Goal: Information Seeking & Learning: Learn about a topic

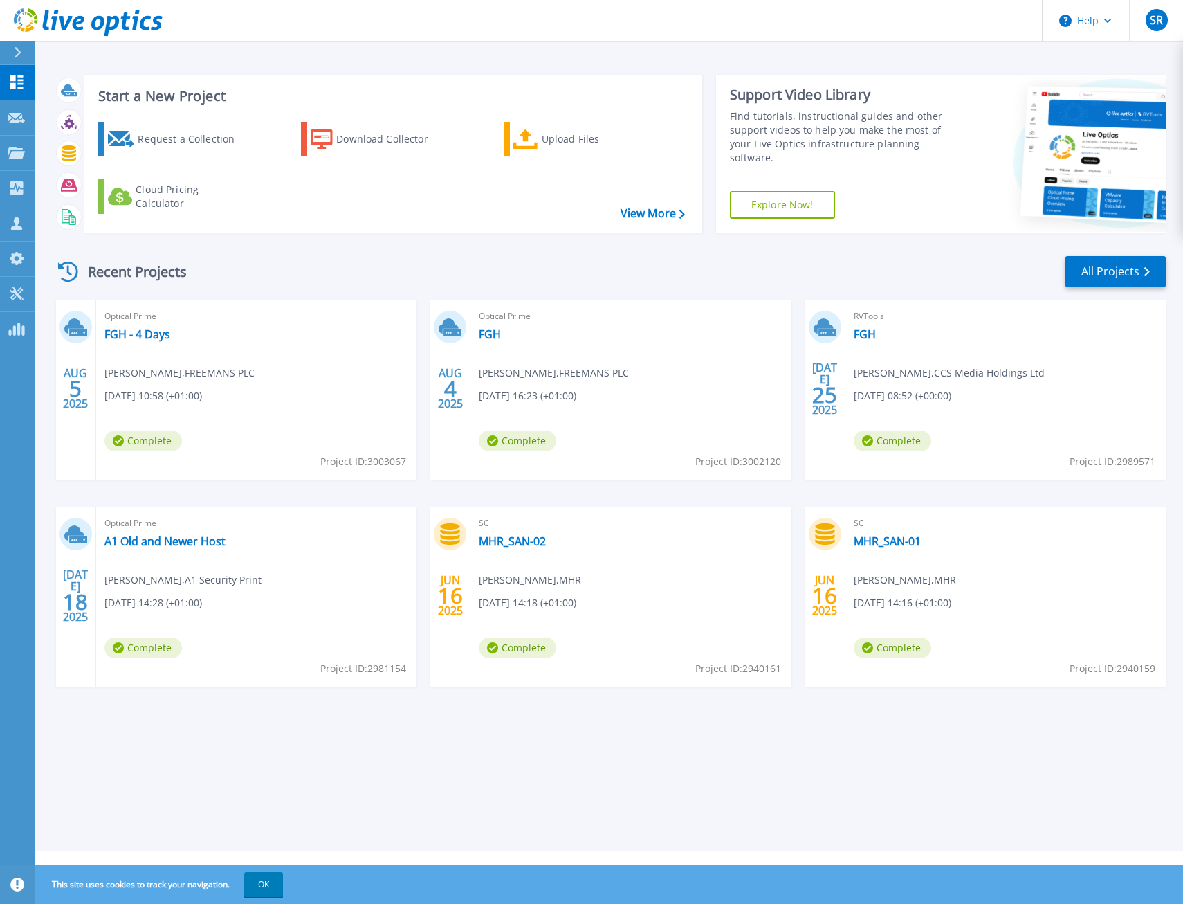
click at [294, 270] on div "Recent Projects All Projects" at bounding box center [609, 272] width 1112 height 35
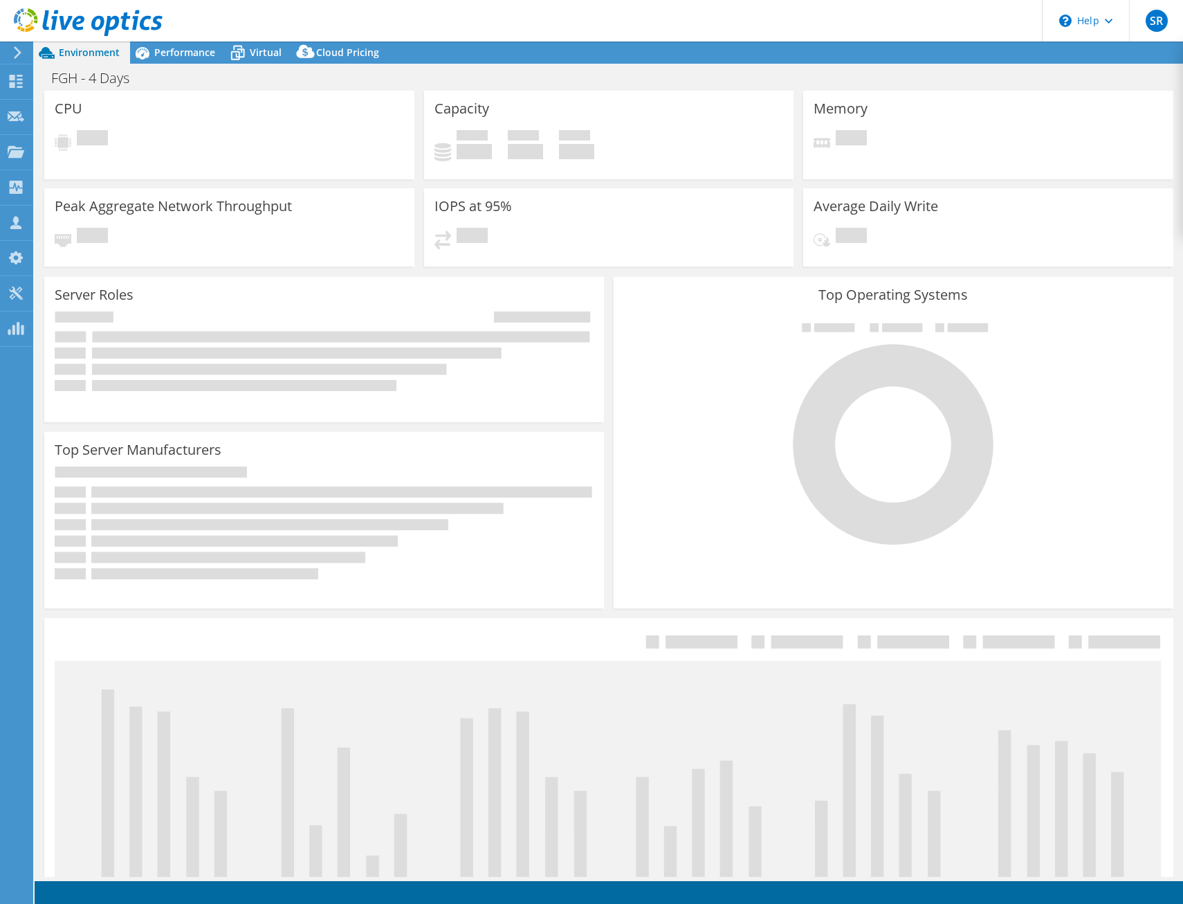
select select "USD"
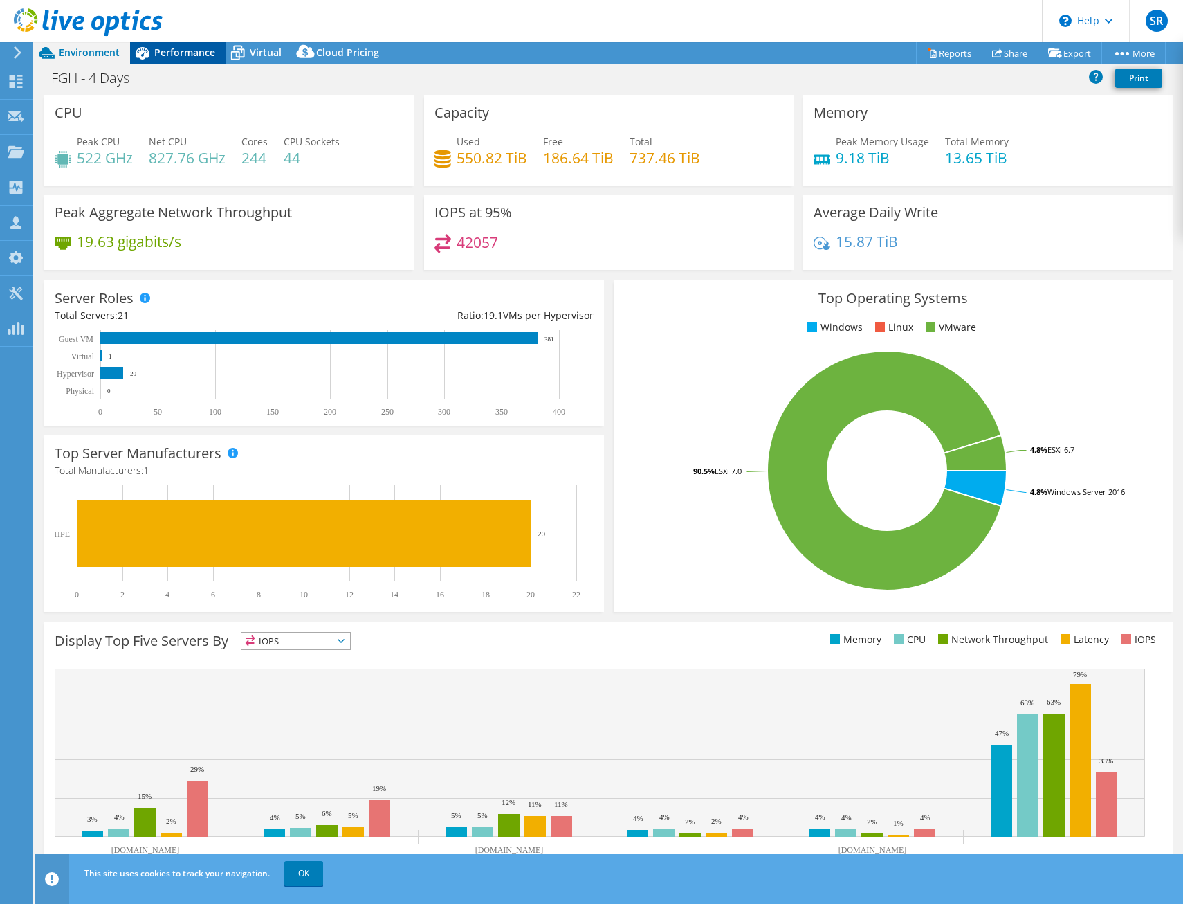
click at [192, 55] on span "Performance" at bounding box center [184, 52] width 61 height 13
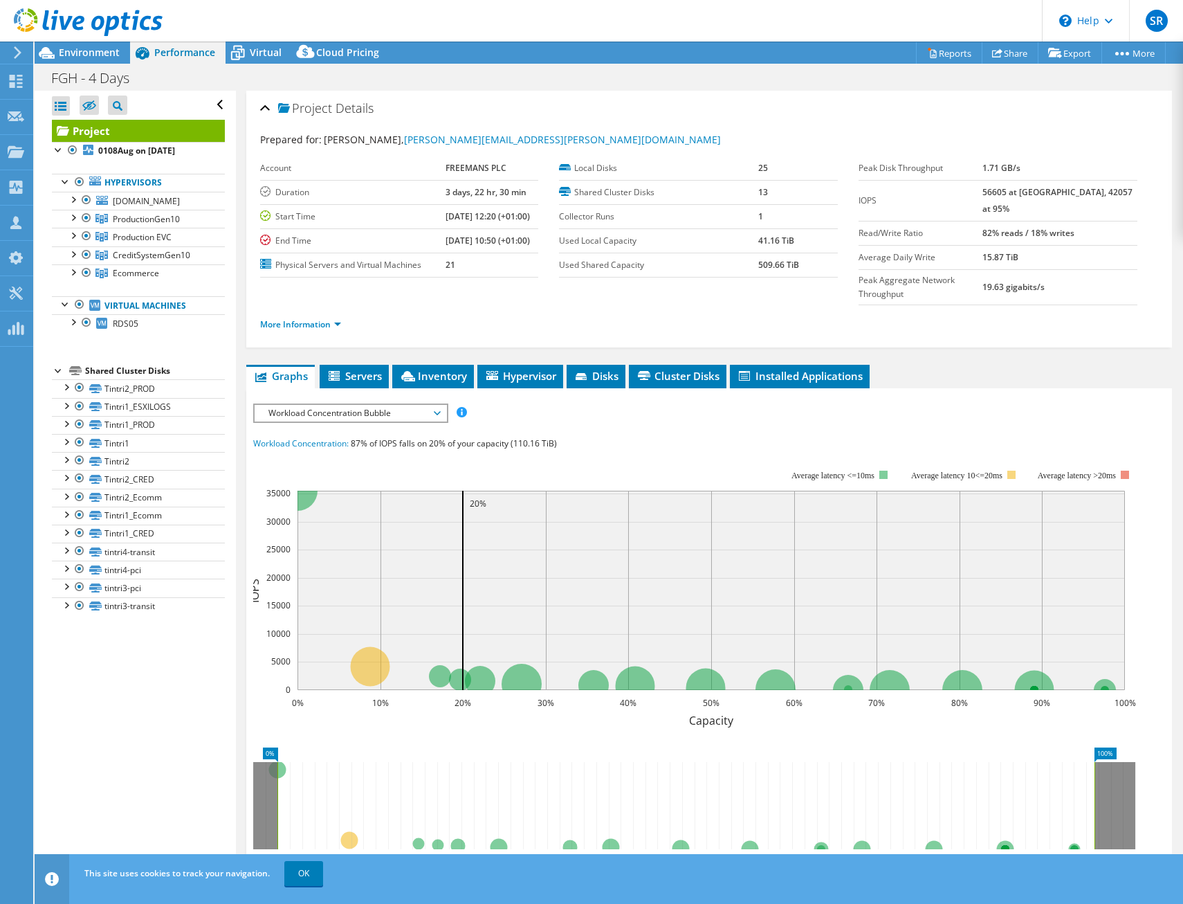
click at [445, 313] on ul "More Information" at bounding box center [709, 322] width 899 height 19
click at [93, 61] on div "Environment" at bounding box center [82, 53] width 95 height 22
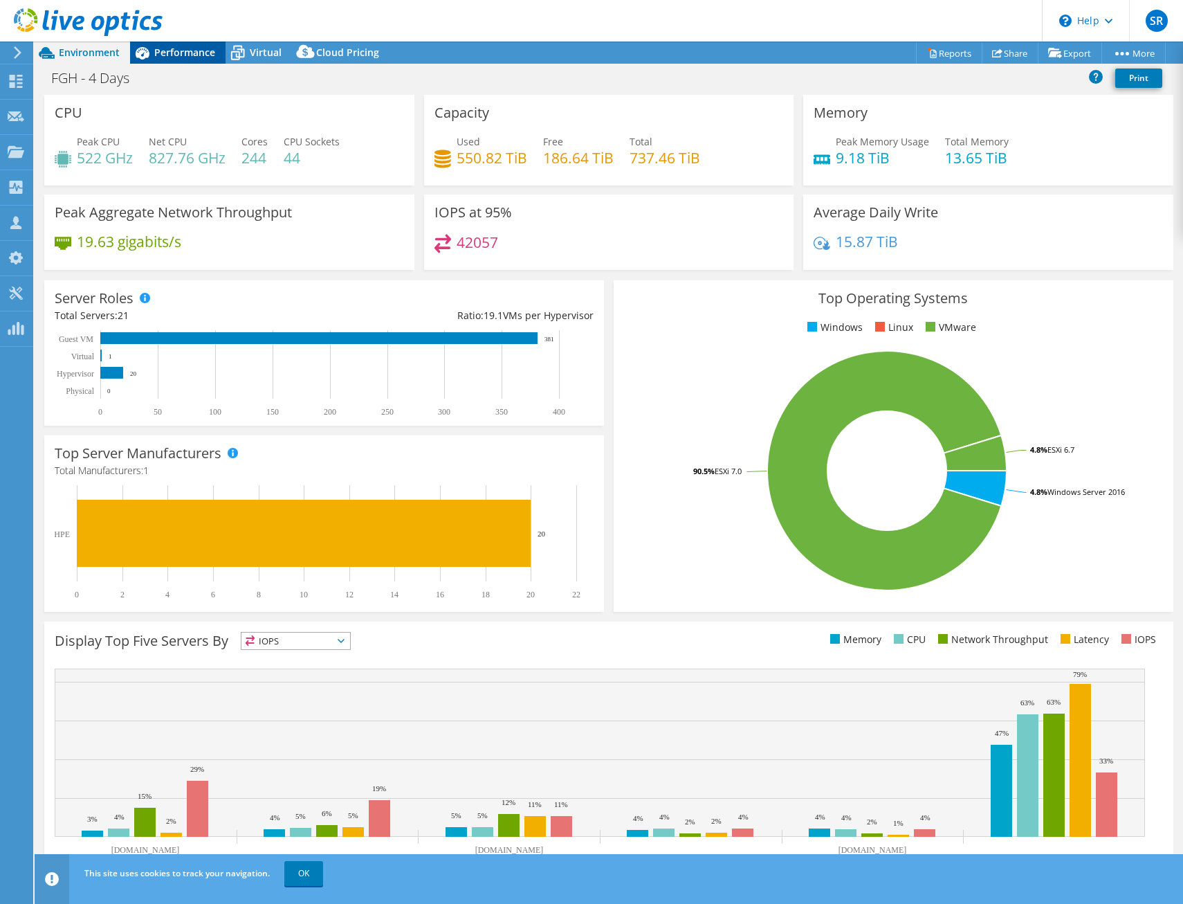
click at [194, 45] on div "Performance" at bounding box center [177, 53] width 95 height 22
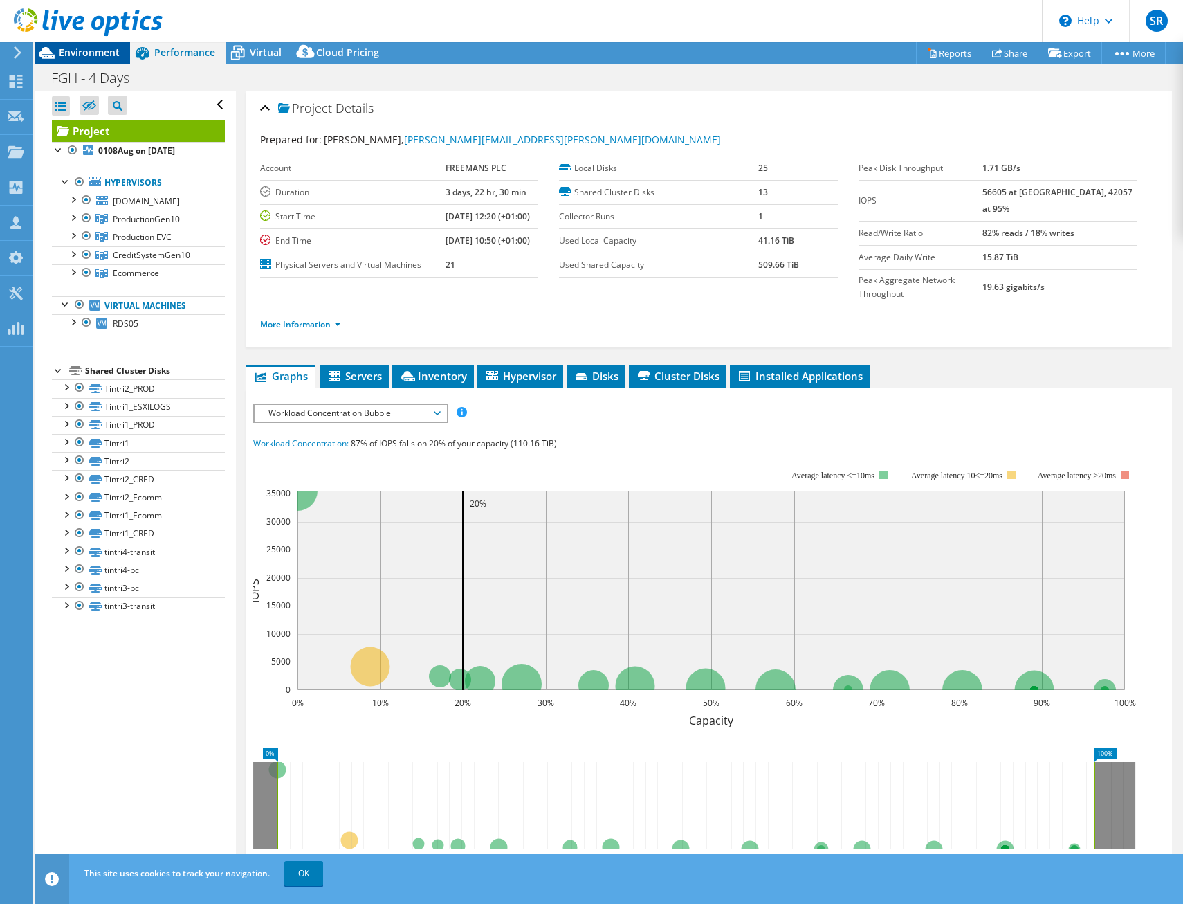
click at [88, 61] on div "Environment" at bounding box center [82, 53] width 95 height 22
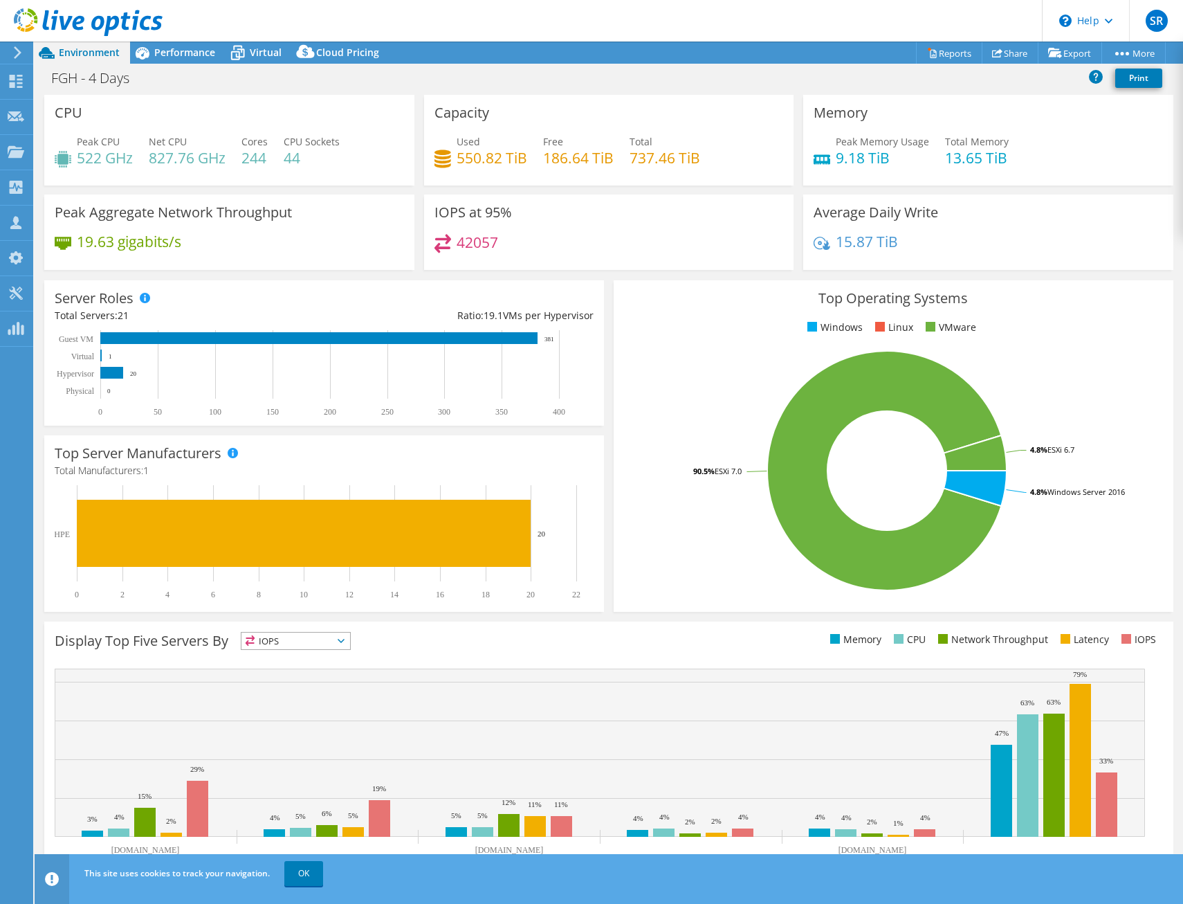
click at [601, 283] on div "Server Roles Physical Servers represent bare metal servers that were targets of…" at bounding box center [323, 352] width 569 height 155
click at [606, 271] on div "IOPS at 95% 42057" at bounding box center [609, 236] width 380 height 84
click at [200, 53] on span "Performance" at bounding box center [184, 52] width 61 height 13
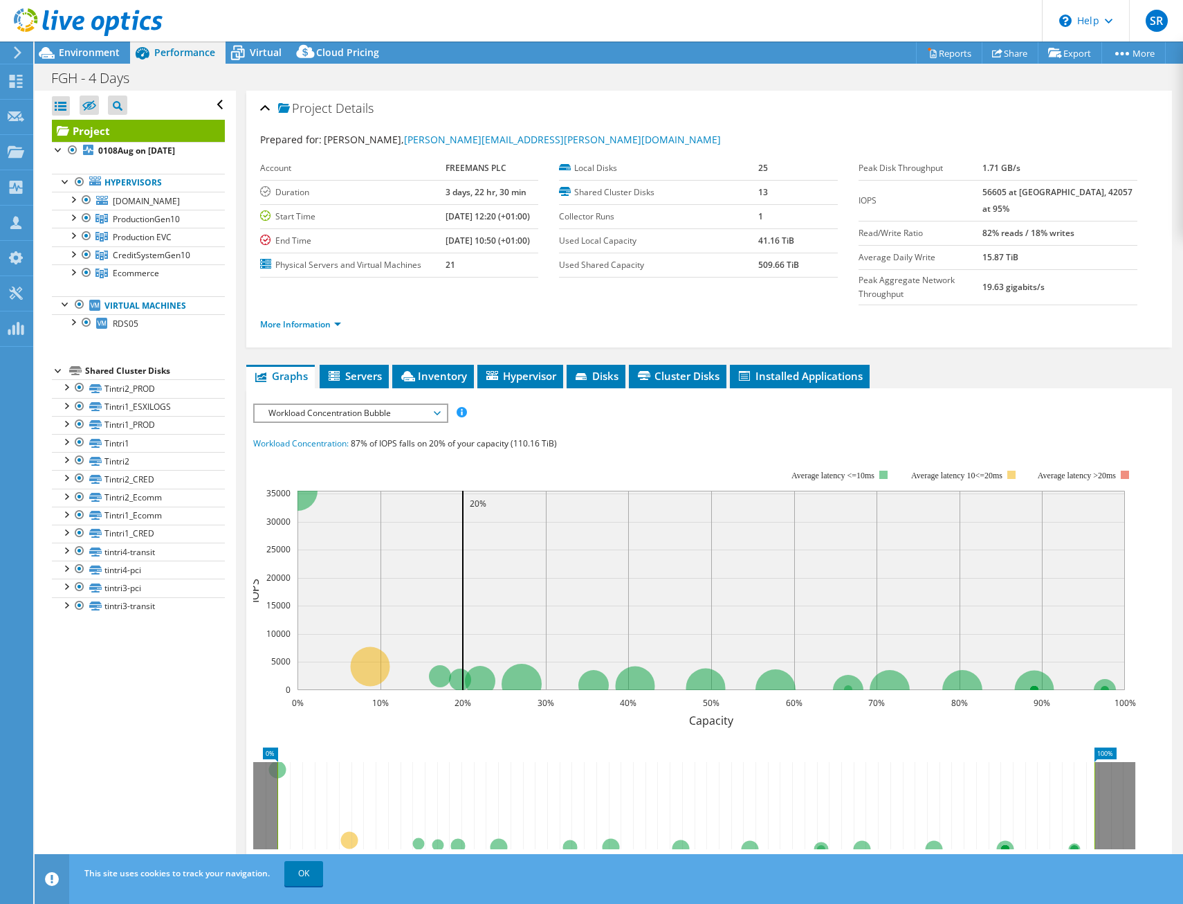
click at [372, 405] on span "Workload Concentration Bubble" at bounding box center [351, 413] width 178 height 17
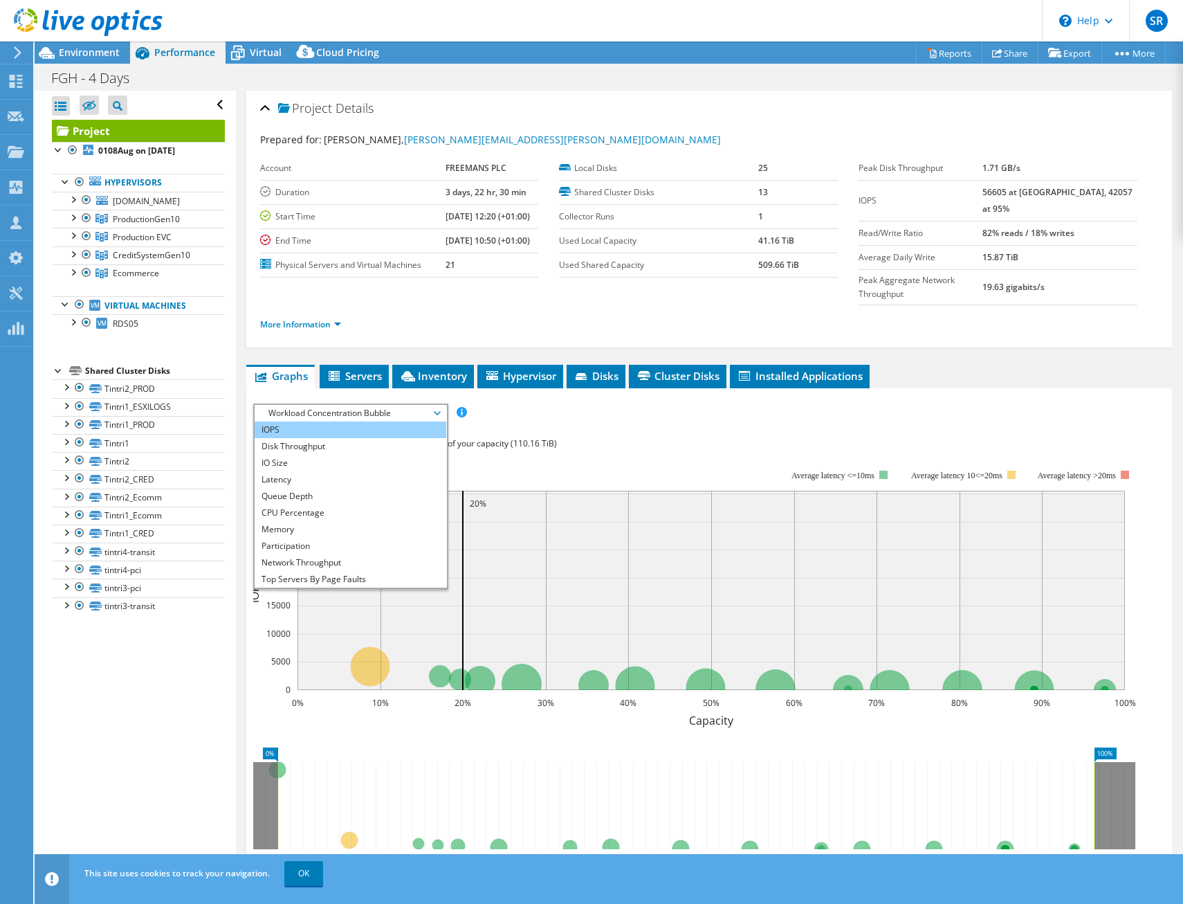
click at [304, 421] on li "IOPS" at bounding box center [351, 429] width 192 height 17
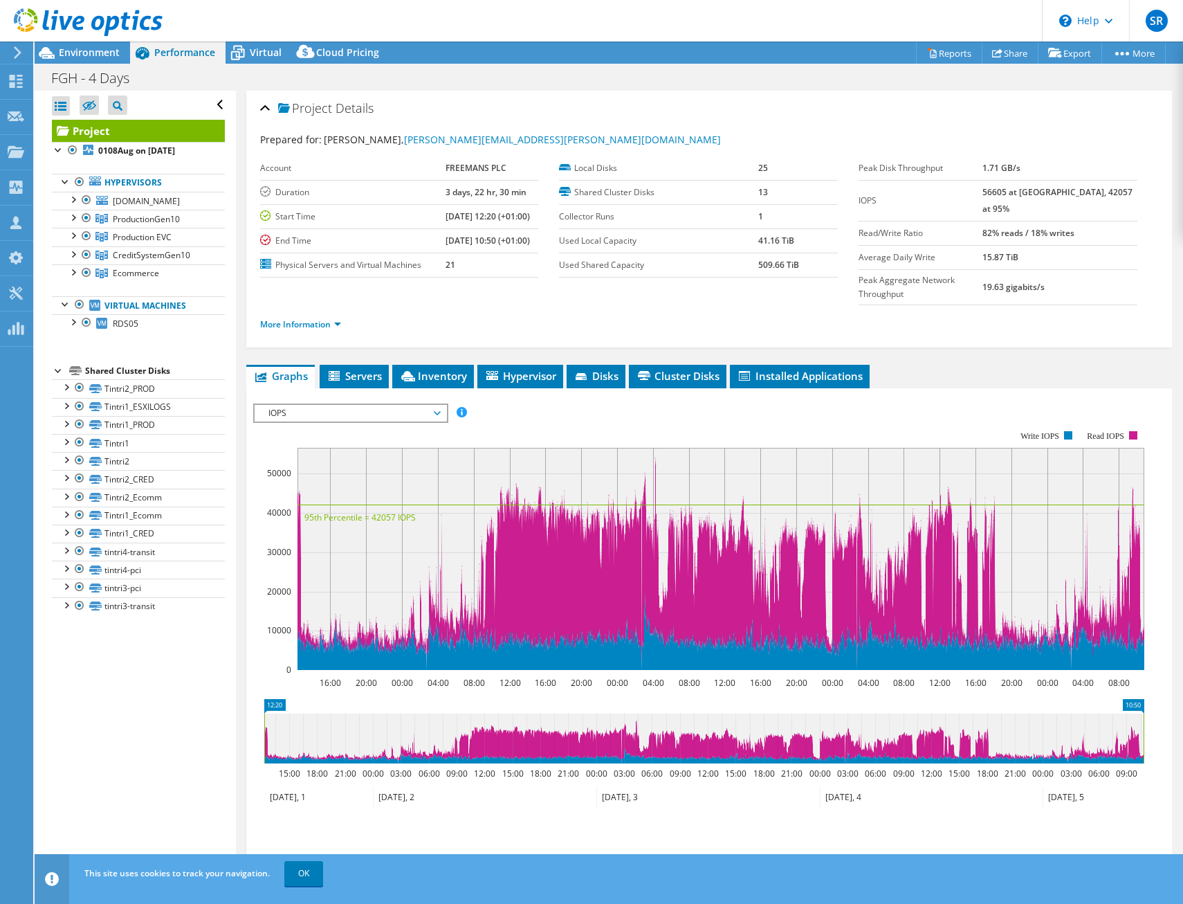
click at [671, 412] on rect at bounding box center [698, 550] width 891 height 277
click at [345, 405] on span "IOPS" at bounding box center [351, 413] width 178 height 17
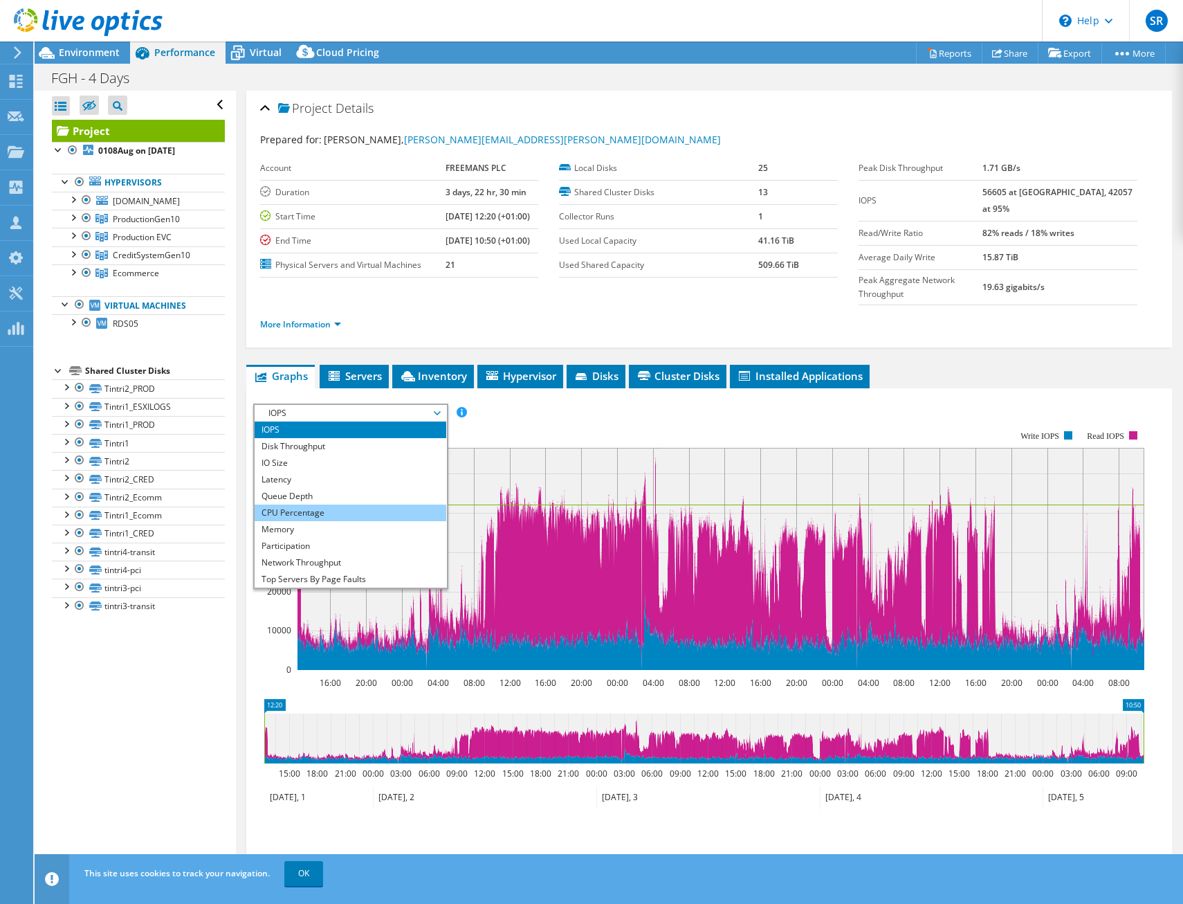
scroll to position [50, 0]
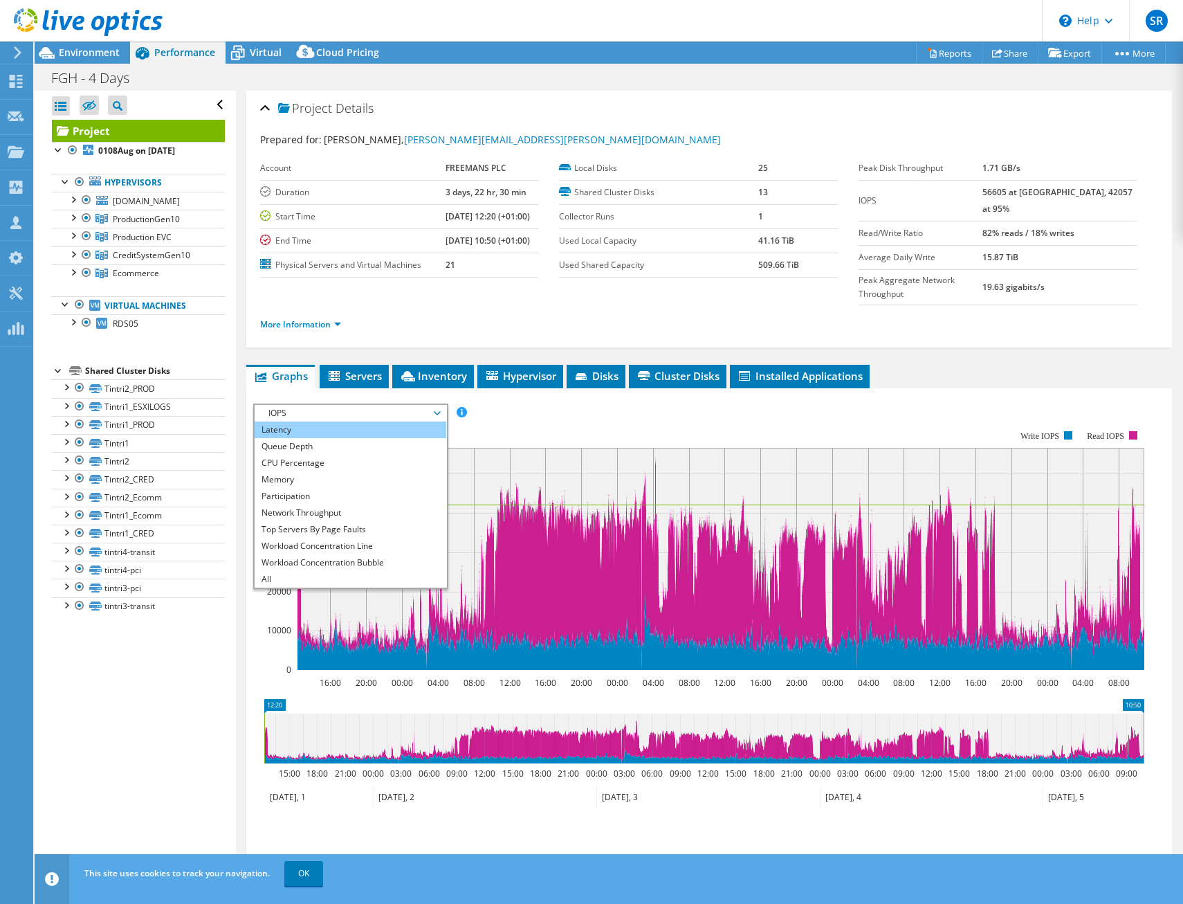
click at [329, 421] on li "Latency" at bounding box center [351, 429] width 192 height 17
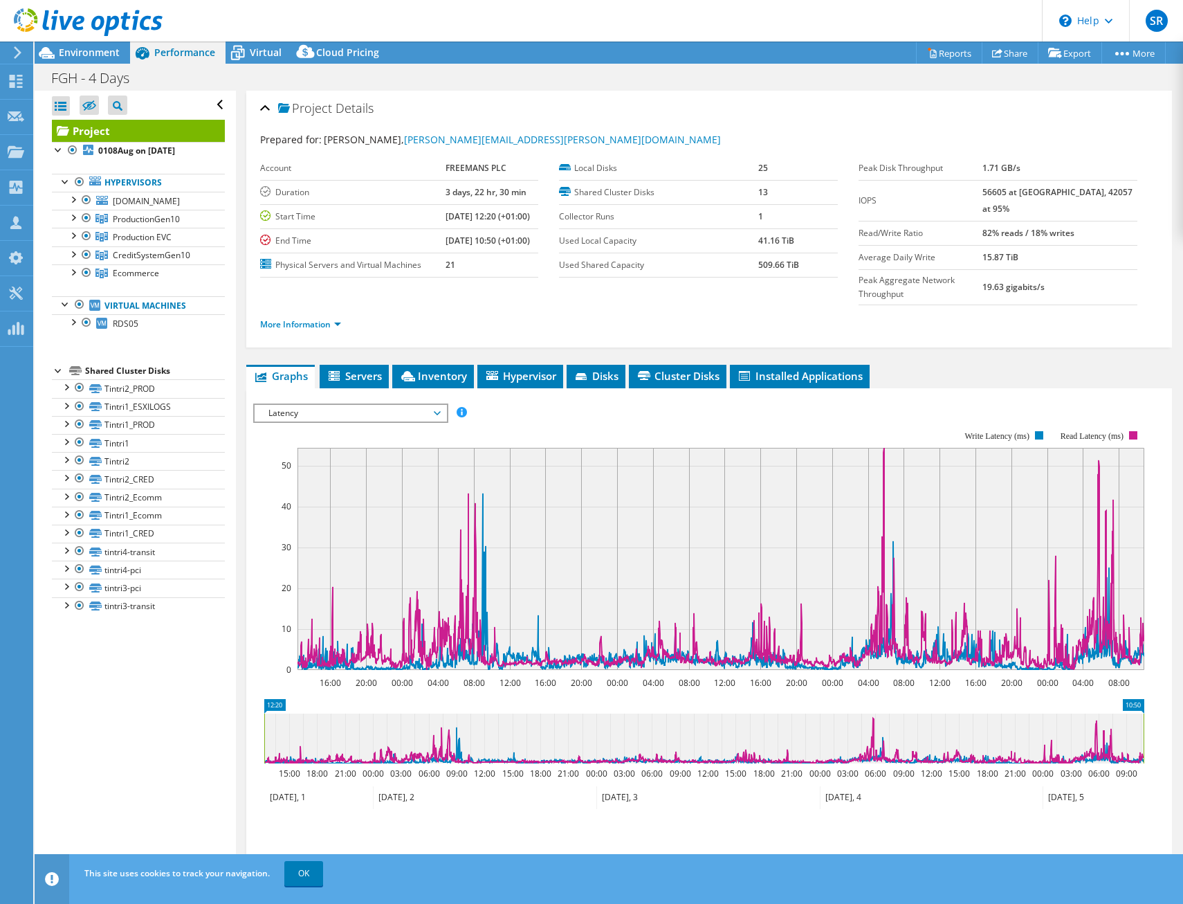
click at [633, 403] on div at bounding box center [709, 639] width 913 height 473
click at [634, 412] on rect at bounding box center [698, 550] width 891 height 277
click at [401, 405] on span "Latency" at bounding box center [351, 413] width 178 height 17
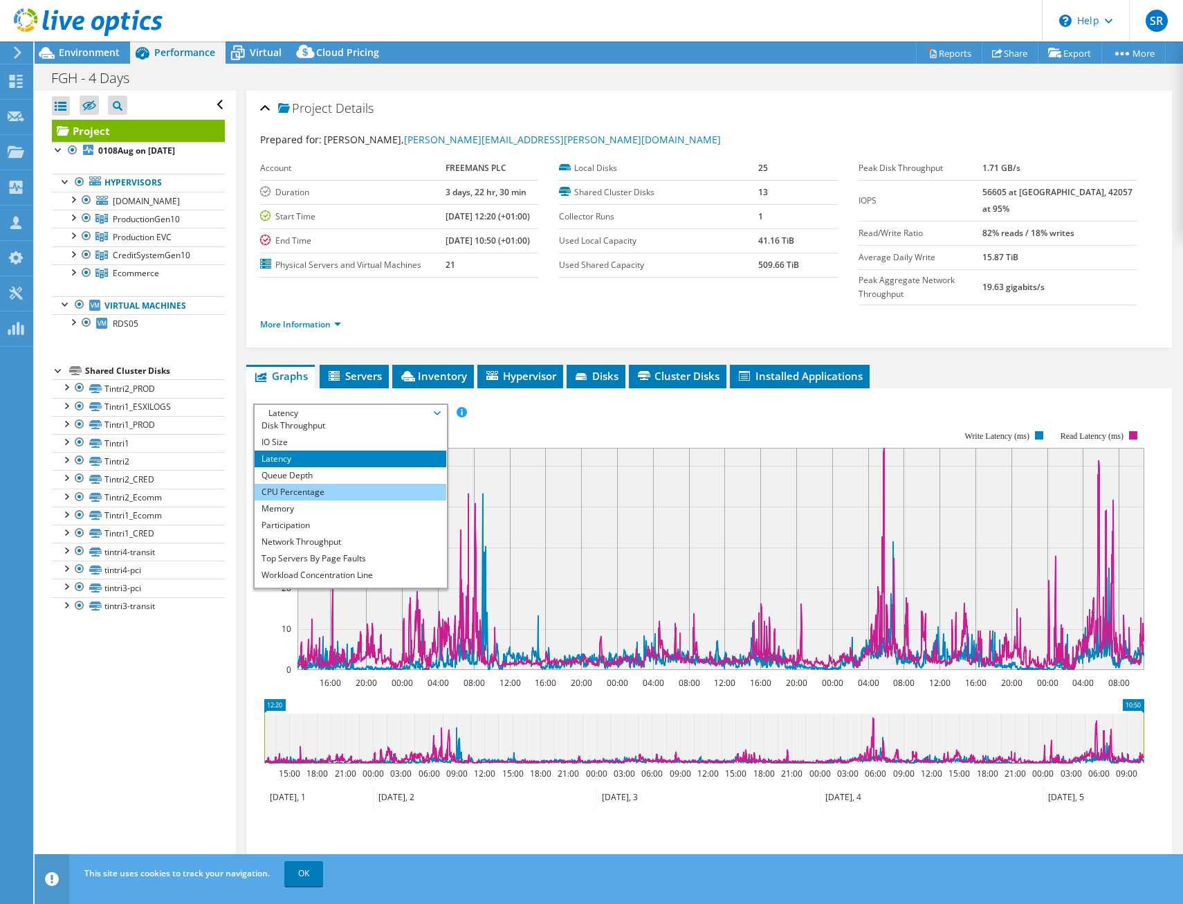
scroll to position [0, 0]
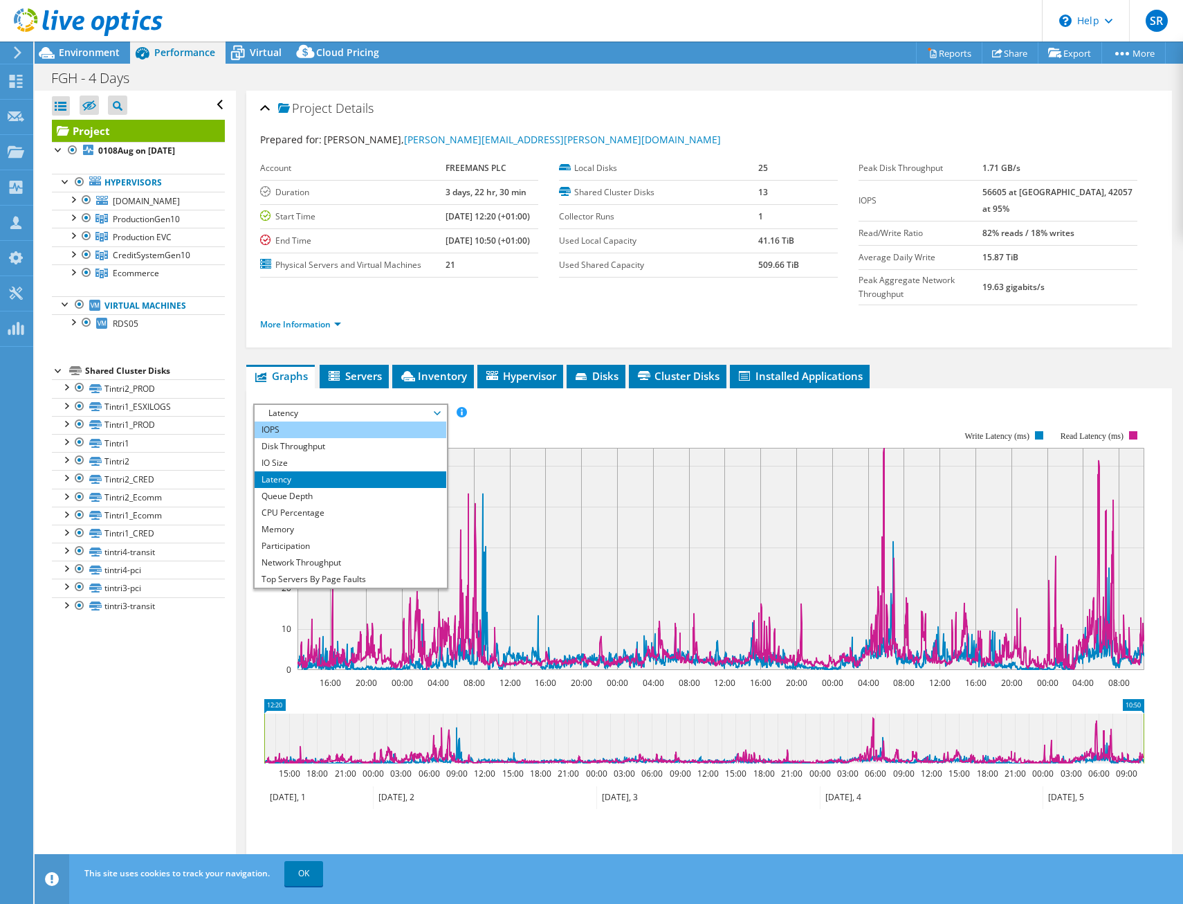
click at [345, 421] on li "IOPS" at bounding box center [351, 429] width 192 height 17
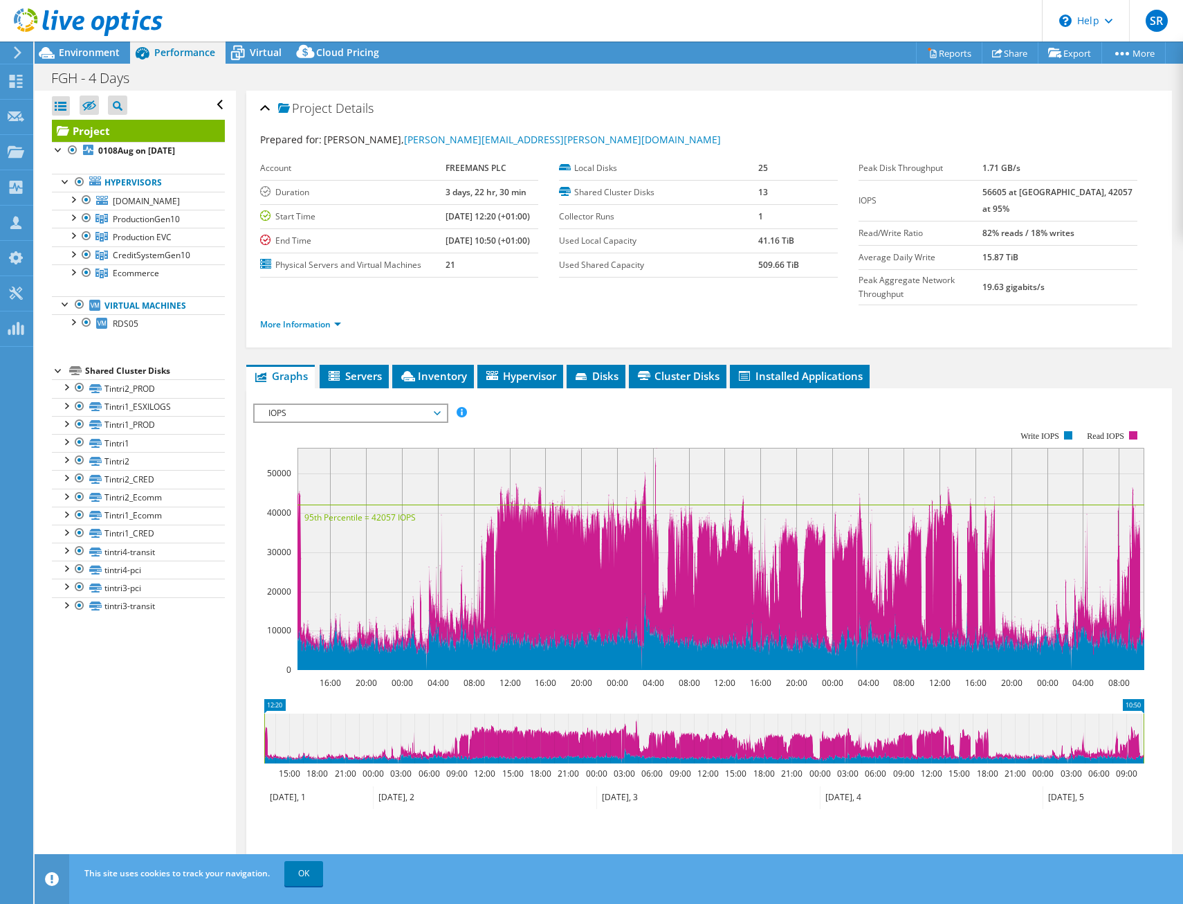
click at [336, 405] on span "IOPS" at bounding box center [351, 413] width 178 height 17
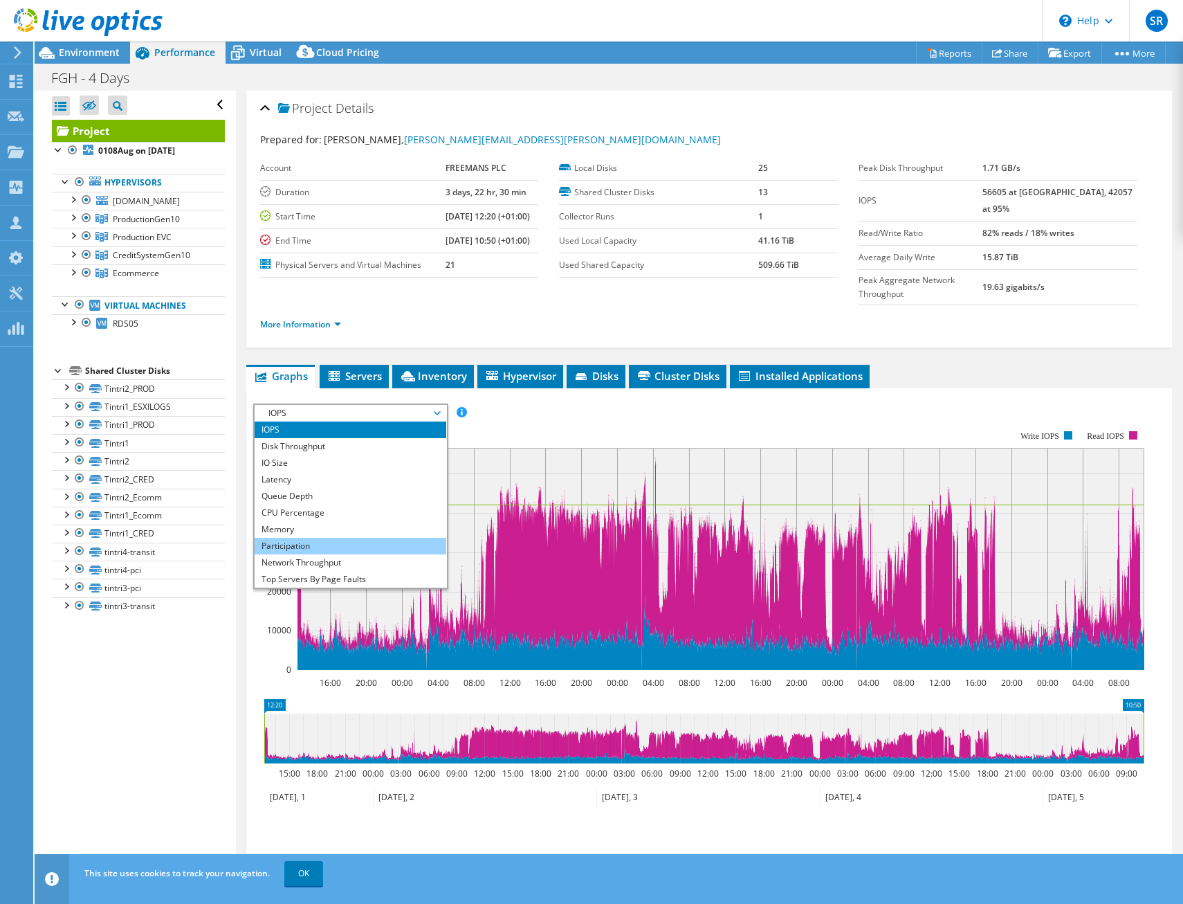
scroll to position [50, 0]
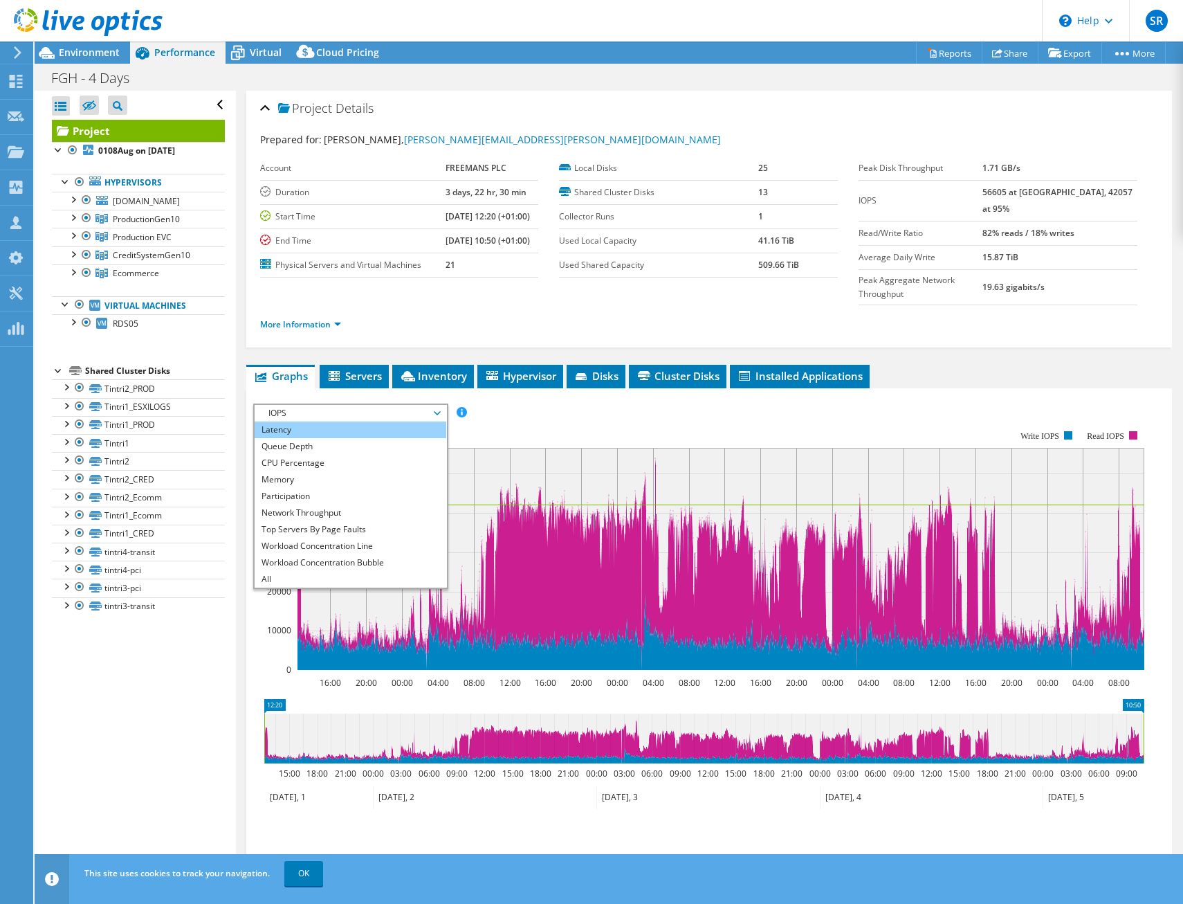
click at [297, 421] on li "Latency" at bounding box center [351, 429] width 192 height 17
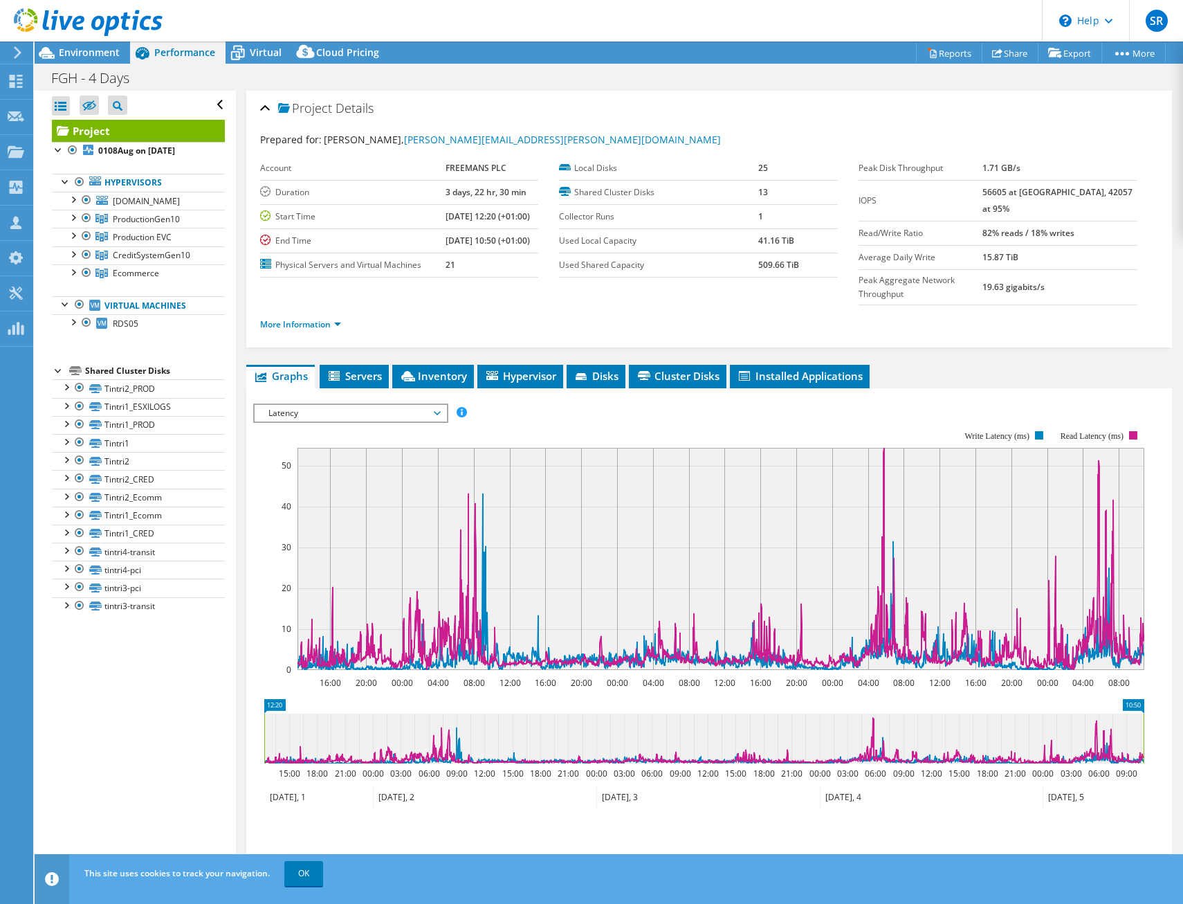
click at [82, 25] on icon at bounding box center [88, 22] width 149 height 28
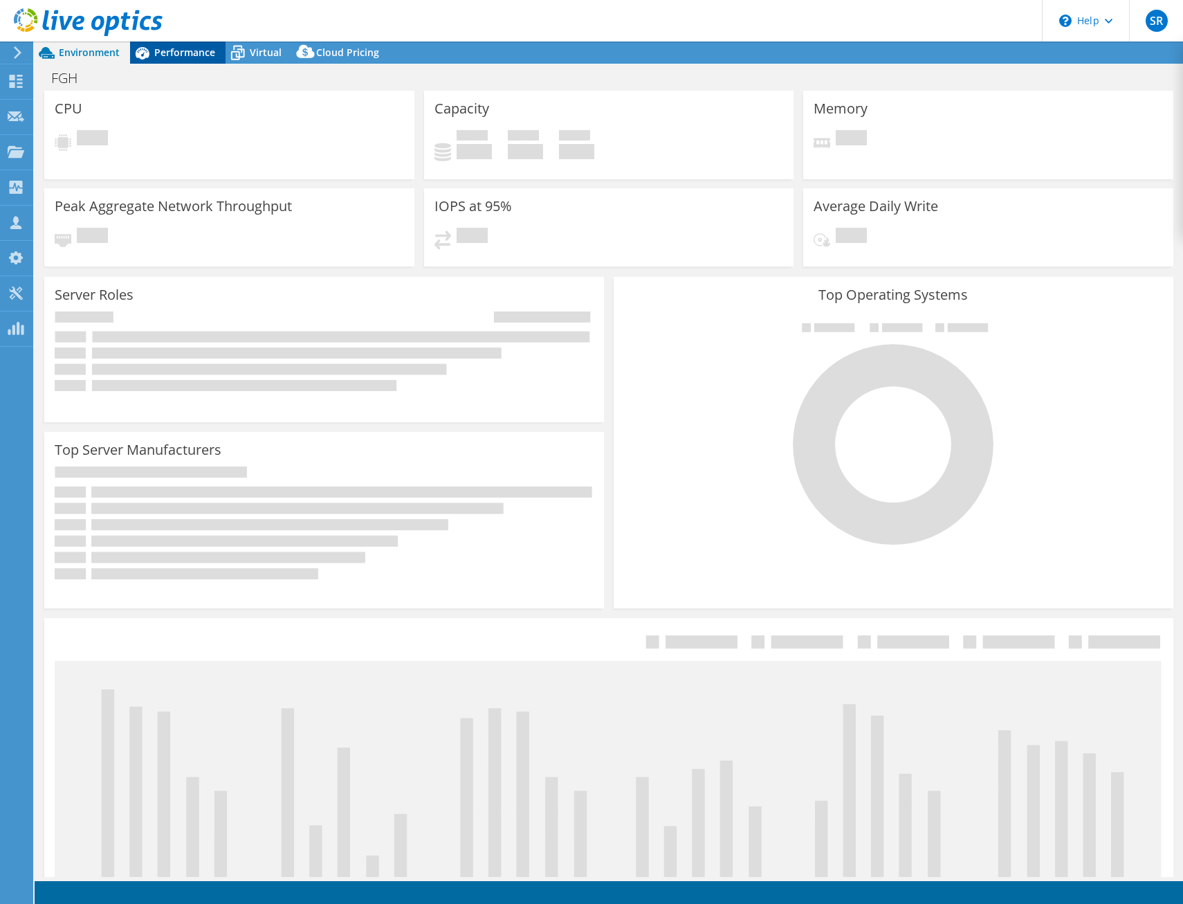
select select "USD"
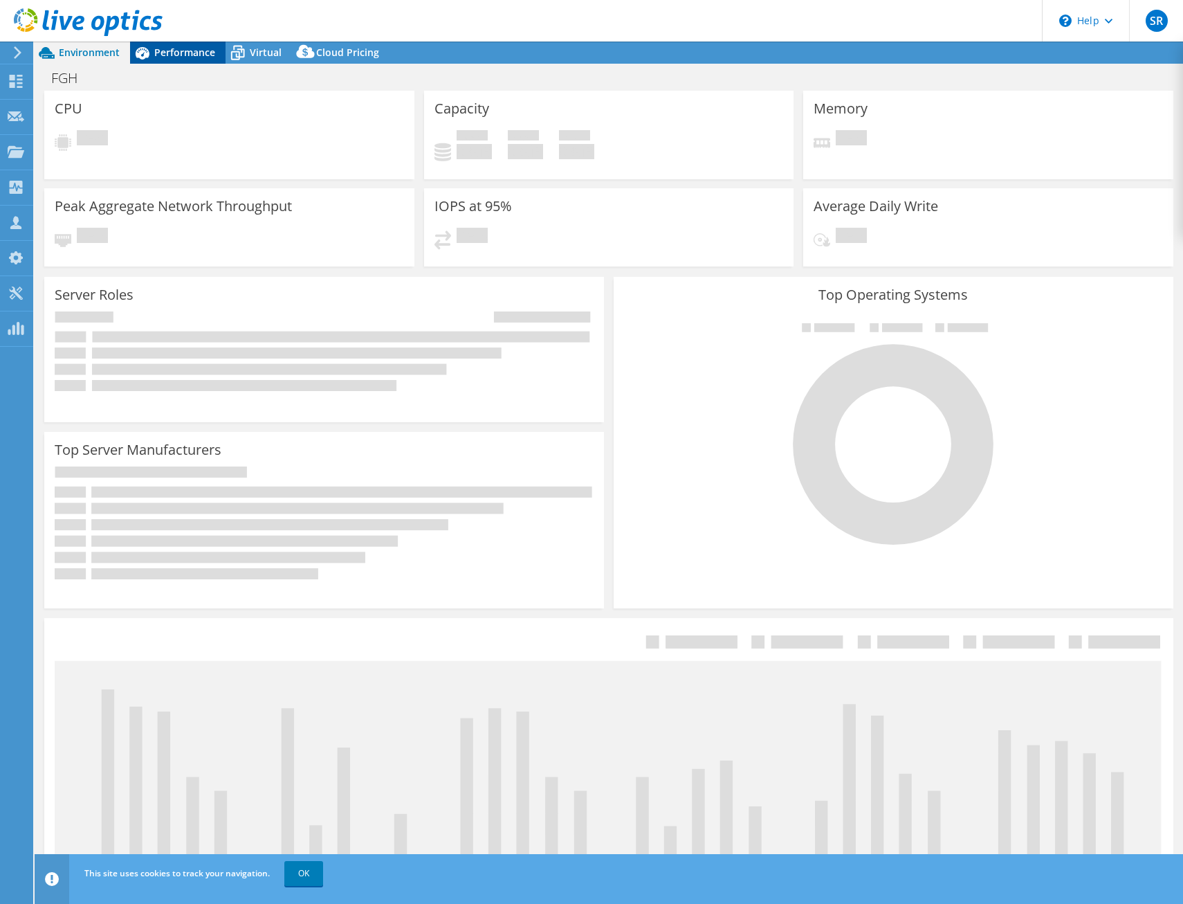
click at [181, 48] on span "Performance" at bounding box center [184, 52] width 61 height 13
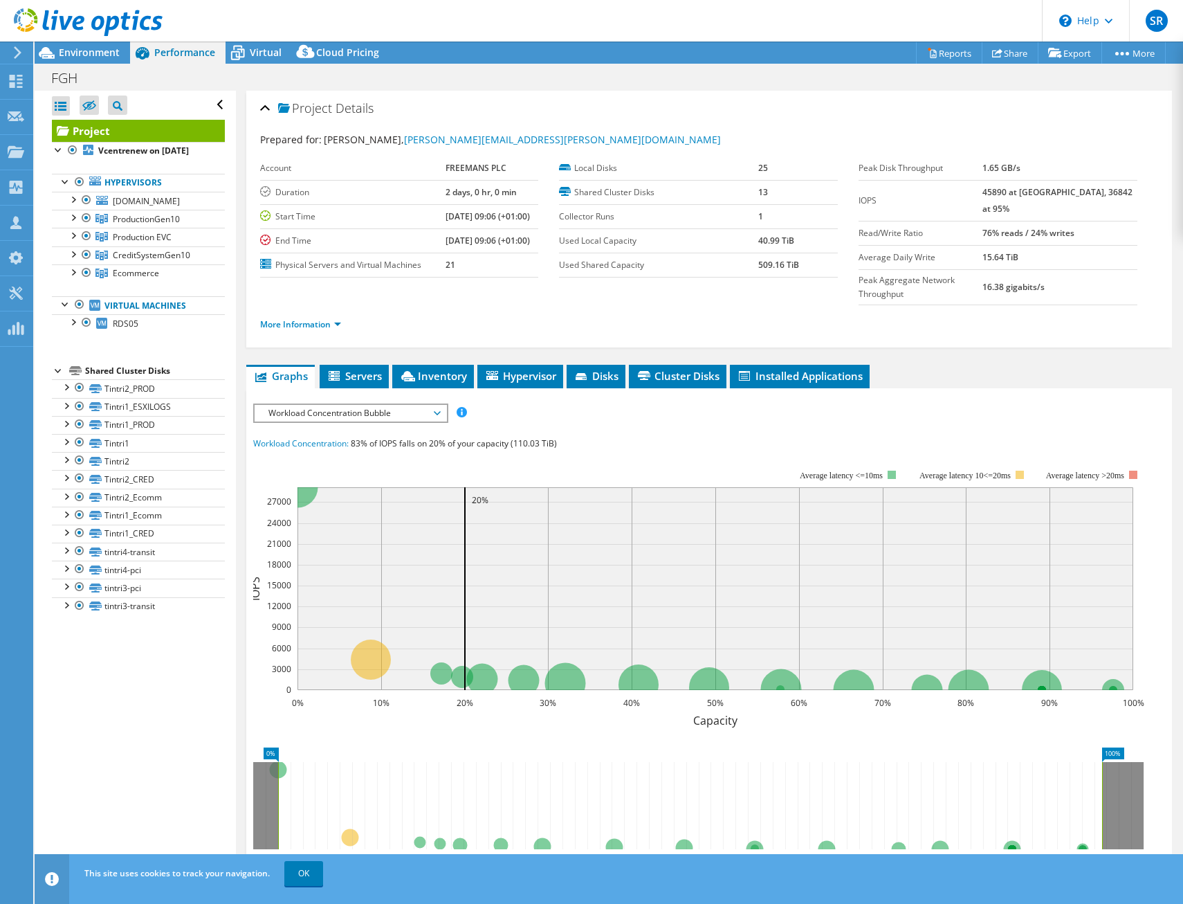
click at [644, 436] on div "Workload Concentration: 83% of IOPS falls on 20% of your capacity (110.03 TiB)" at bounding box center [709, 443] width 913 height 15
drag, startPoint x: 645, startPoint y: 418, endPoint x: 726, endPoint y: 422, distance: 81.7
click at [726, 436] on div "Workload Concentration: 83% of IOPS falls on 20% of your capacity (110.03 TiB)" at bounding box center [709, 443] width 913 height 15
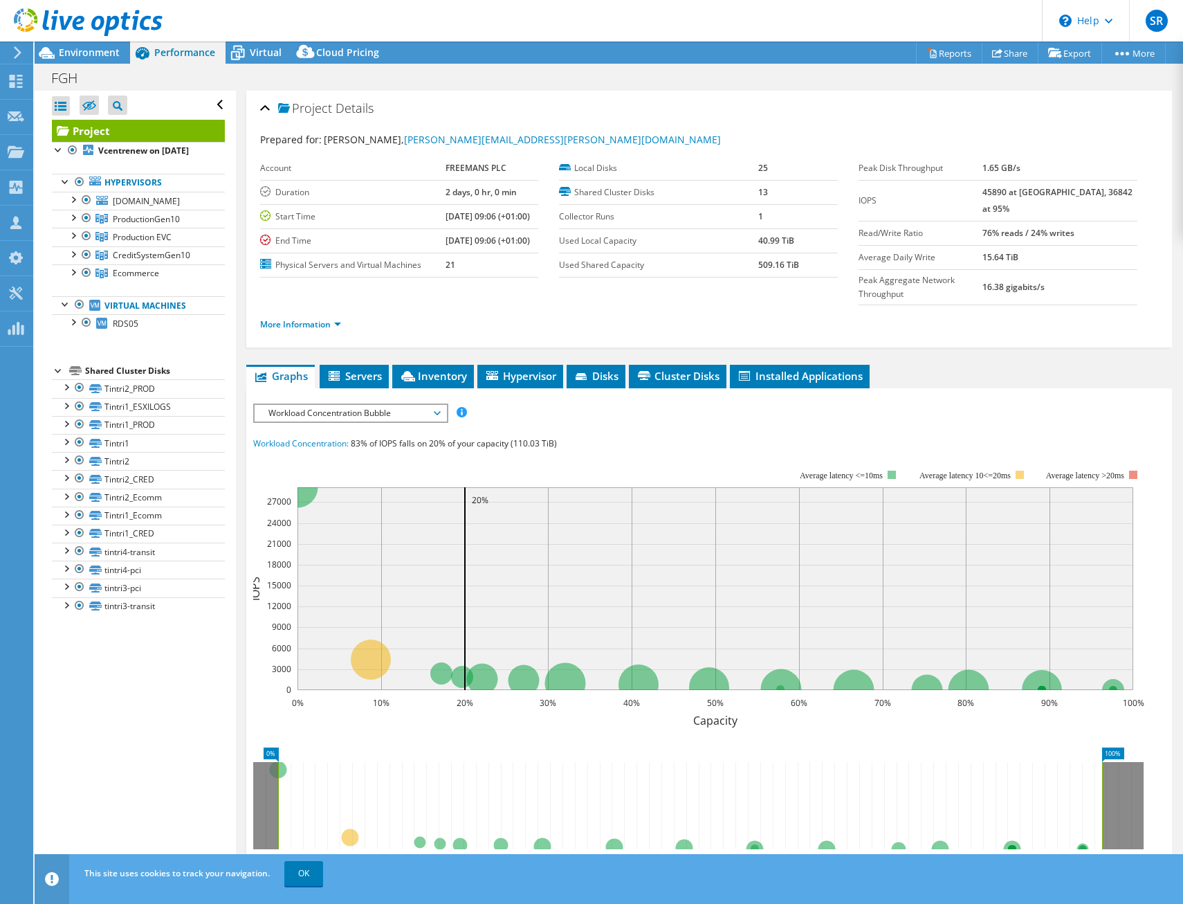
click at [398, 405] on span "Workload Concentration Bubble" at bounding box center [351, 413] width 178 height 17
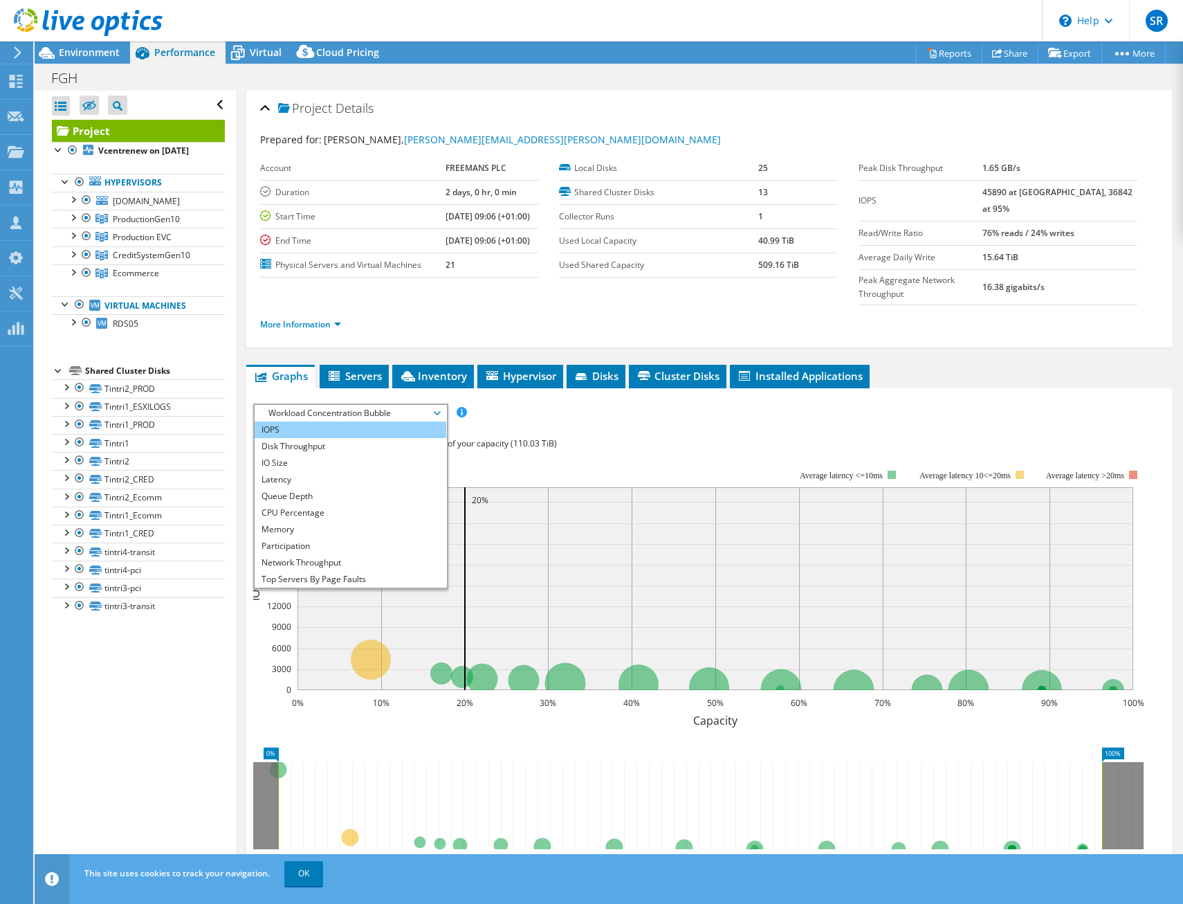
click at [379, 421] on li "IOPS" at bounding box center [351, 429] width 192 height 17
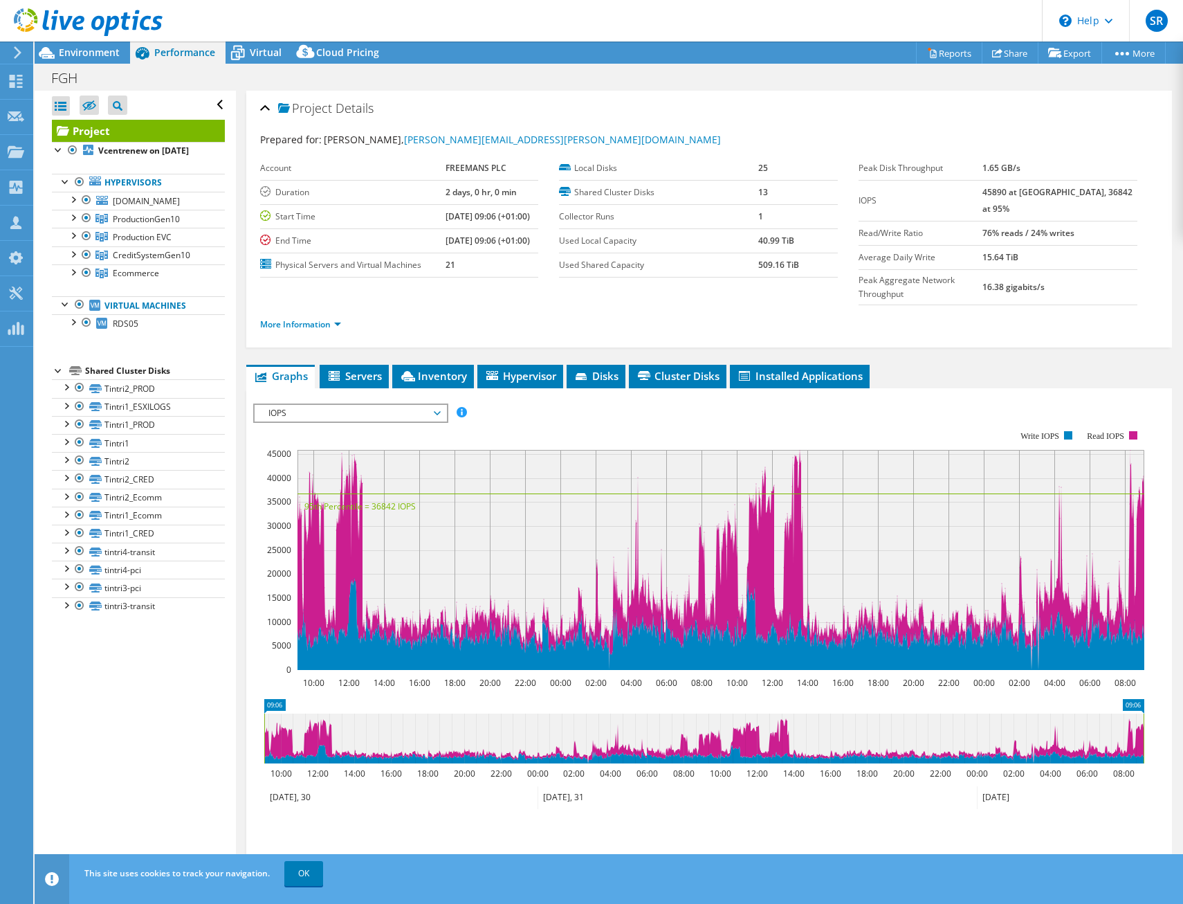
click at [685, 412] on rect at bounding box center [698, 550] width 891 height 277
click at [602, 412] on rect at bounding box center [698, 550] width 891 height 277
click at [544, 412] on rect at bounding box center [698, 550] width 891 height 277
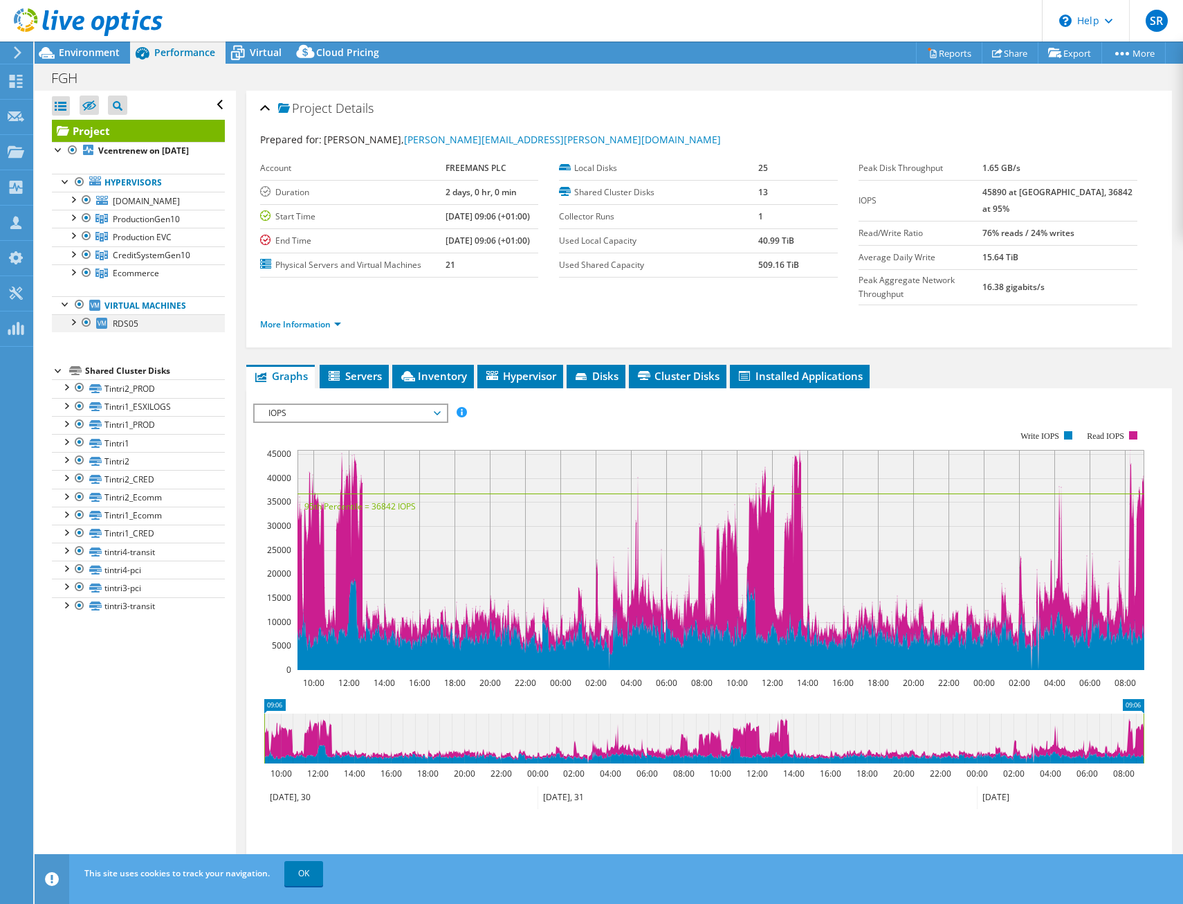
click at [74, 328] on div at bounding box center [73, 321] width 14 height 14
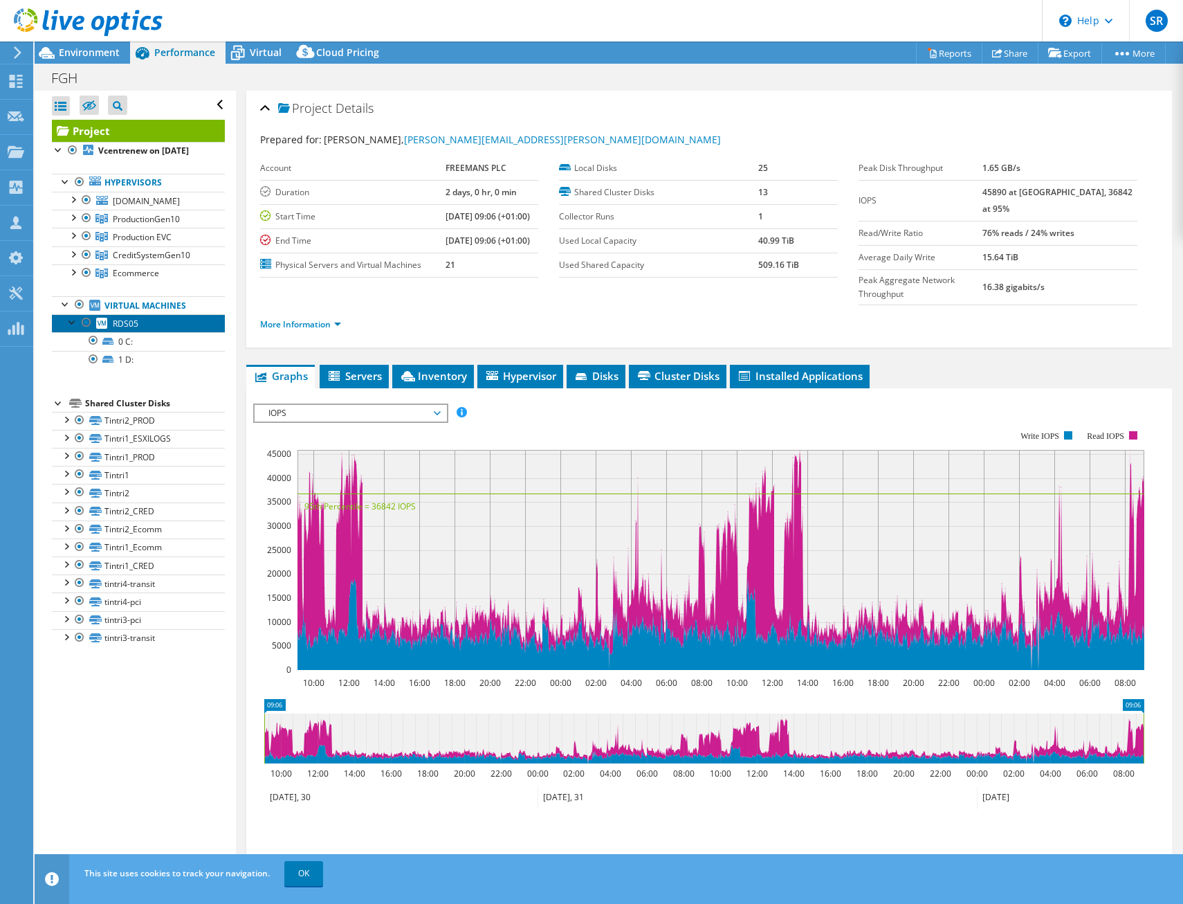
click at [134, 329] on span "RDS05" at bounding box center [126, 324] width 26 height 12
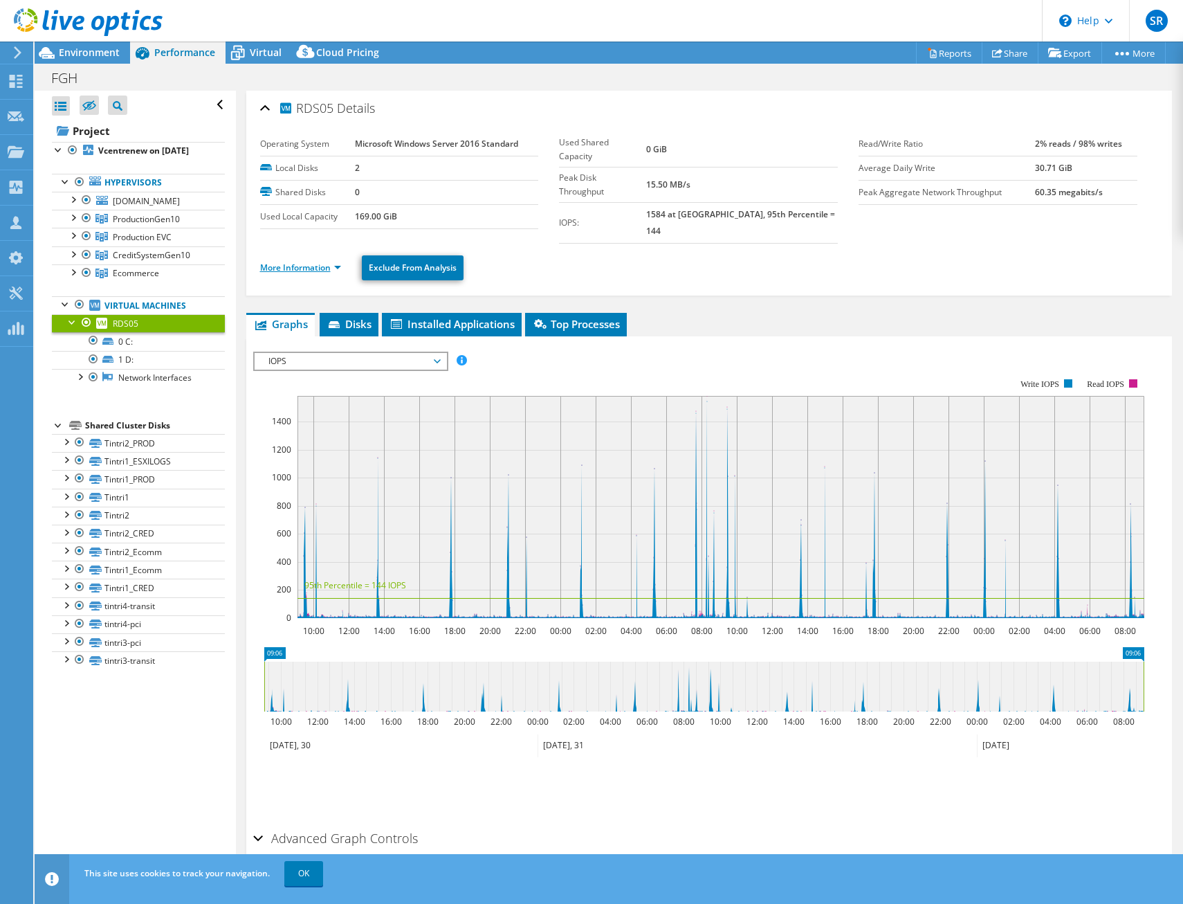
click at [294, 262] on link "More Information" at bounding box center [300, 268] width 81 height 12
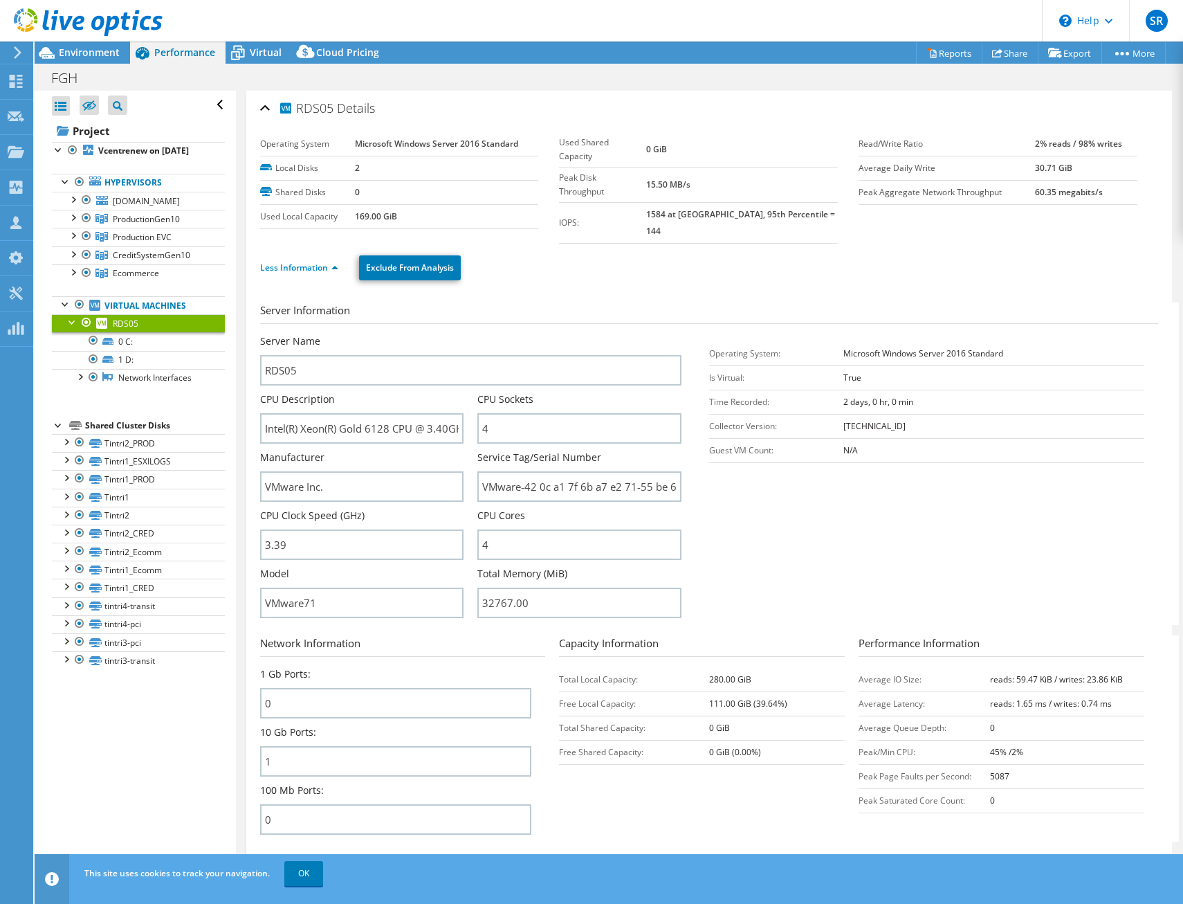
click at [821, 522] on section "Server Information Server Name RDS05 CPU Description Intel(R) Xeon(R) Gold 6128…" at bounding box center [712, 463] width 905 height 322
click at [610, 255] on ul "Less Information Exclude From Analysis" at bounding box center [709, 266] width 898 height 28
click at [98, 56] on span "Environment" at bounding box center [89, 52] width 61 height 13
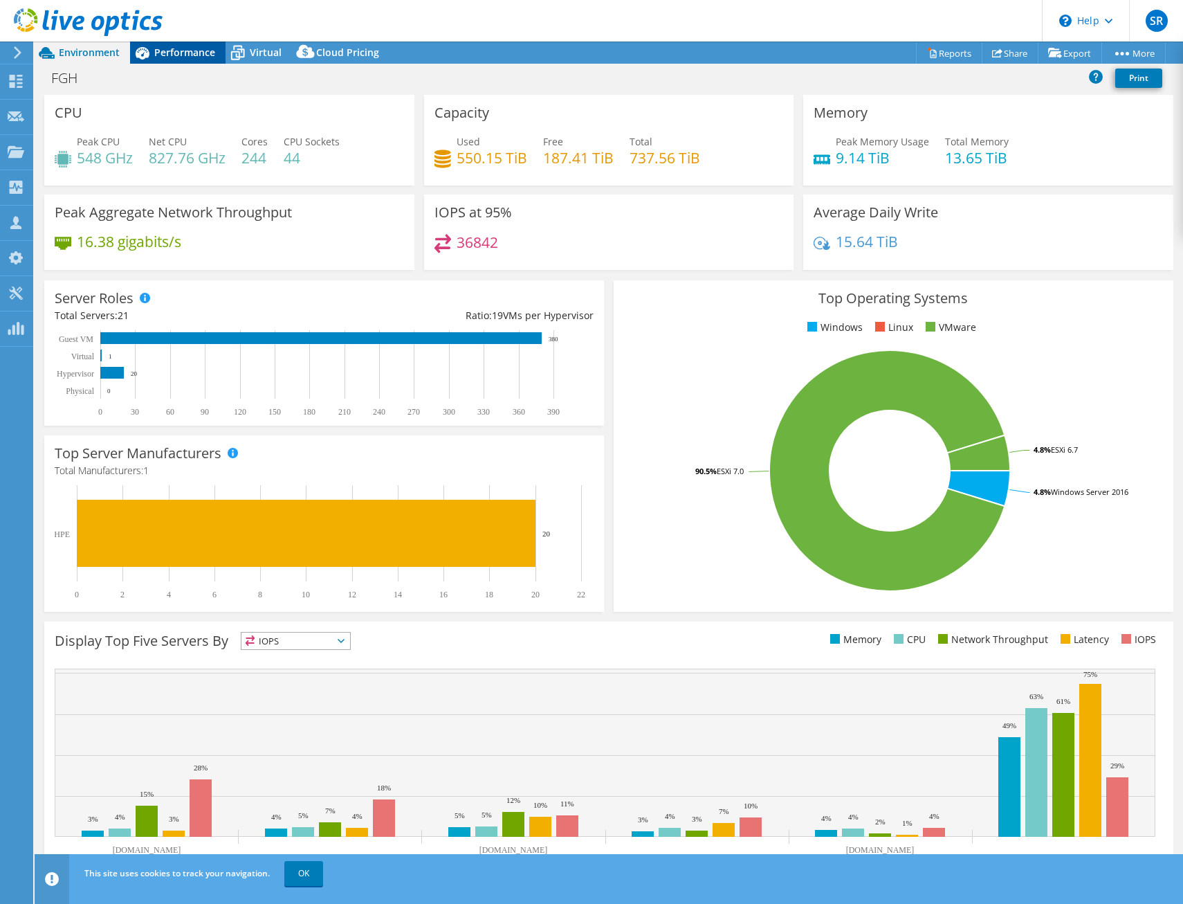
click at [181, 59] on div "Performance" at bounding box center [177, 53] width 95 height 22
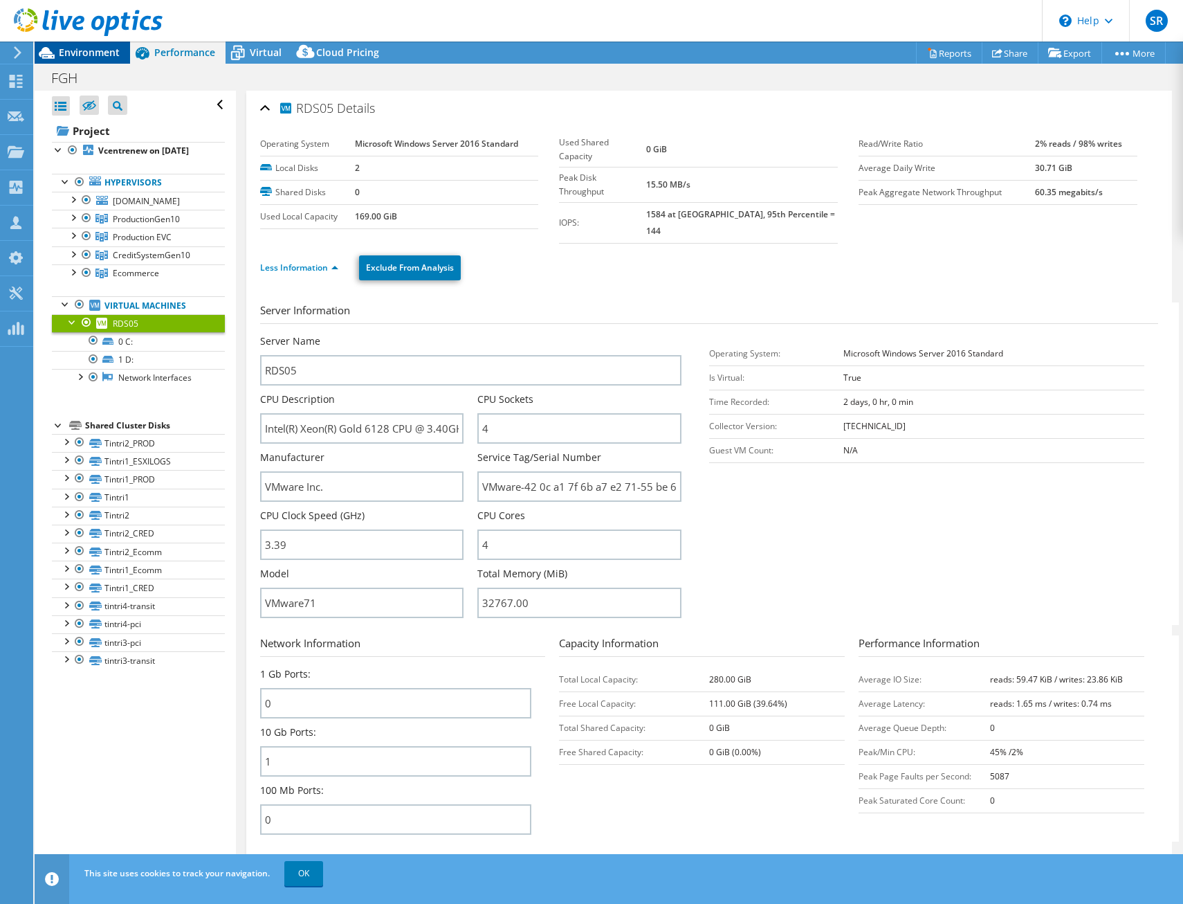
click at [89, 50] on span "Environment" at bounding box center [89, 52] width 61 height 13
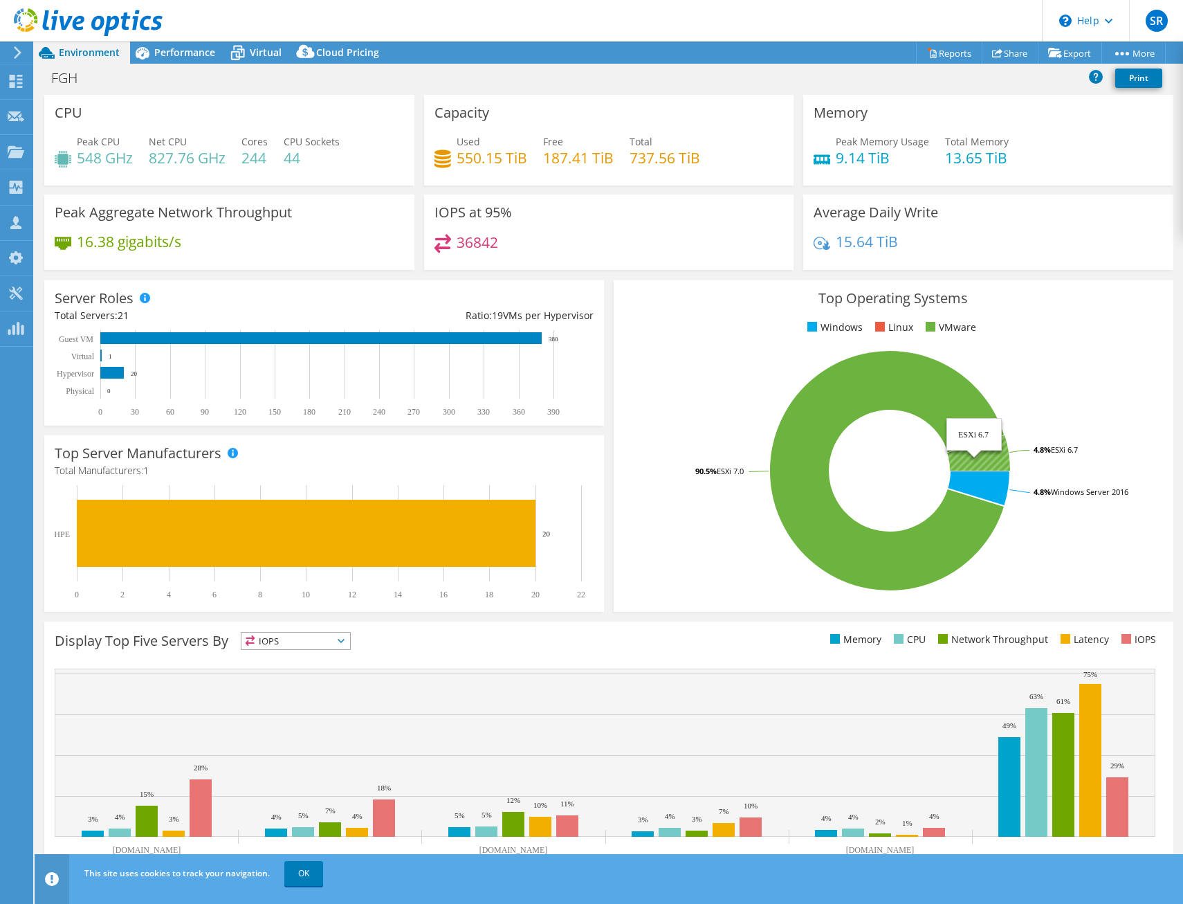
click at [979, 464] on icon at bounding box center [978, 451] width 63 height 35
click at [979, 455] on icon at bounding box center [978, 451] width 63 height 35
click at [987, 481] on icon at bounding box center [978, 487] width 63 height 35
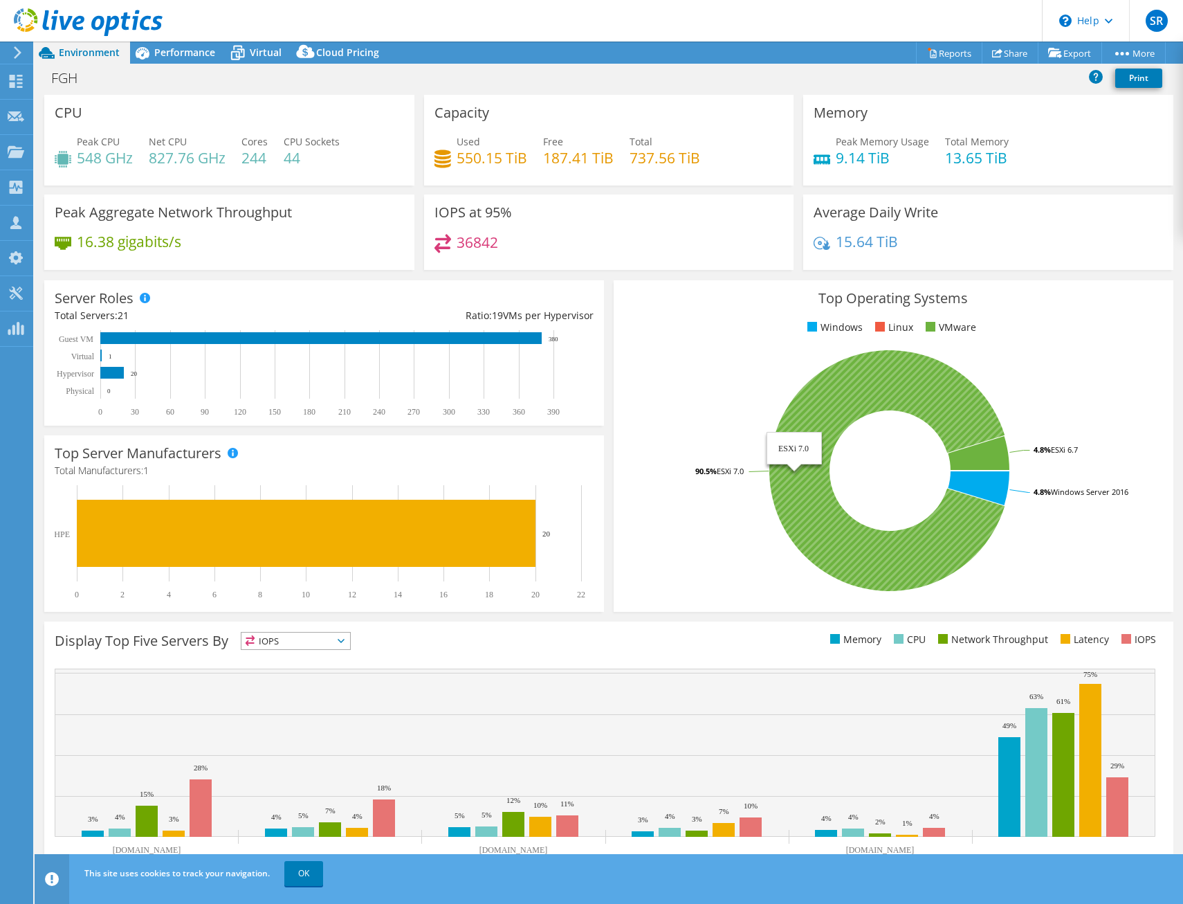
click at [955, 547] on icon at bounding box center [886, 470] width 235 height 241
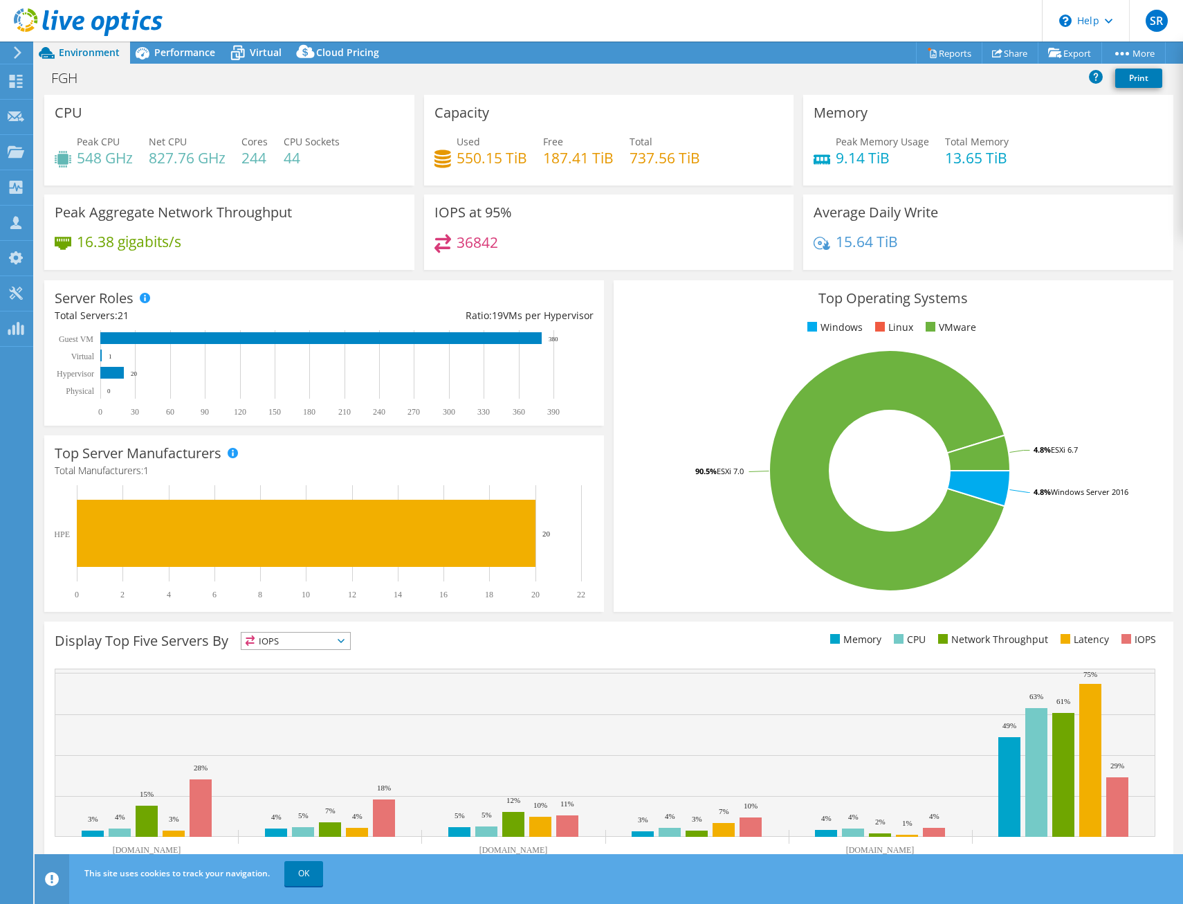
click at [167, 70] on div "FGH Print" at bounding box center [609, 78] width 1148 height 26
click at [167, 58] on span "Performance" at bounding box center [184, 52] width 61 height 13
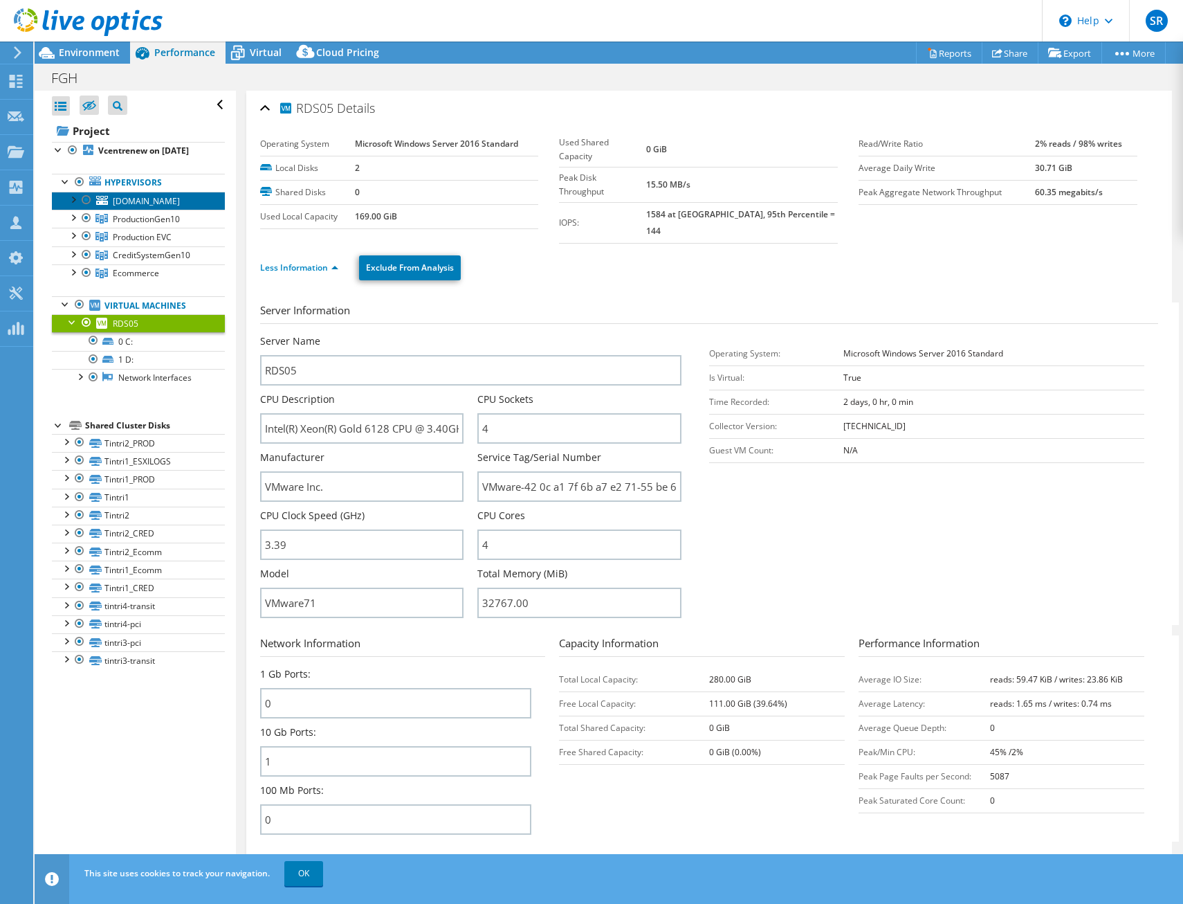
click at [140, 210] on link "[DOMAIN_NAME]" at bounding box center [138, 201] width 173 height 18
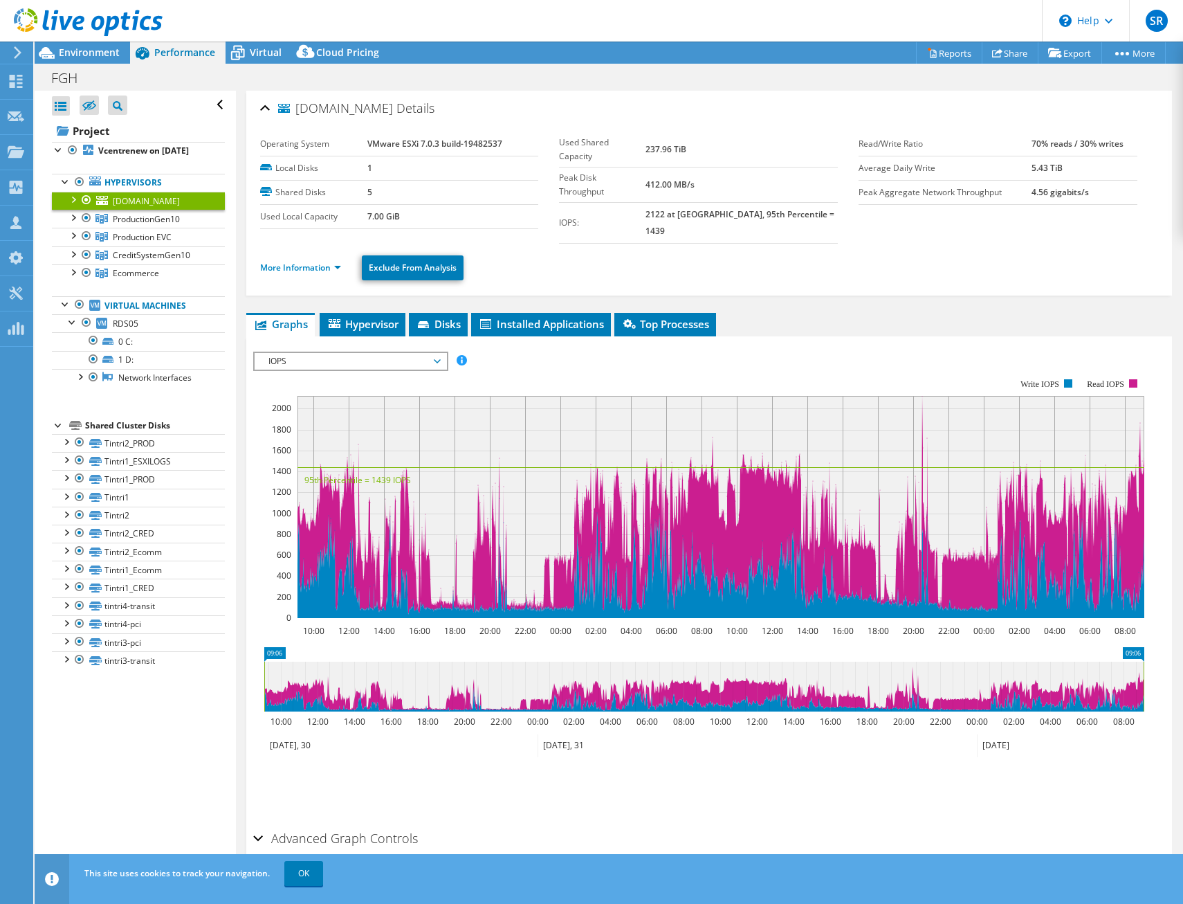
click at [73, 205] on div at bounding box center [73, 199] width 14 height 14
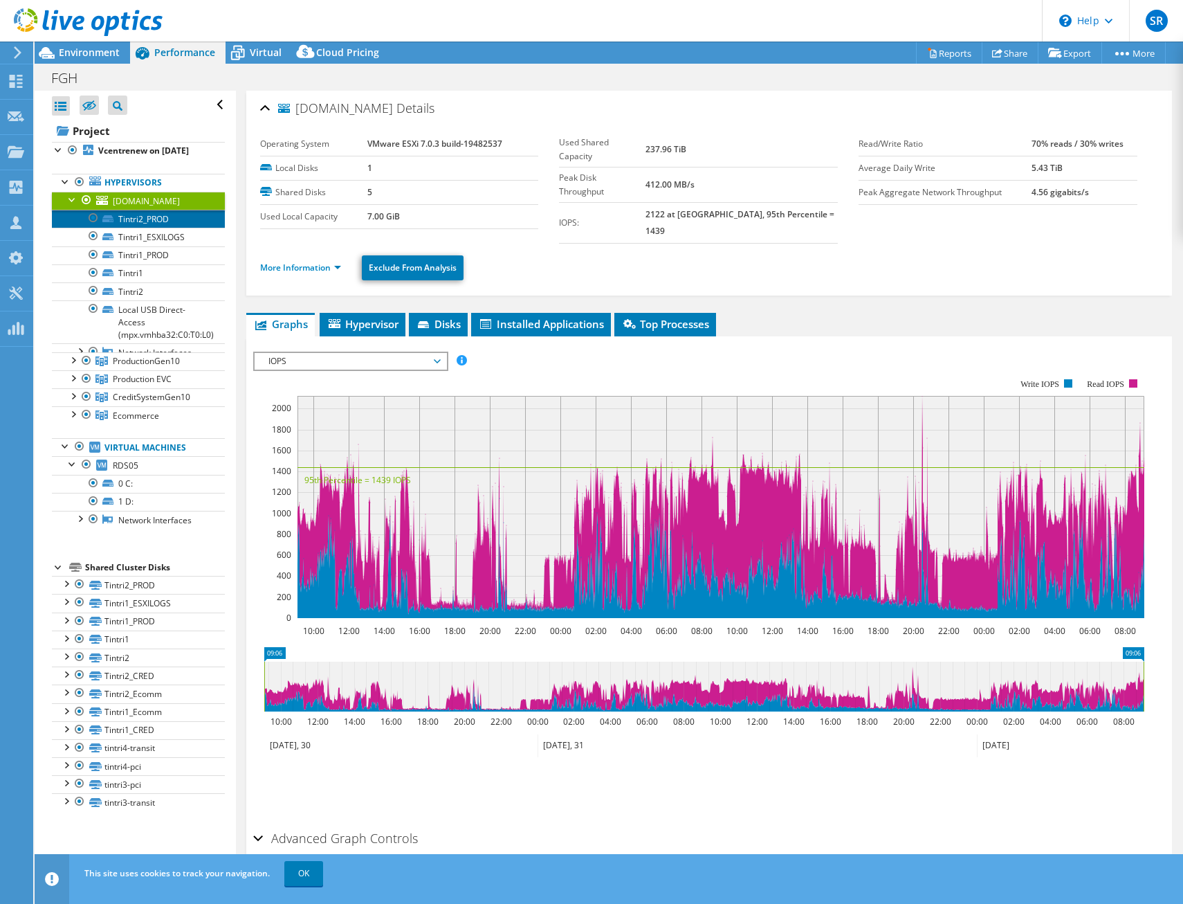
click at [151, 228] on link "Tintri2_PROD" at bounding box center [138, 219] width 173 height 18
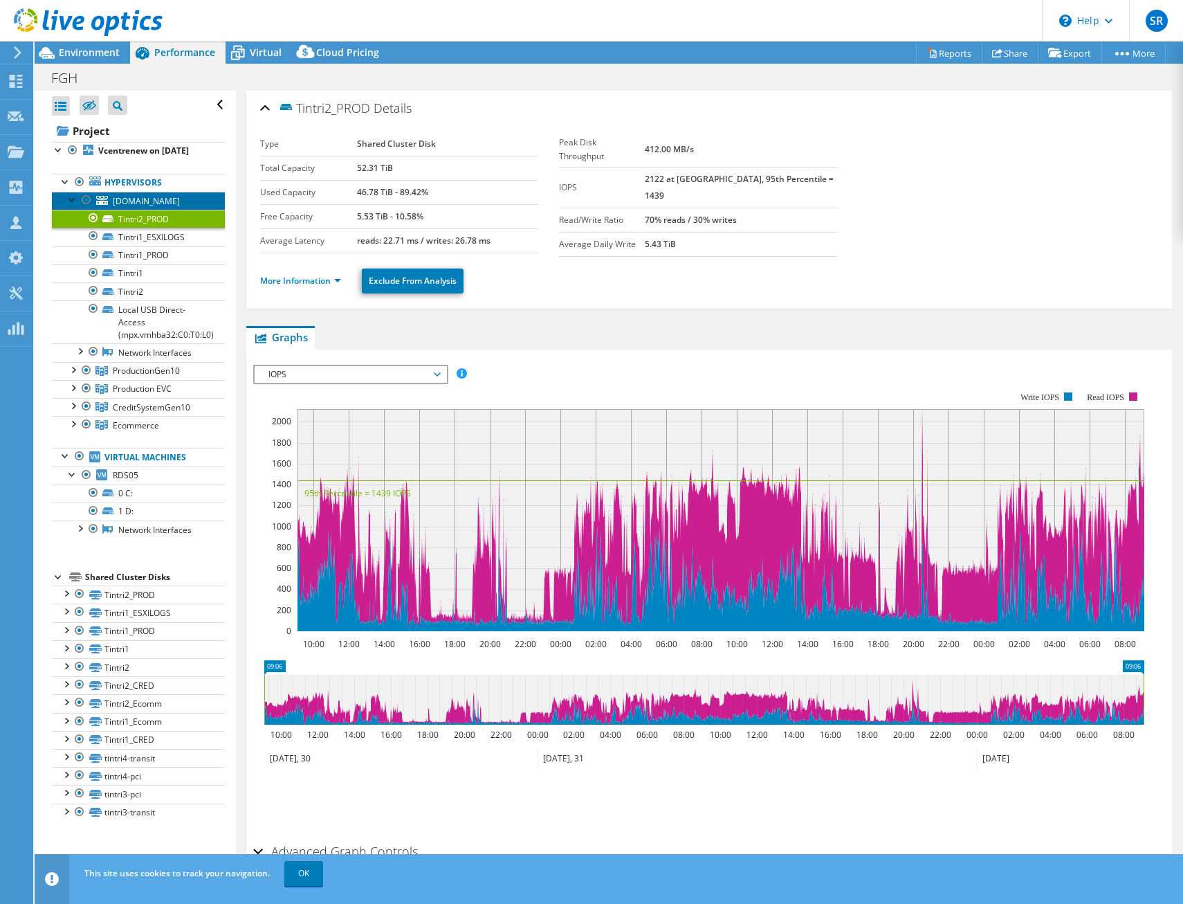
click at [146, 210] on link "[DOMAIN_NAME]" at bounding box center [138, 201] width 173 height 18
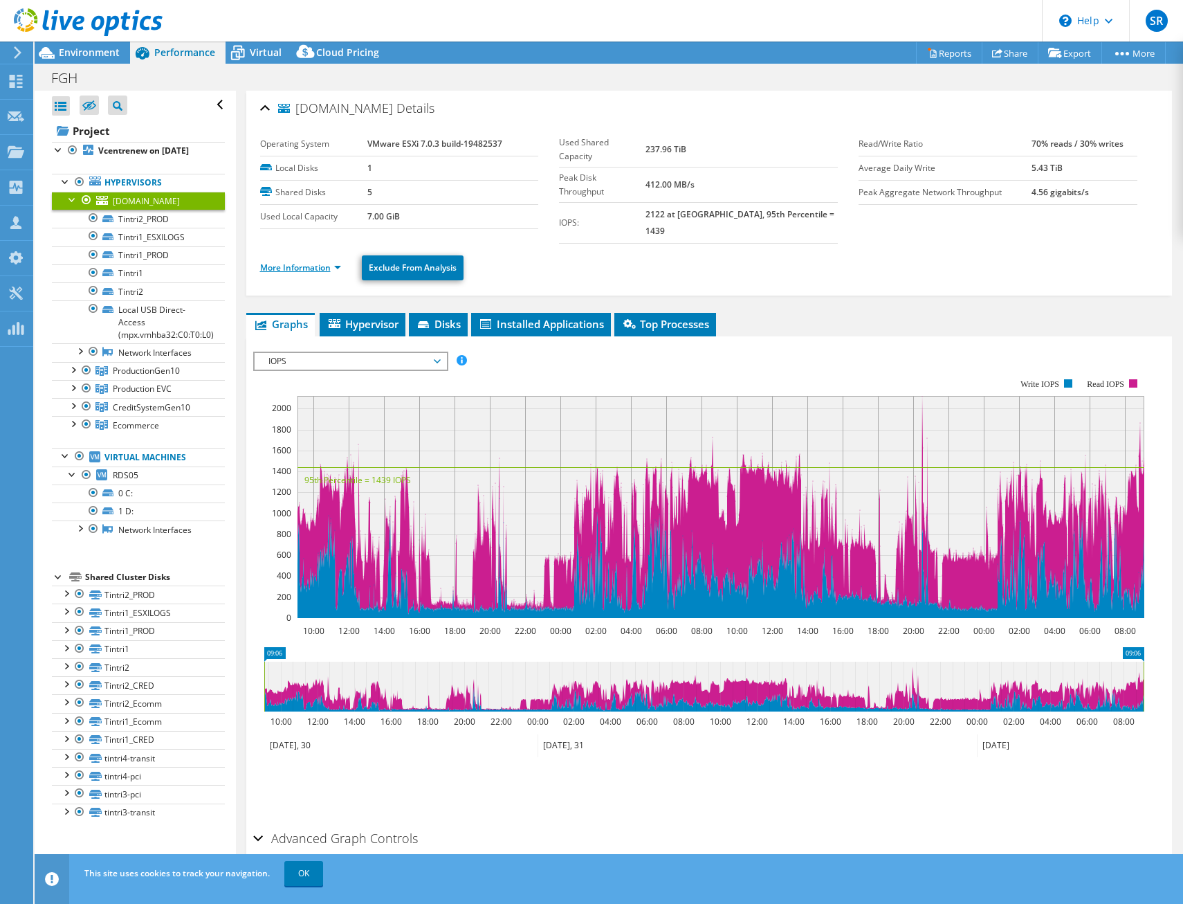
click at [298, 262] on link "More Information" at bounding box center [300, 268] width 81 height 12
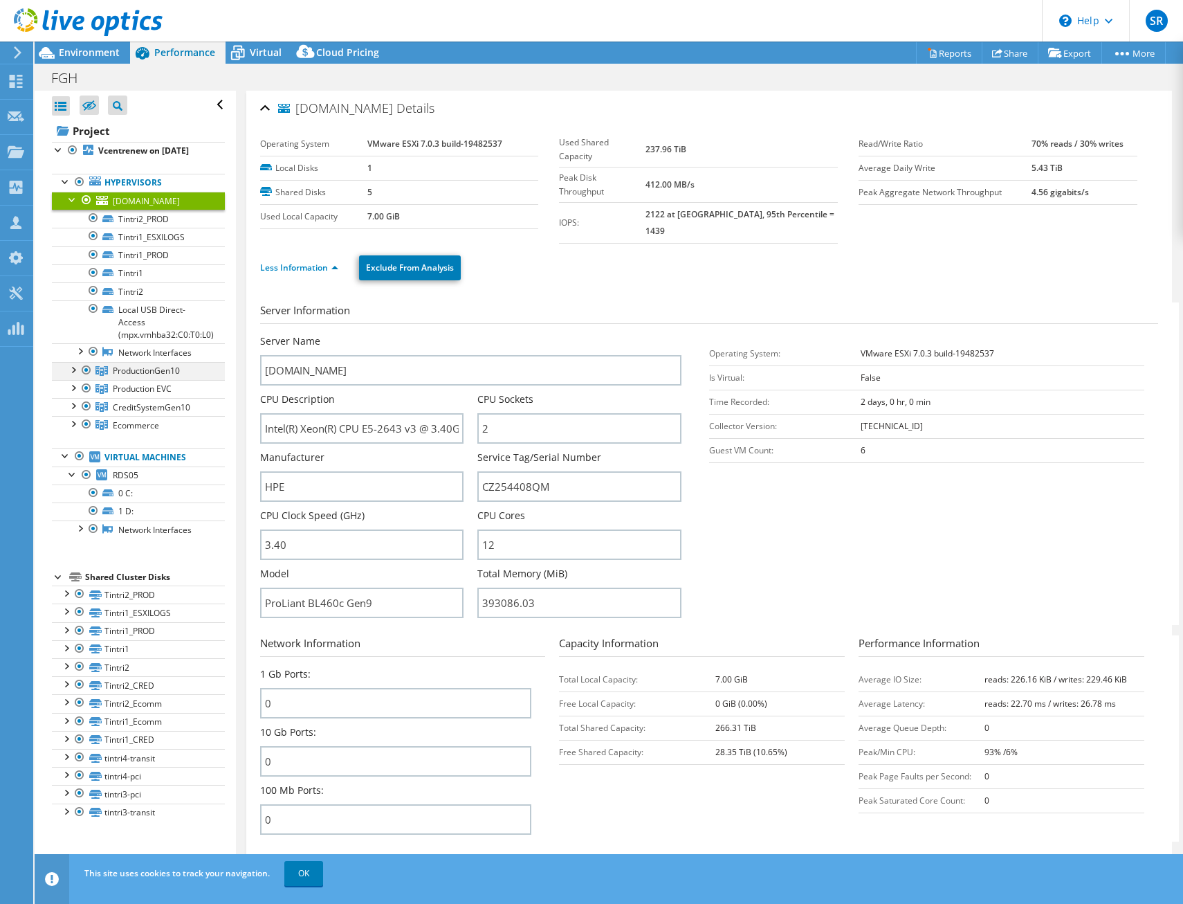
click at [72, 376] on div at bounding box center [73, 369] width 14 height 14
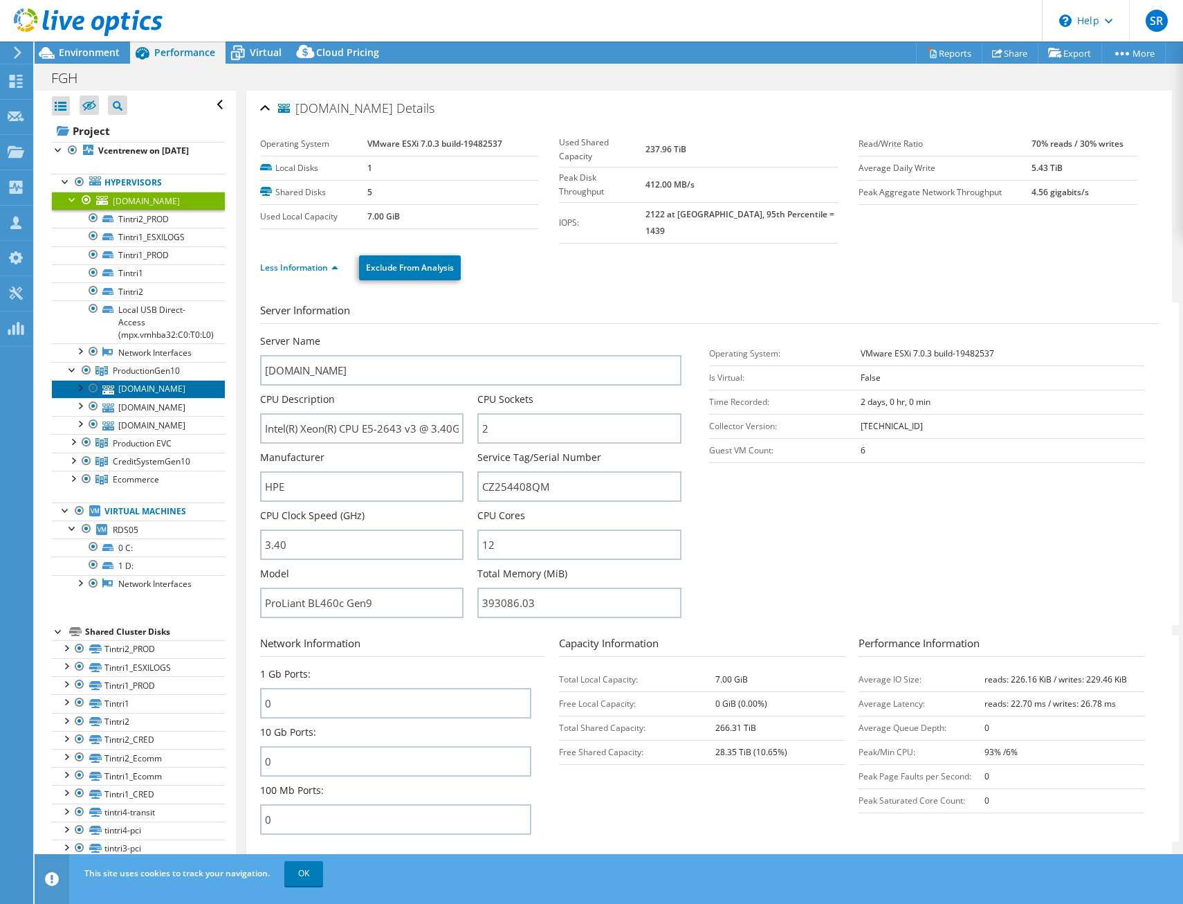
click at [139, 398] on link "[DOMAIN_NAME]" at bounding box center [138, 389] width 173 height 18
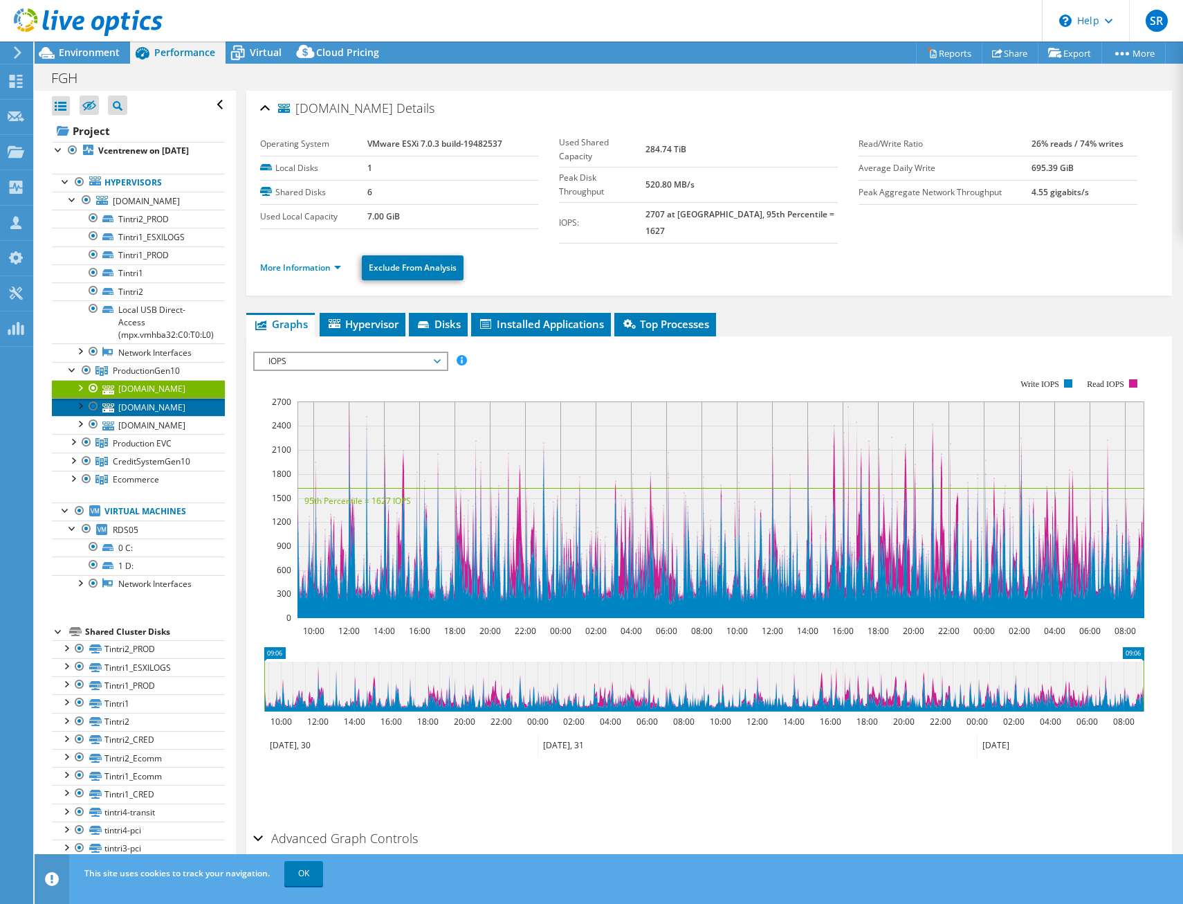
click at [158, 416] on link "[DOMAIN_NAME]" at bounding box center [138, 407] width 173 height 18
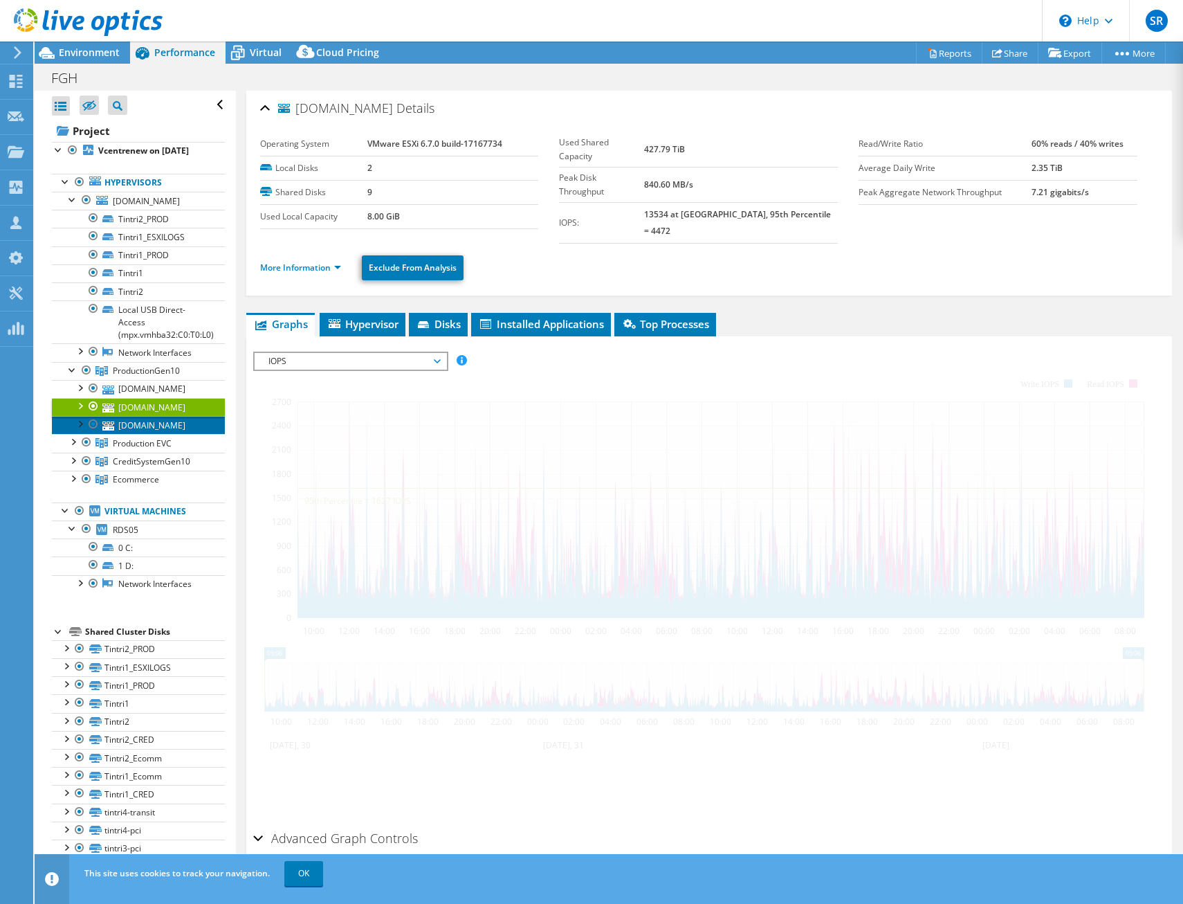
click at [168, 434] on link "[DOMAIN_NAME]" at bounding box center [138, 425] width 173 height 18
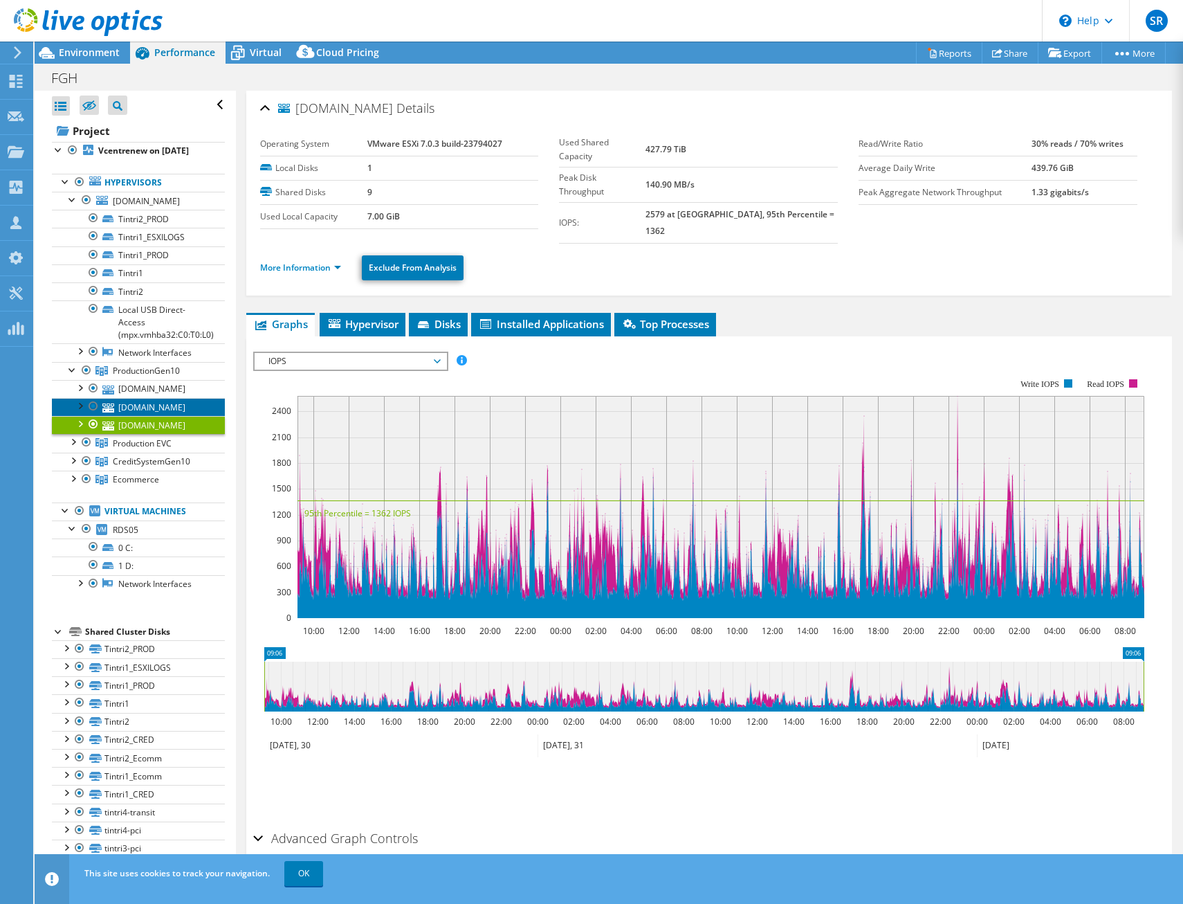
click at [155, 416] on link "[DOMAIN_NAME]" at bounding box center [138, 407] width 173 height 18
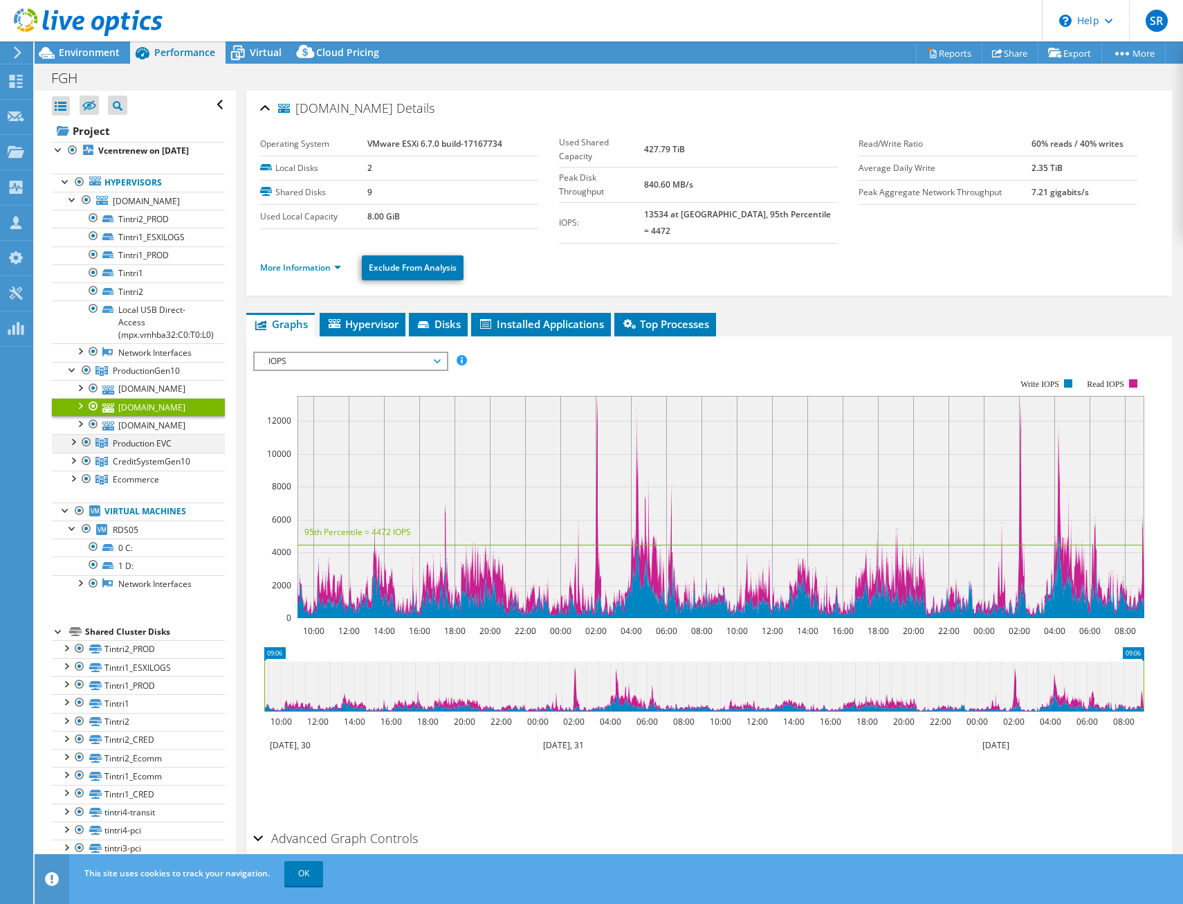
click at [71, 448] on div at bounding box center [73, 441] width 14 height 14
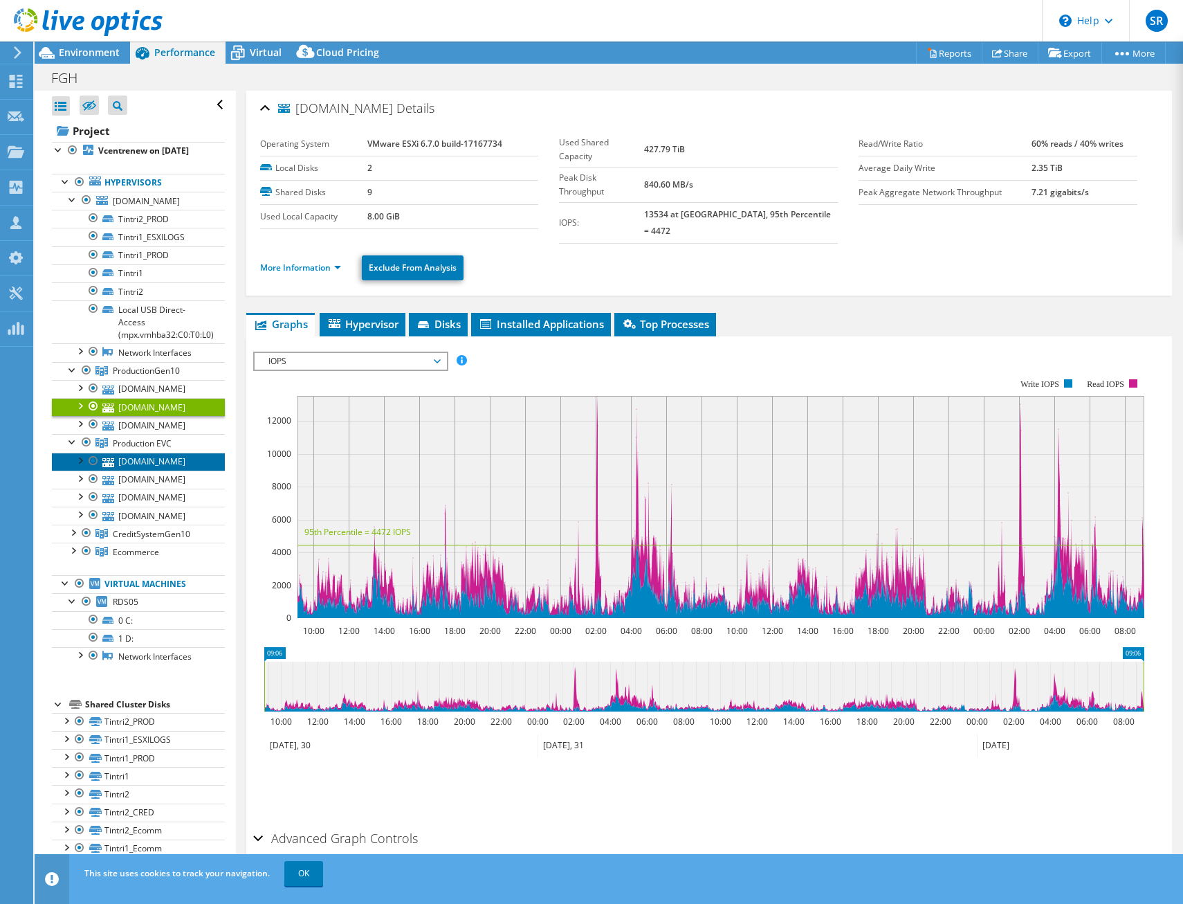
click at [130, 470] on link "[DOMAIN_NAME]" at bounding box center [138, 461] width 173 height 18
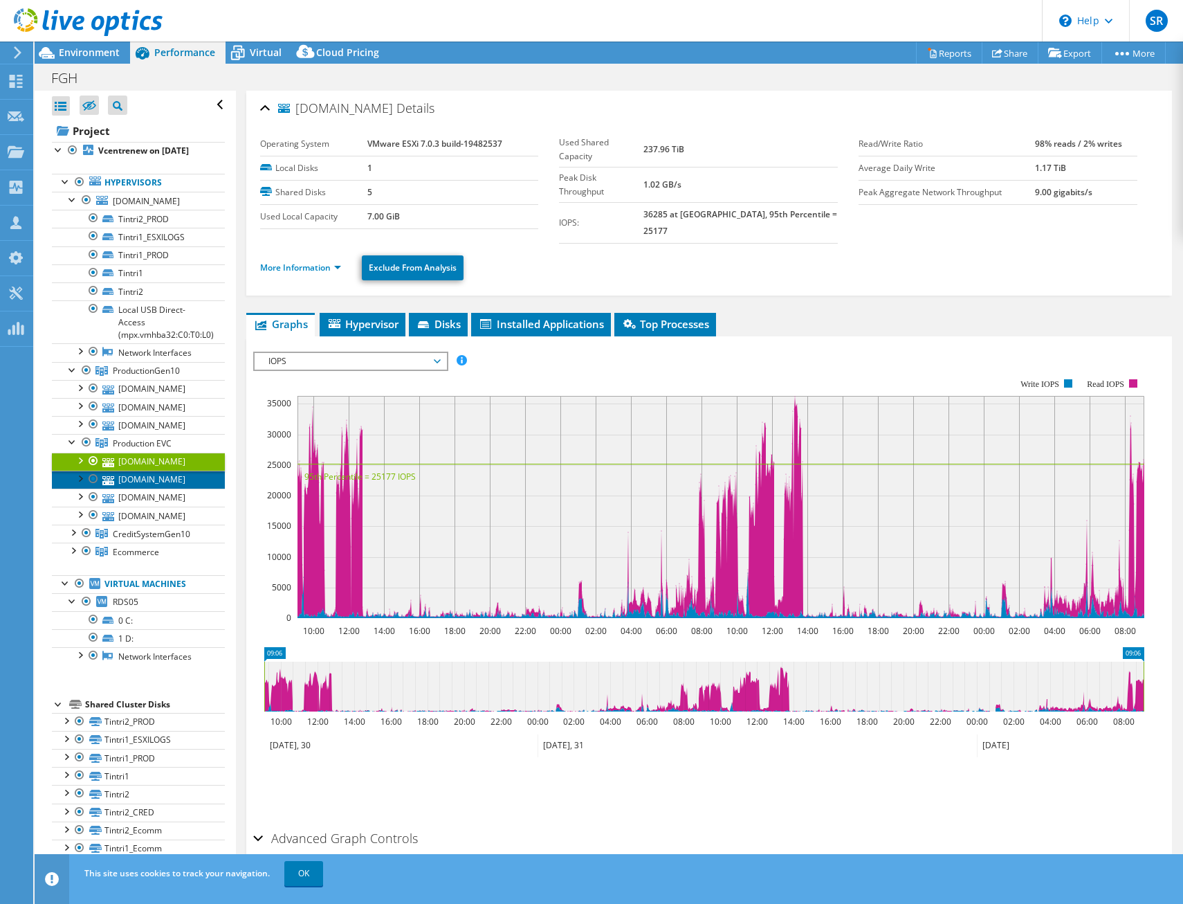
click at [143, 488] on link "[DOMAIN_NAME]" at bounding box center [138, 479] width 173 height 18
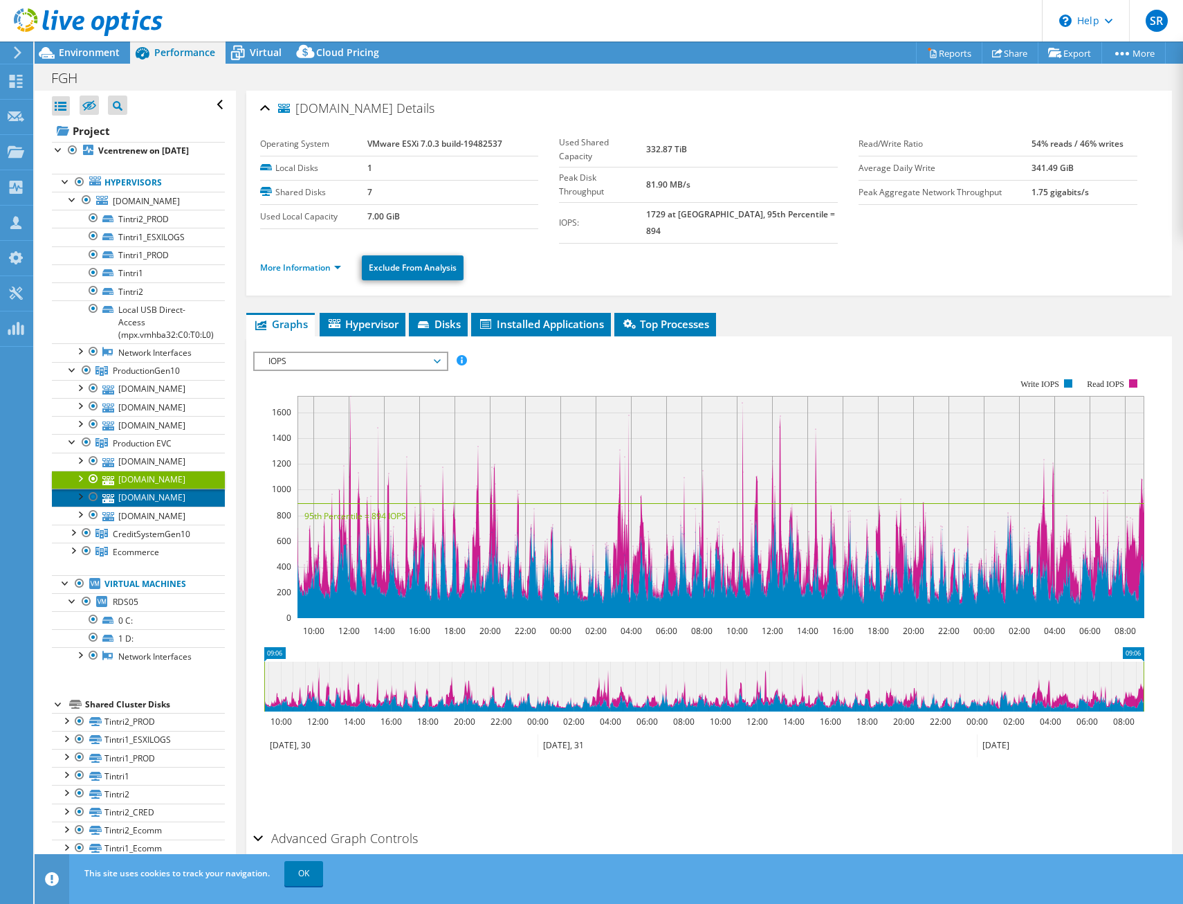
click at [158, 506] on link "[DOMAIN_NAME]" at bounding box center [138, 497] width 173 height 18
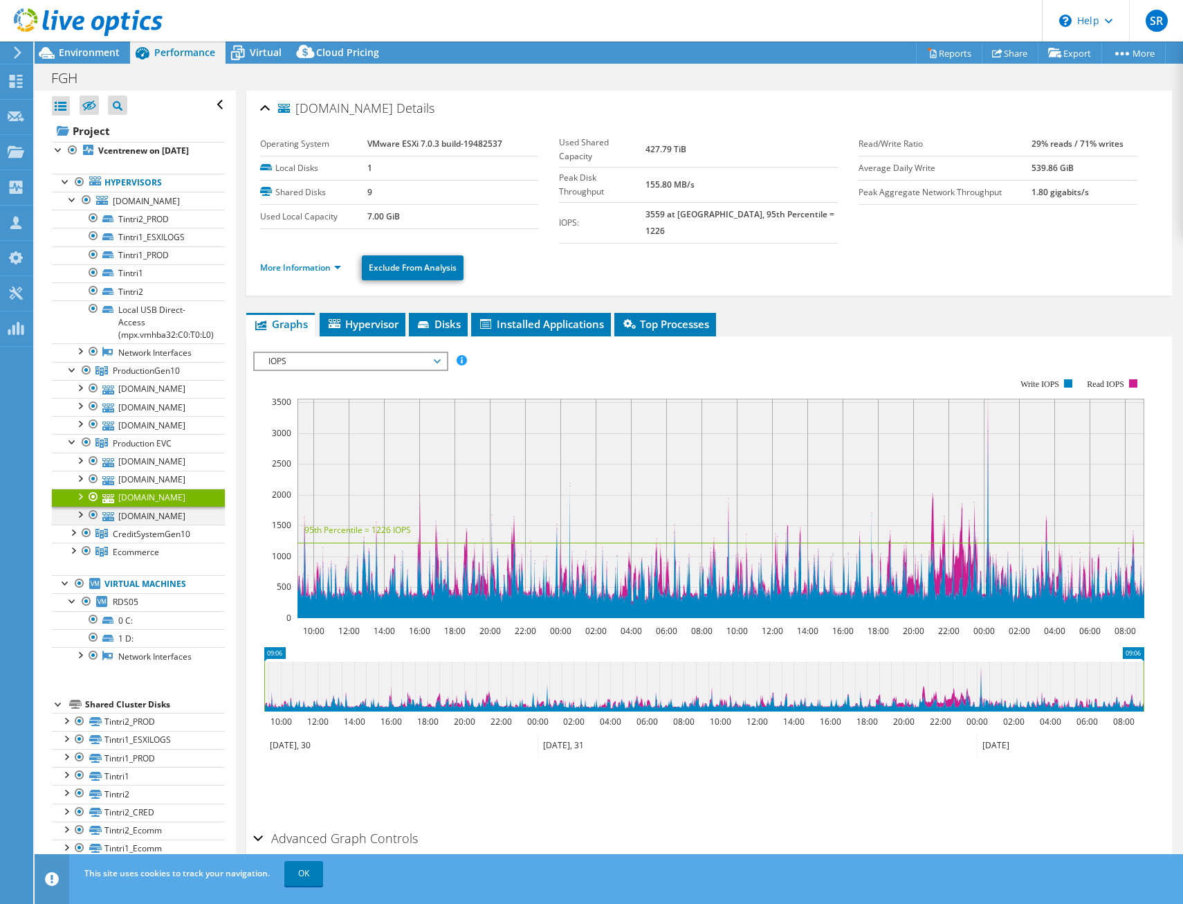
click at [77, 520] on div at bounding box center [80, 513] width 14 height 14
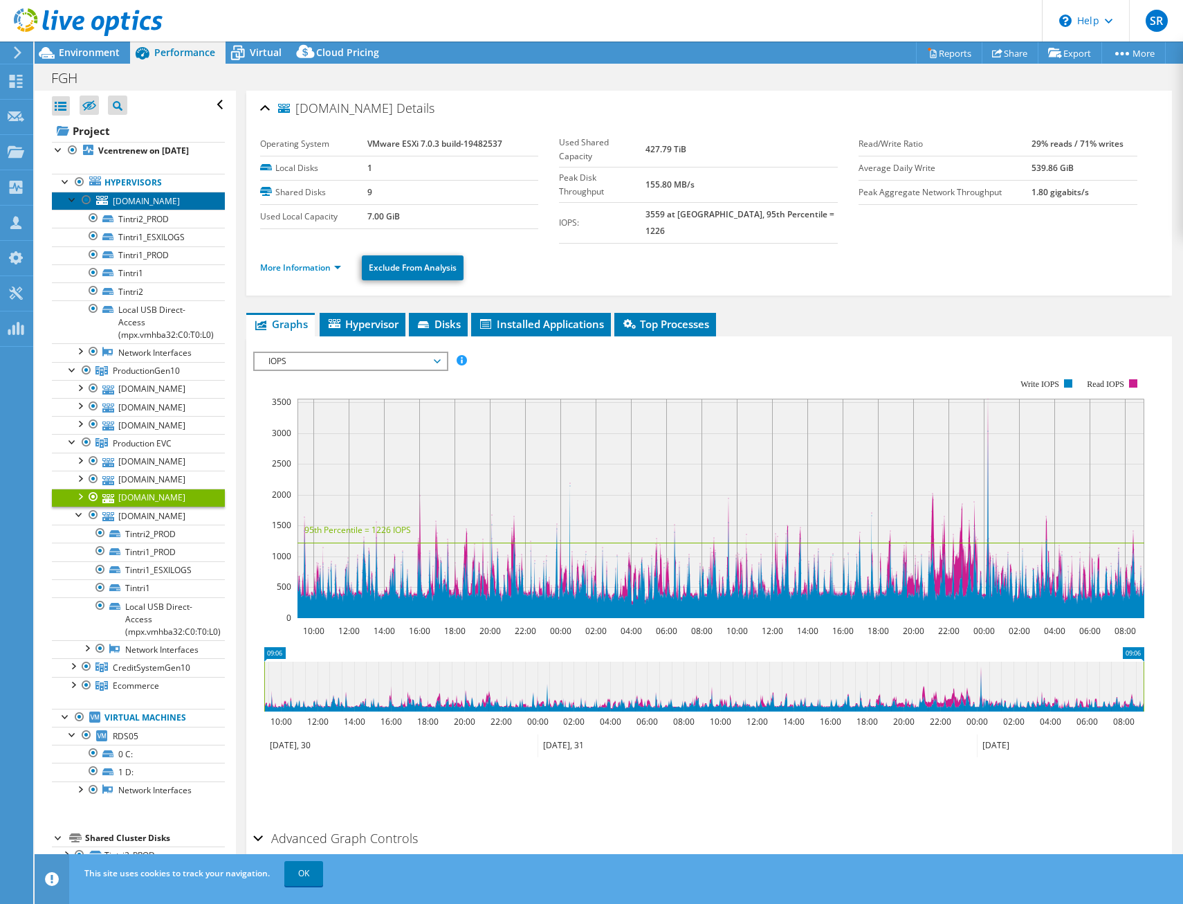
click at [161, 207] on span "[DOMAIN_NAME]" at bounding box center [146, 201] width 67 height 12
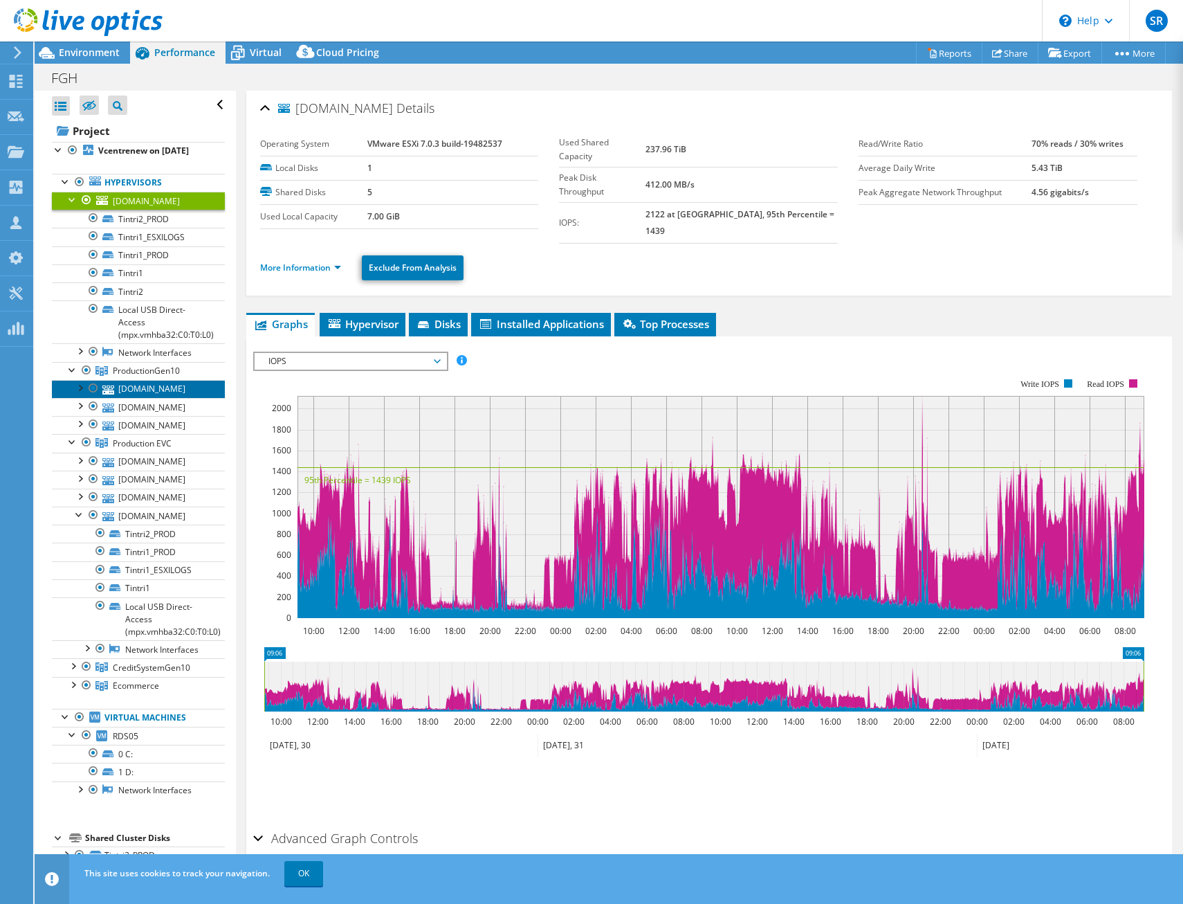
click at [154, 398] on link "[DOMAIN_NAME]" at bounding box center [138, 389] width 173 height 18
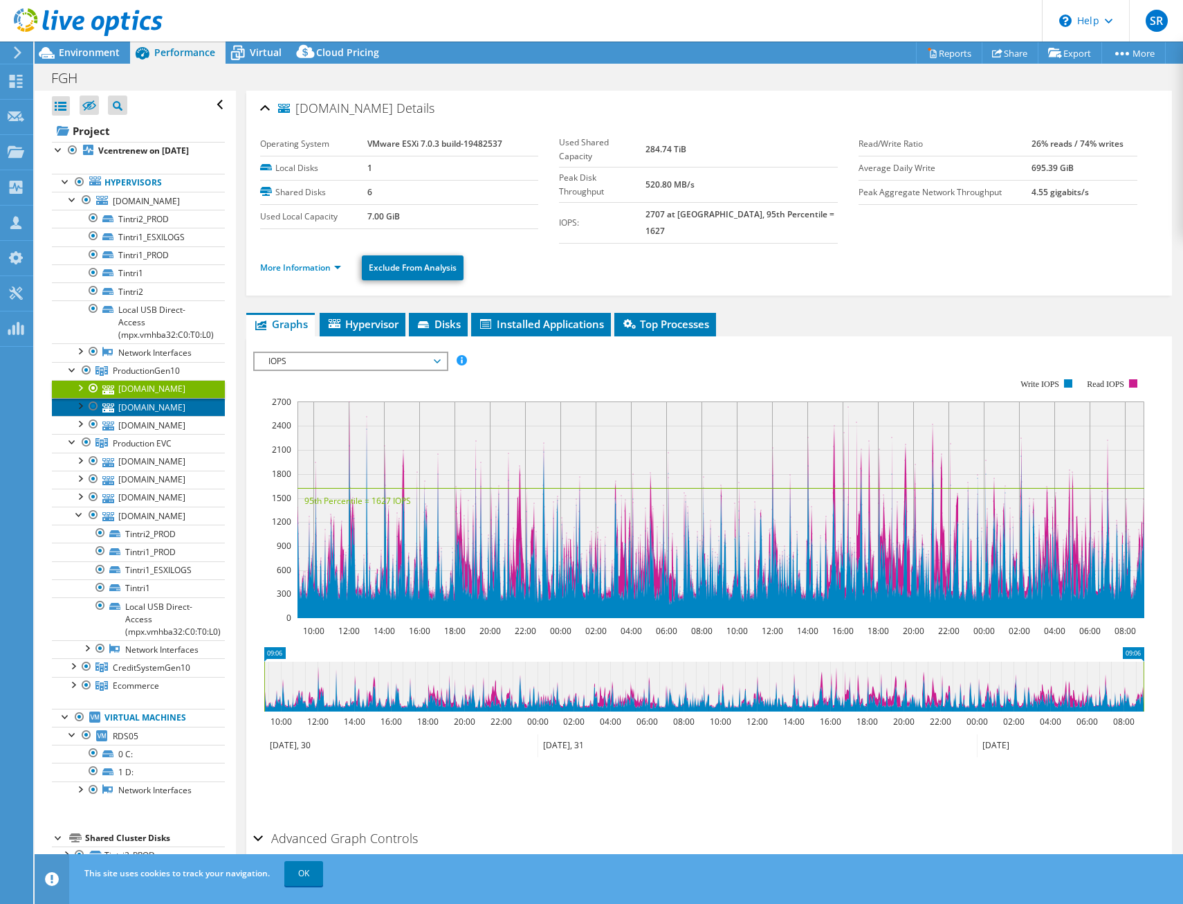
click at [156, 416] on link "[DOMAIN_NAME]" at bounding box center [138, 407] width 173 height 18
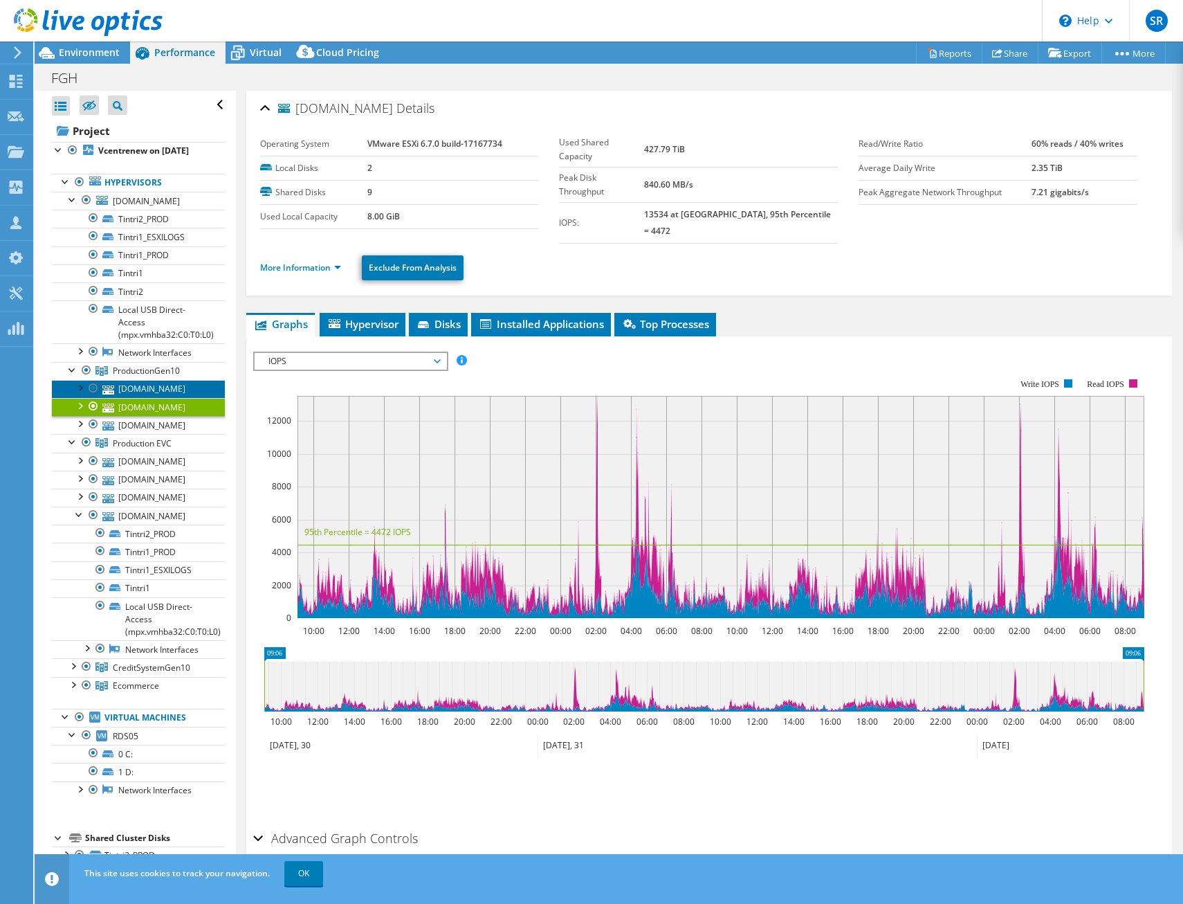
click at [135, 398] on link "[DOMAIN_NAME]" at bounding box center [138, 389] width 173 height 18
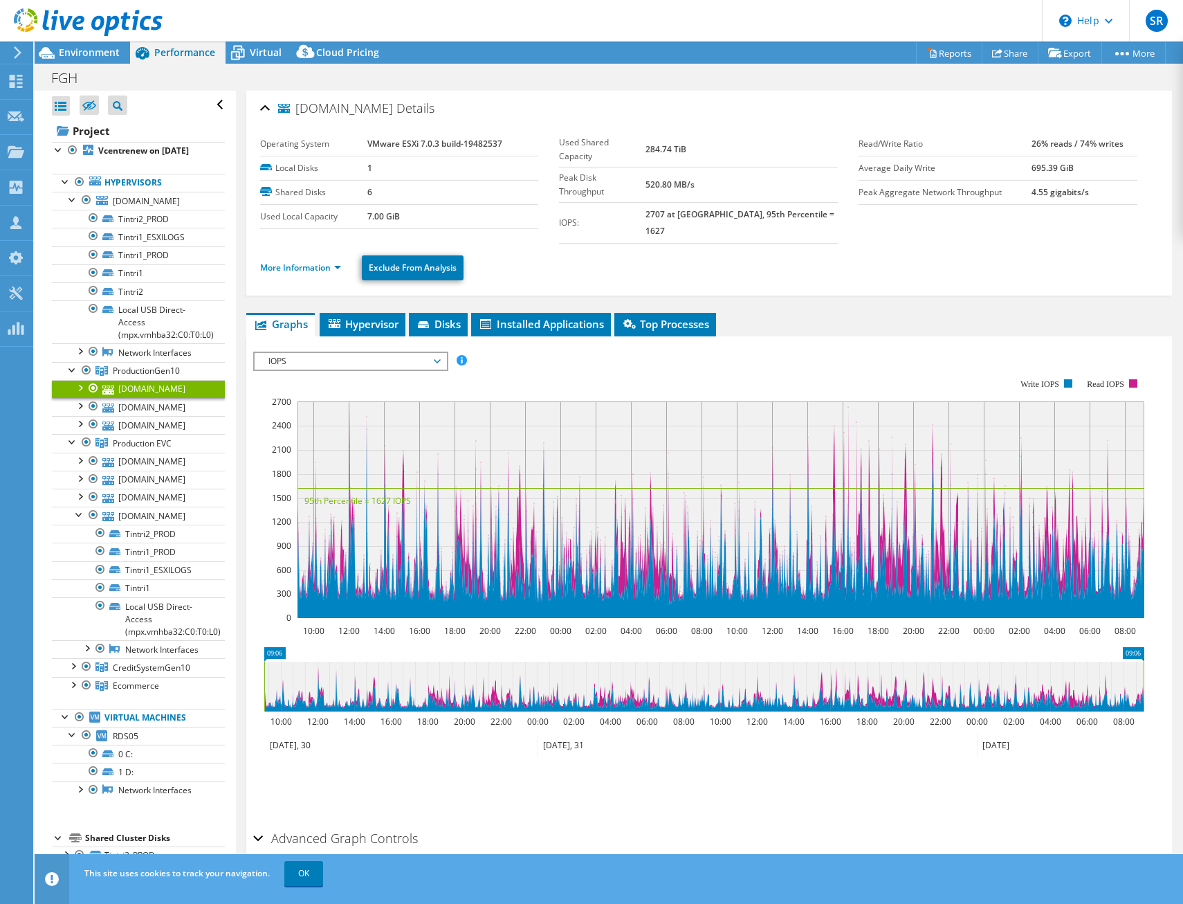
click at [478, 141] on b "VMware ESXi 7.0.3 build-19482537" at bounding box center [434, 144] width 135 height 12
copy b "19482537"
click at [169, 416] on link "[DOMAIN_NAME]" at bounding box center [138, 407] width 173 height 18
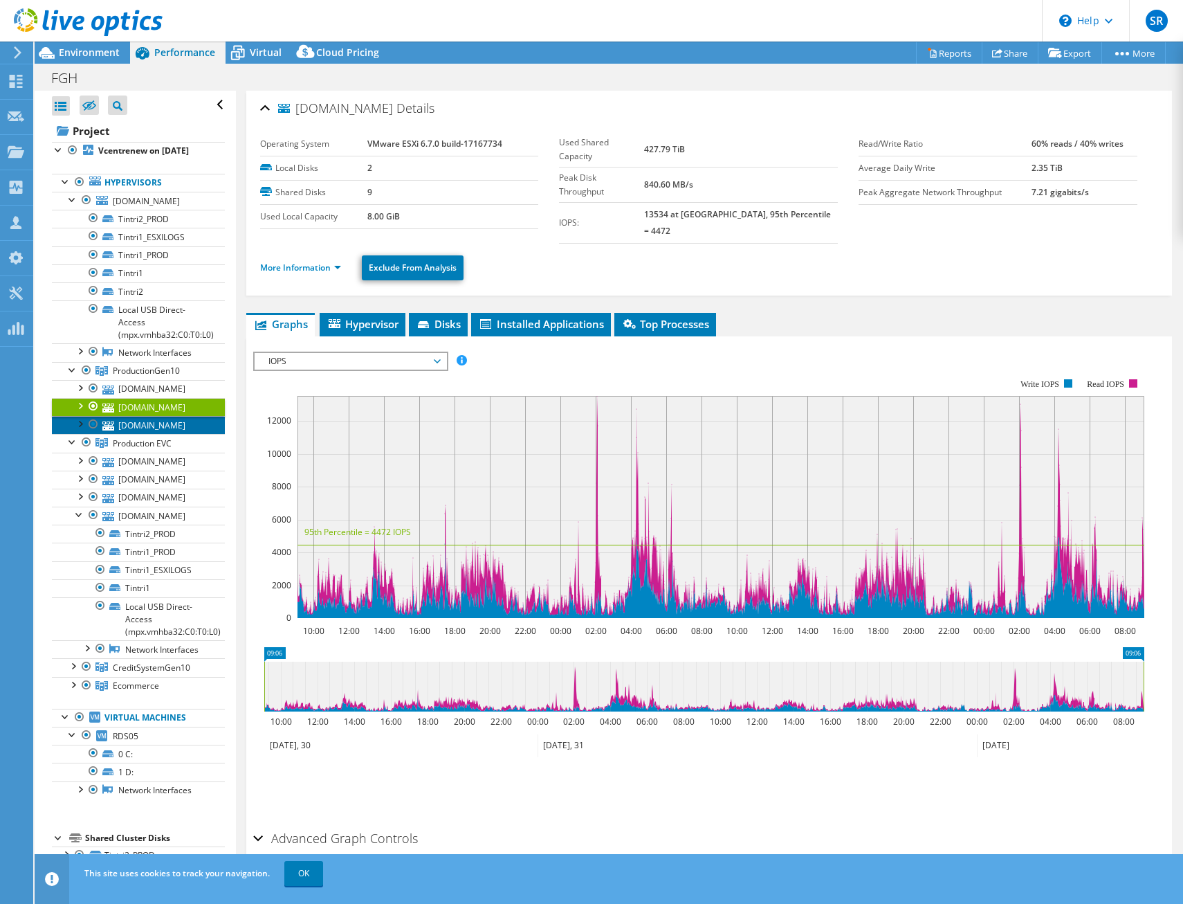
click at [176, 434] on link "[DOMAIN_NAME]" at bounding box center [138, 425] width 173 height 18
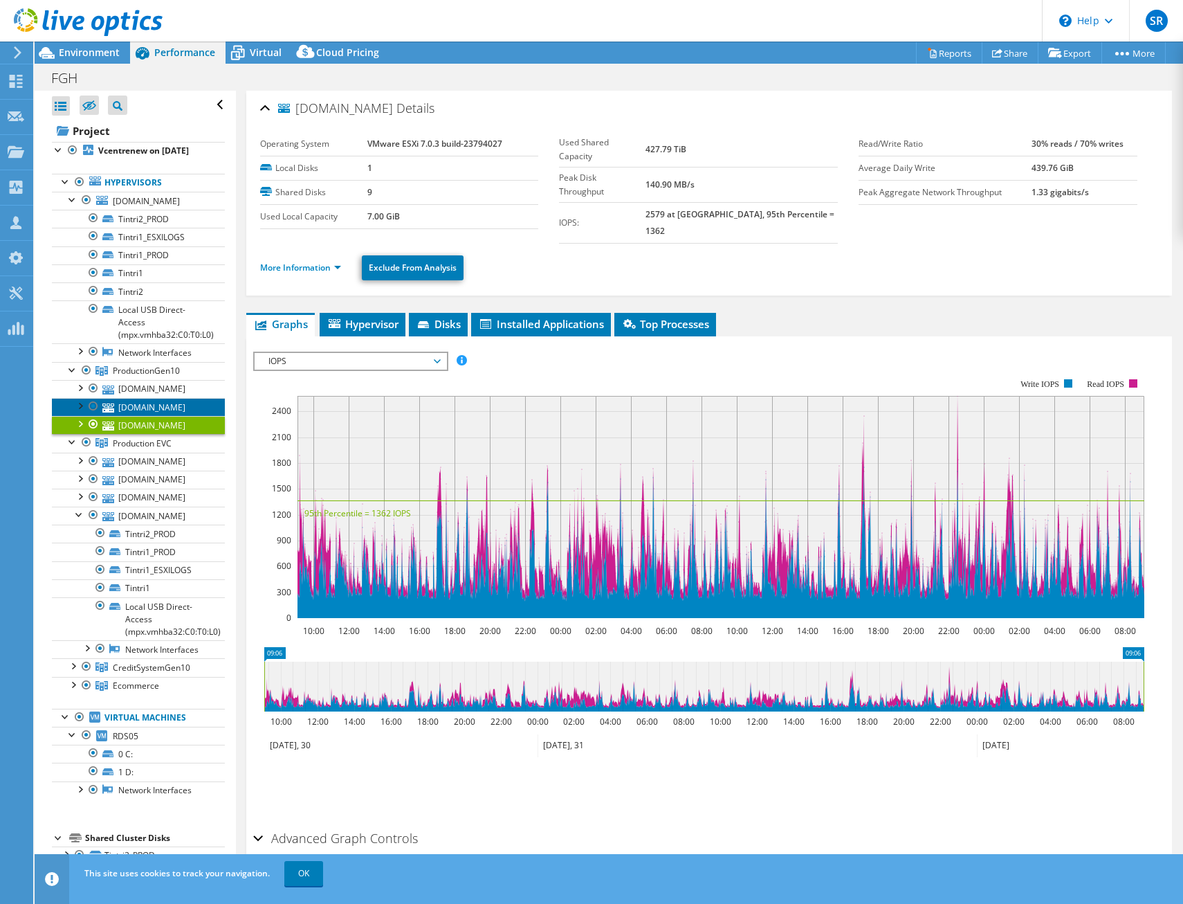
click at [172, 416] on link "[DOMAIN_NAME]" at bounding box center [138, 407] width 173 height 18
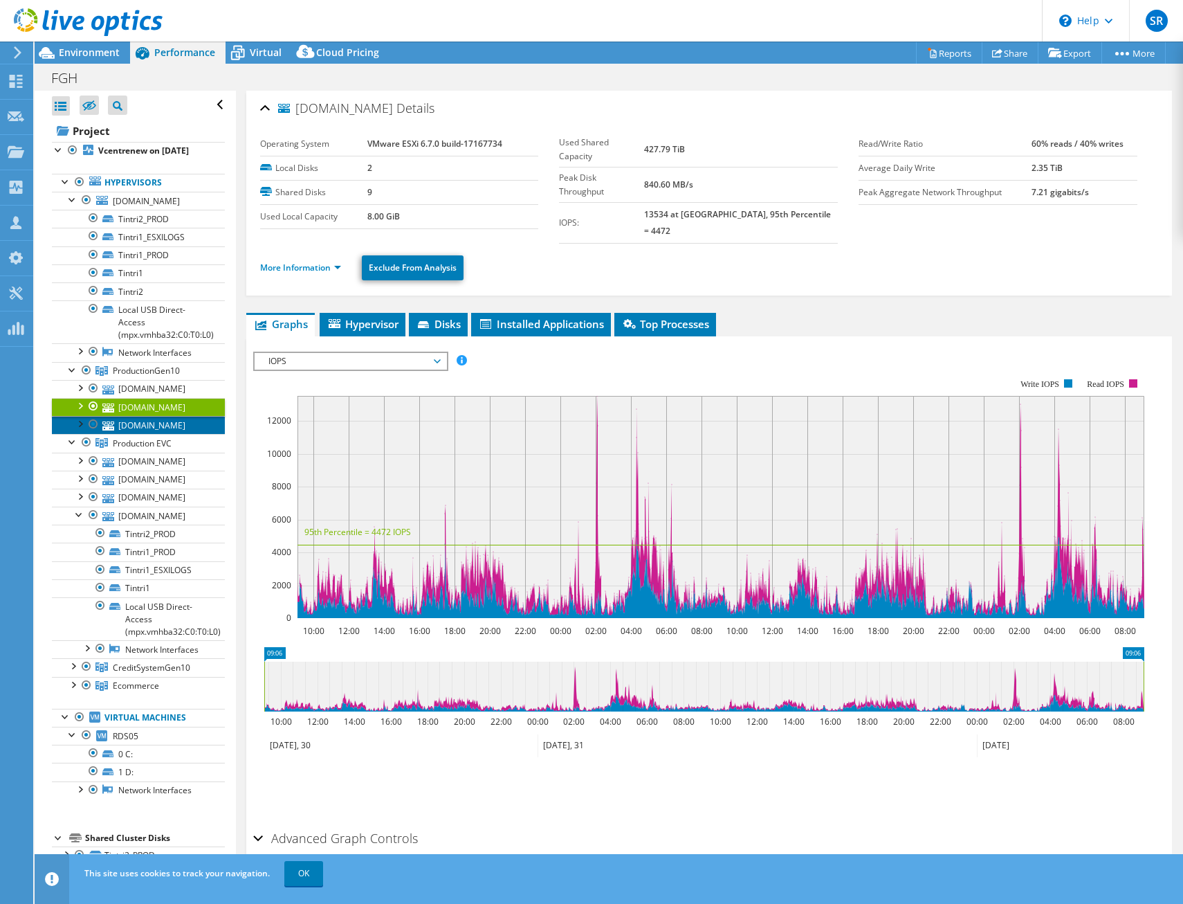
click at [170, 434] on link "[DOMAIN_NAME]" at bounding box center [138, 425] width 173 height 18
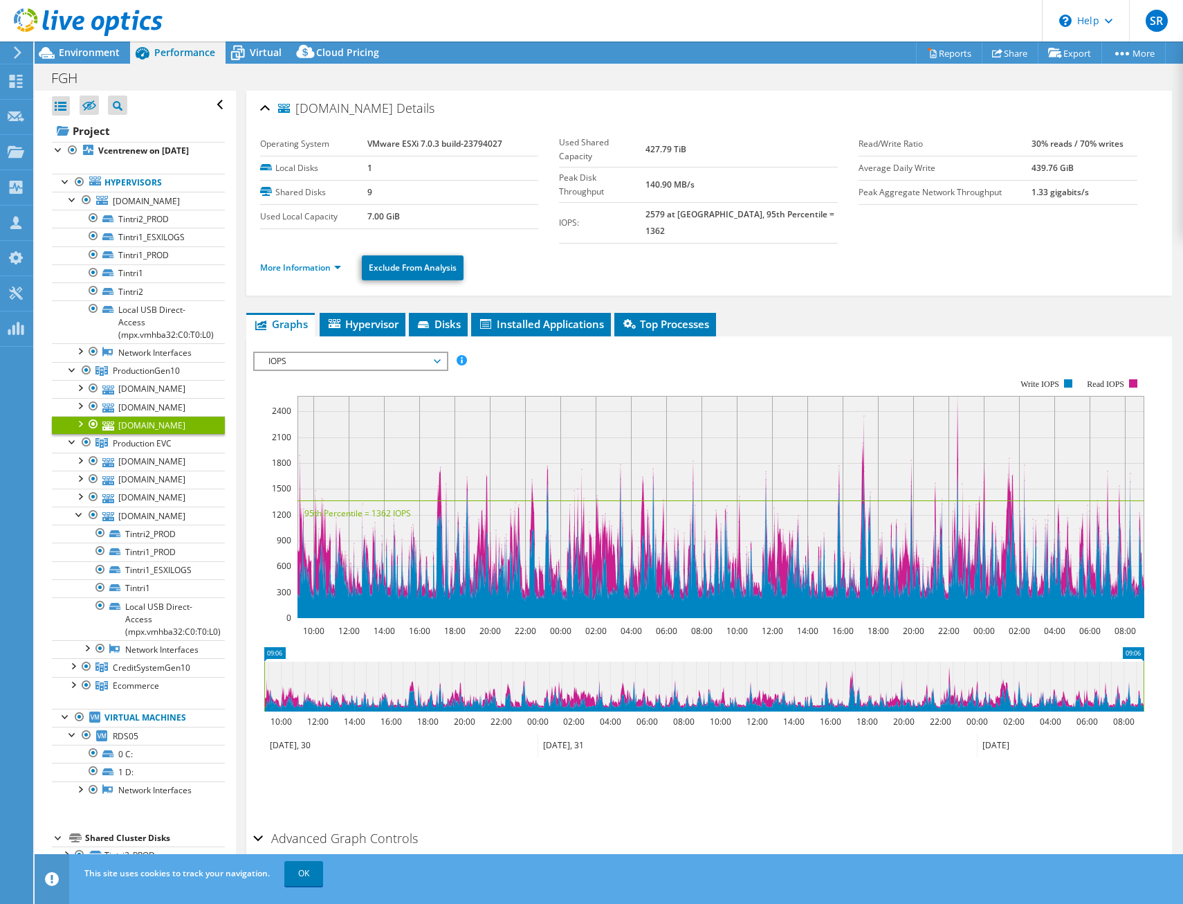
click at [478, 144] on b "VMware ESXi 7.0.3 build-23794027" at bounding box center [434, 144] width 135 height 12
click at [169, 416] on link "[DOMAIN_NAME]" at bounding box center [138, 407] width 173 height 18
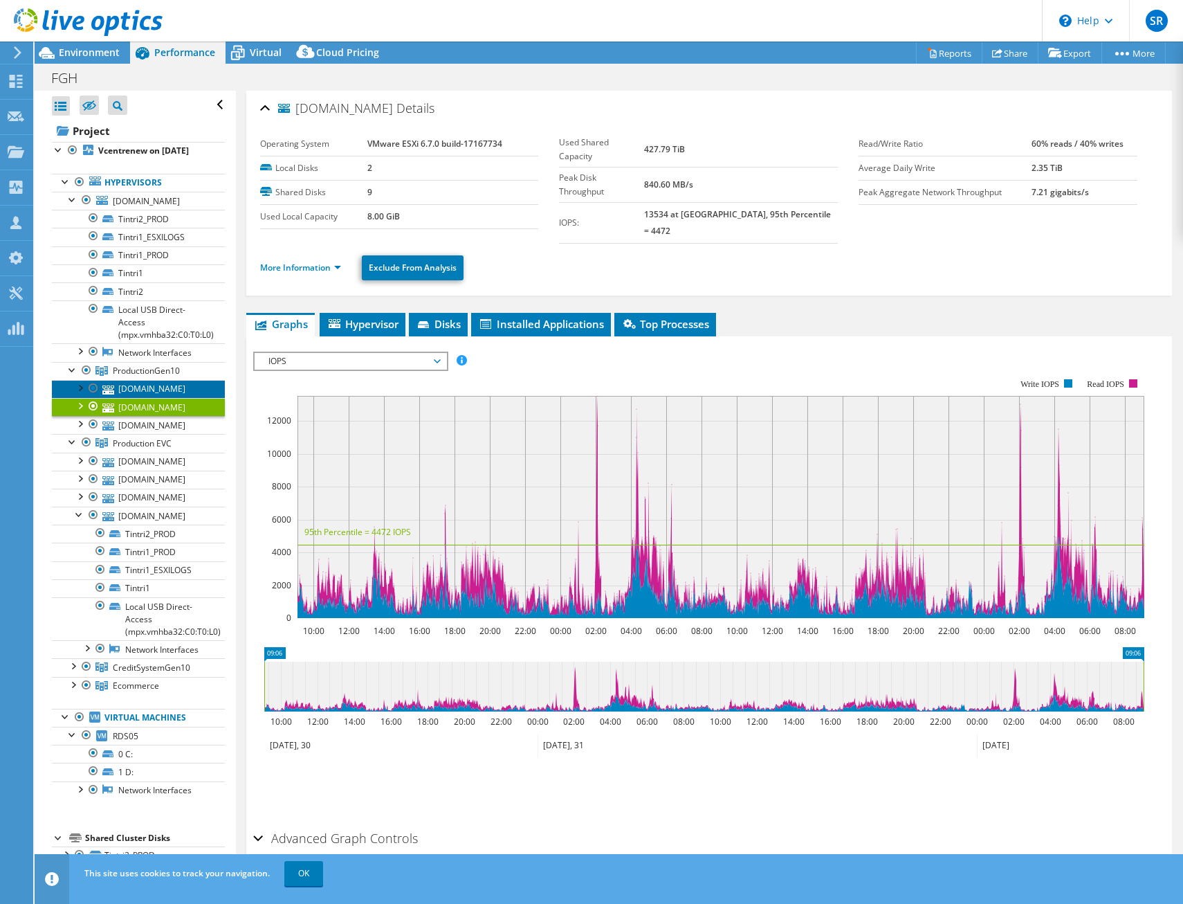
click at [162, 398] on link "[DOMAIN_NAME]" at bounding box center [138, 389] width 173 height 18
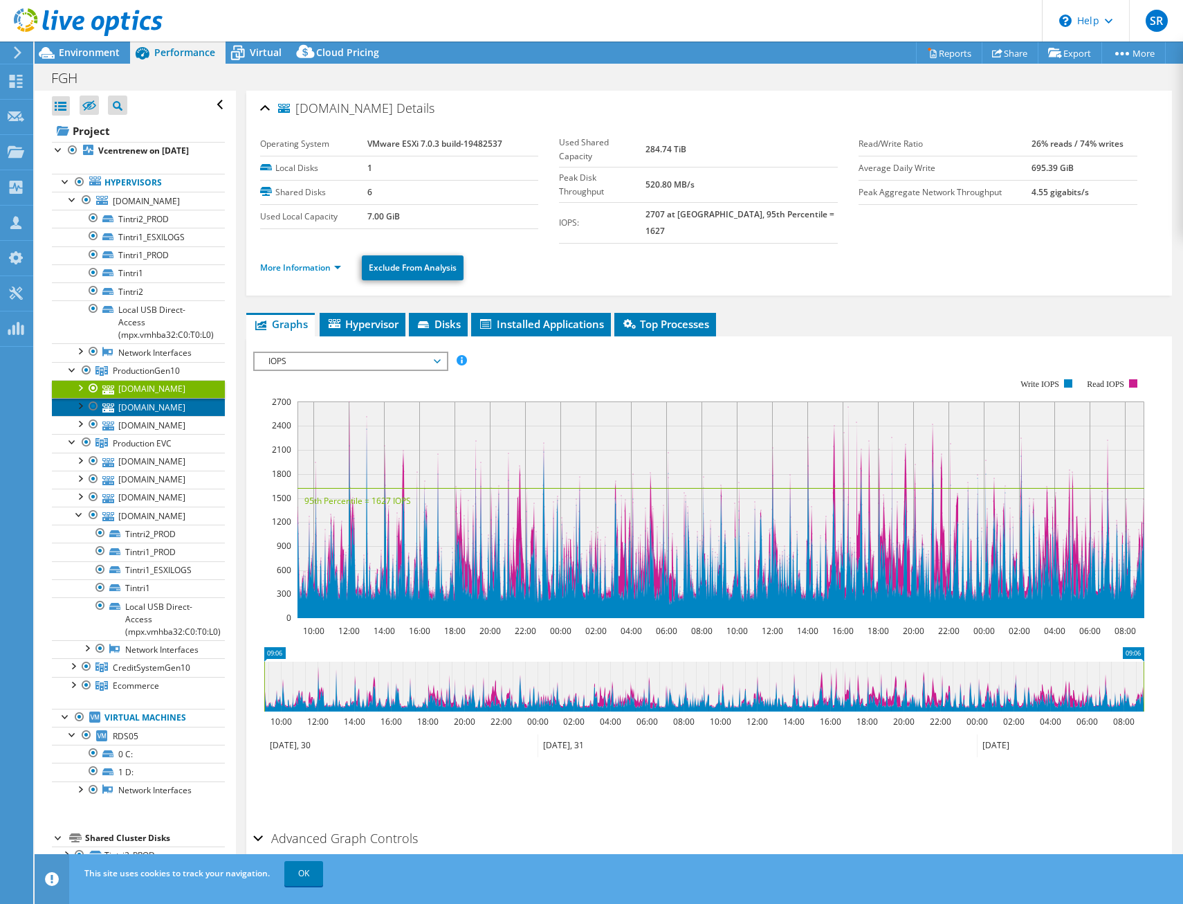
click at [154, 416] on link "[DOMAIN_NAME]" at bounding box center [138, 407] width 173 height 18
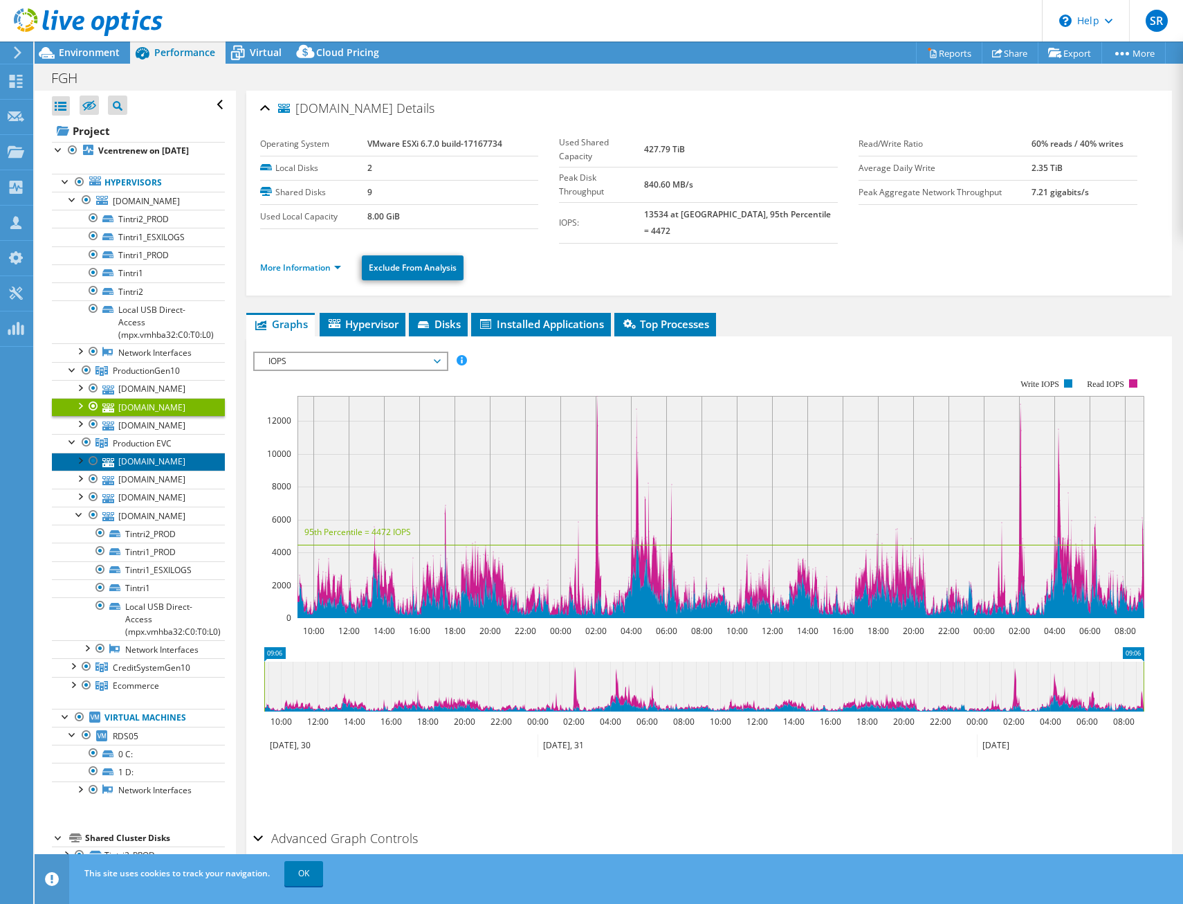
click at [160, 470] on link "[DOMAIN_NAME]" at bounding box center [138, 461] width 173 height 18
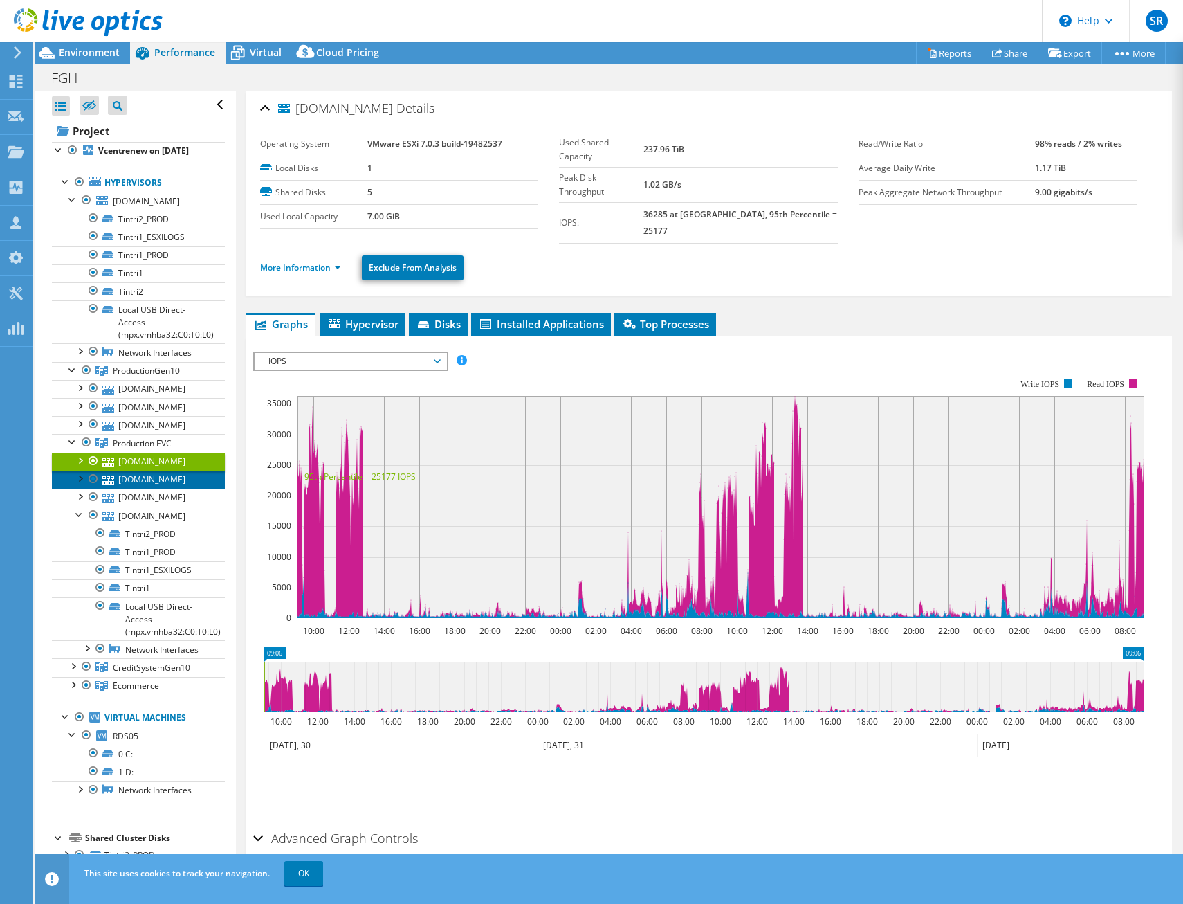
click at [160, 488] on link "[DOMAIN_NAME]" at bounding box center [138, 479] width 173 height 18
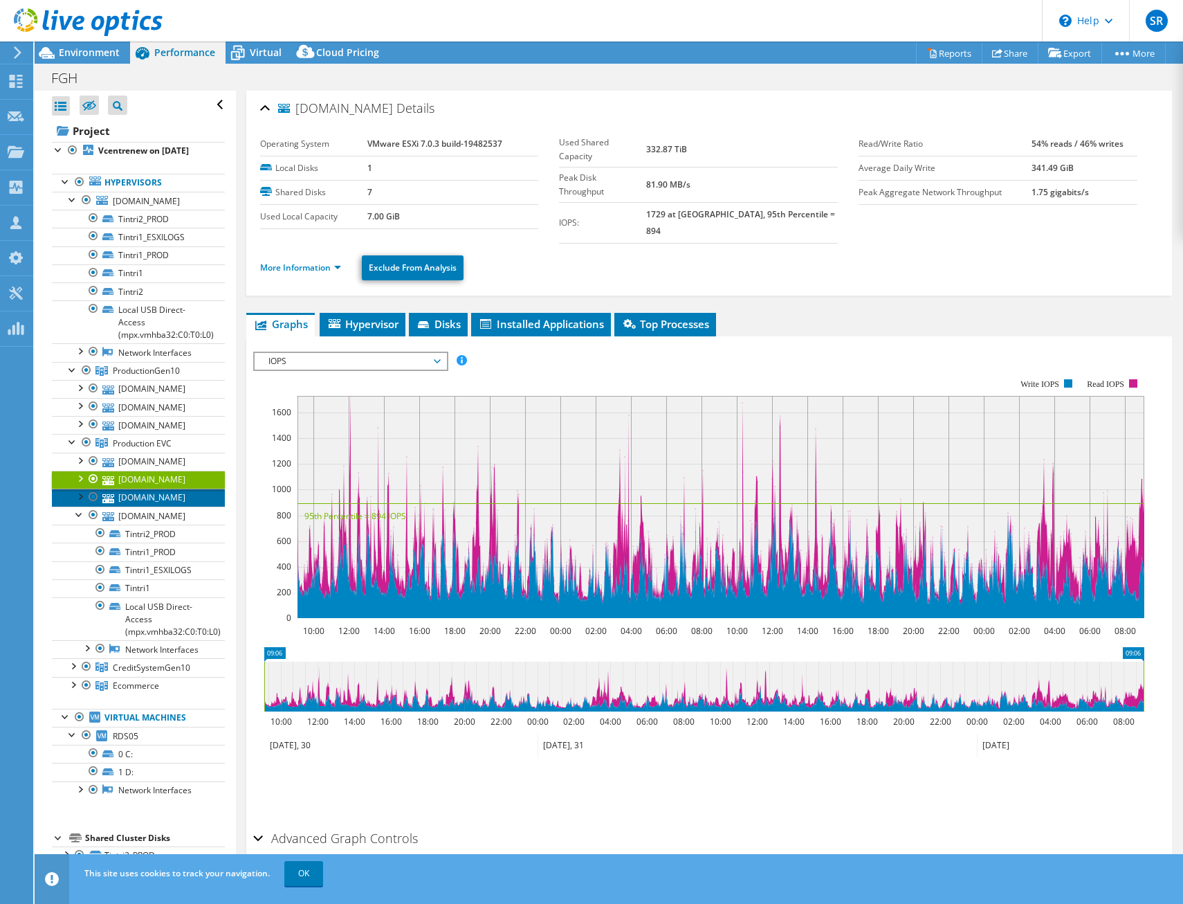
click at [163, 506] on link "[DOMAIN_NAME]" at bounding box center [138, 497] width 173 height 18
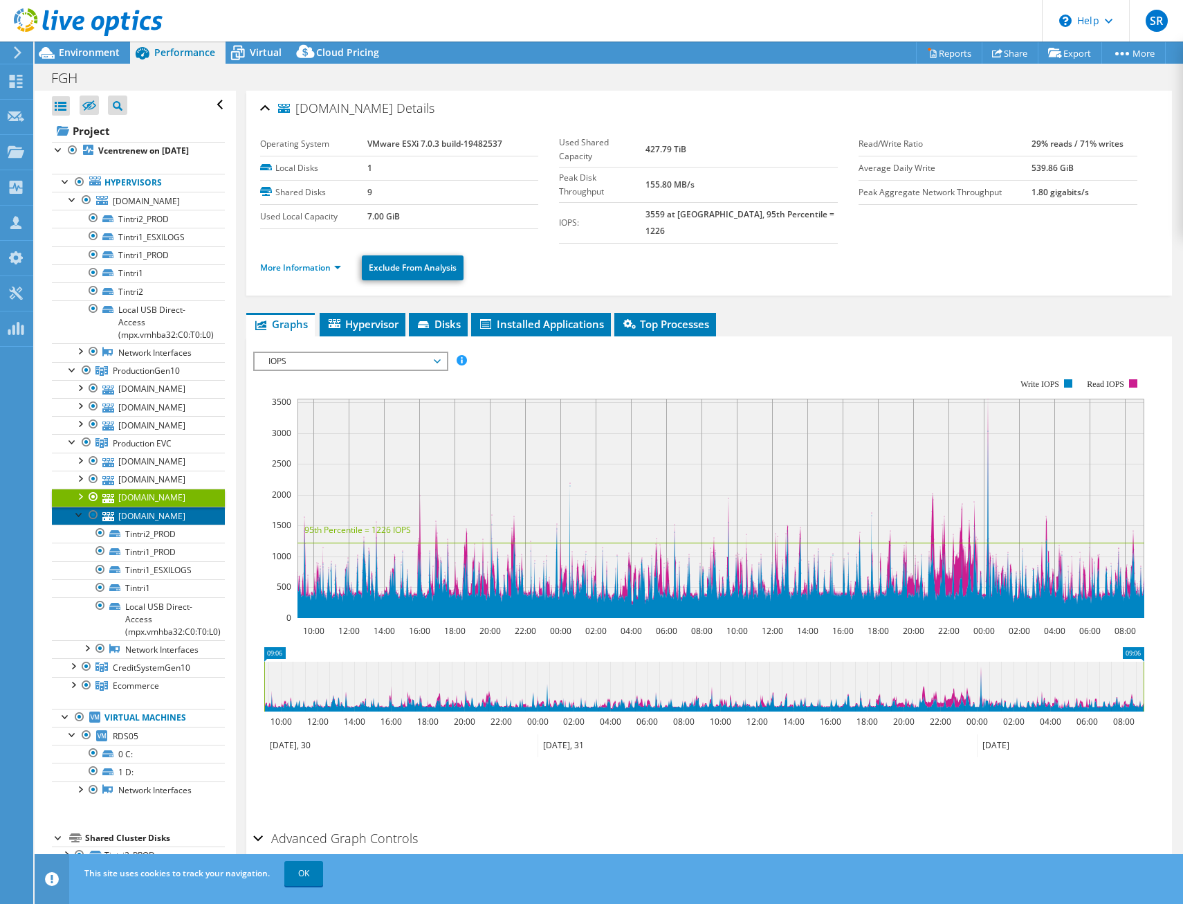
click at [169, 524] on link "[DOMAIN_NAME]" at bounding box center [138, 515] width 173 height 18
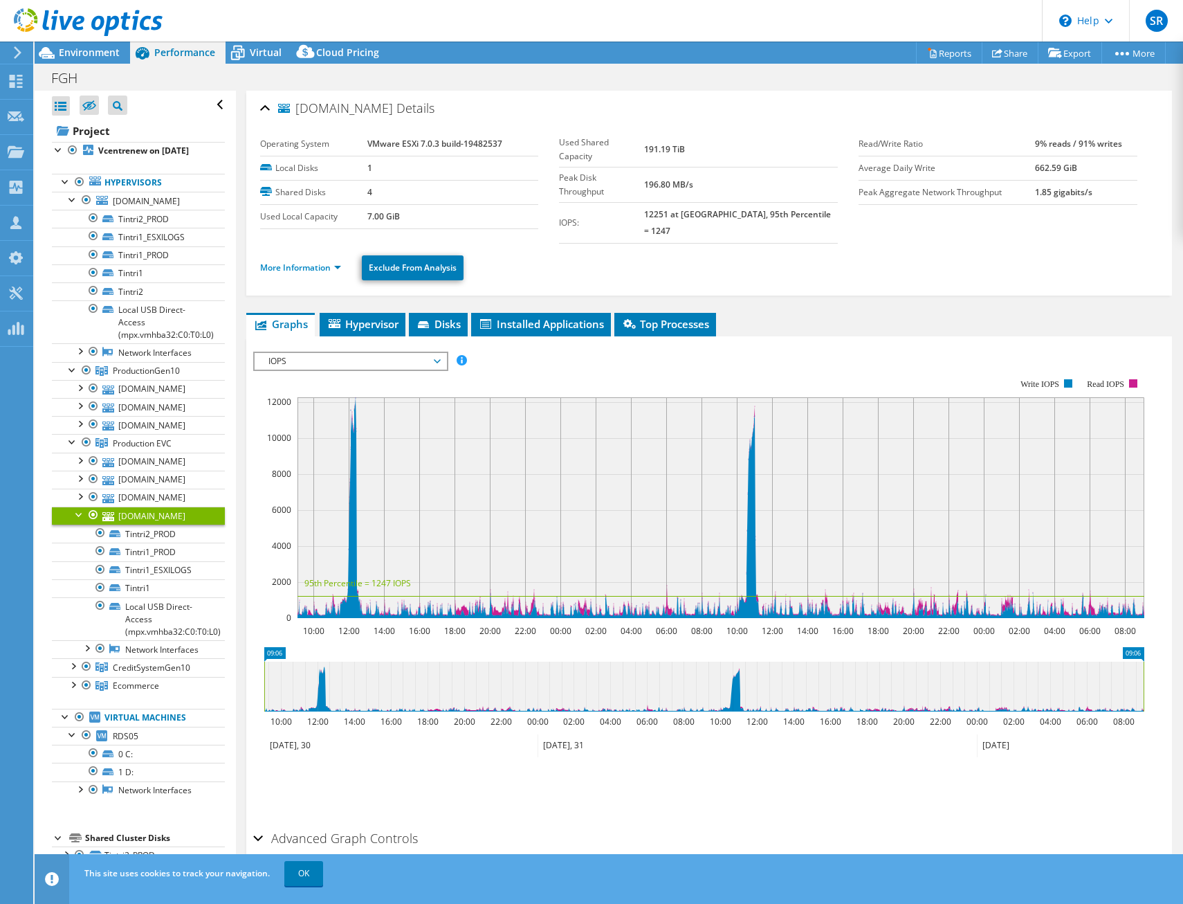
scroll to position [69, 0]
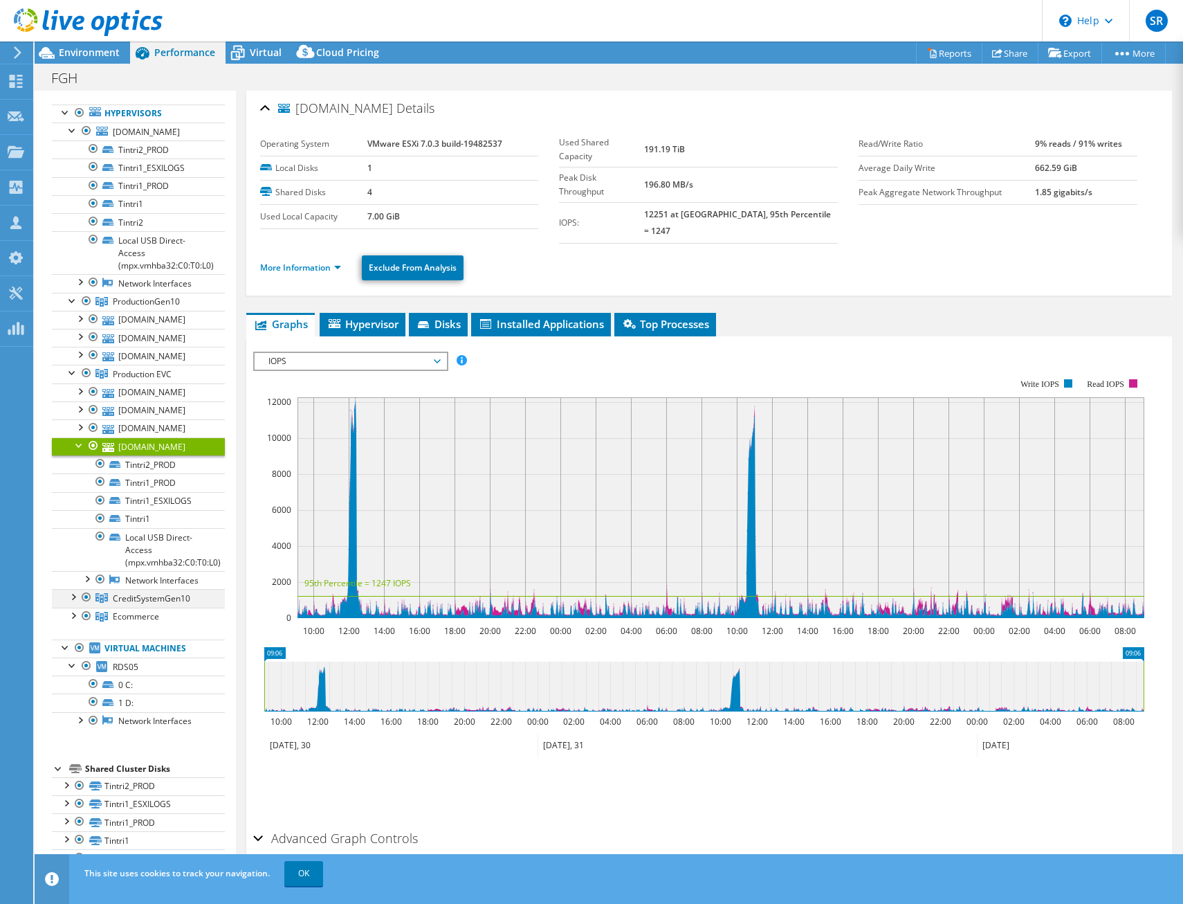
click at [71, 603] on div at bounding box center [73, 596] width 14 height 14
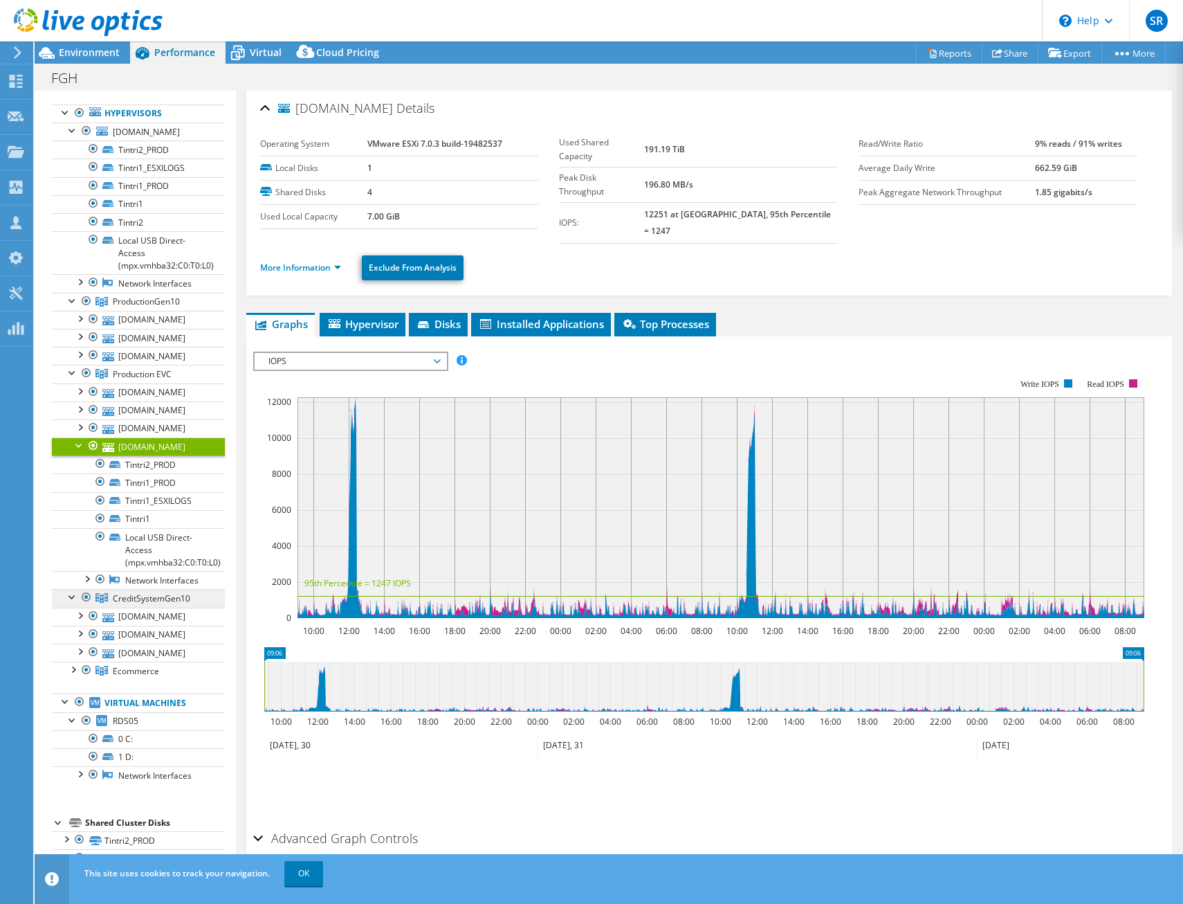
scroll to position [138, 0]
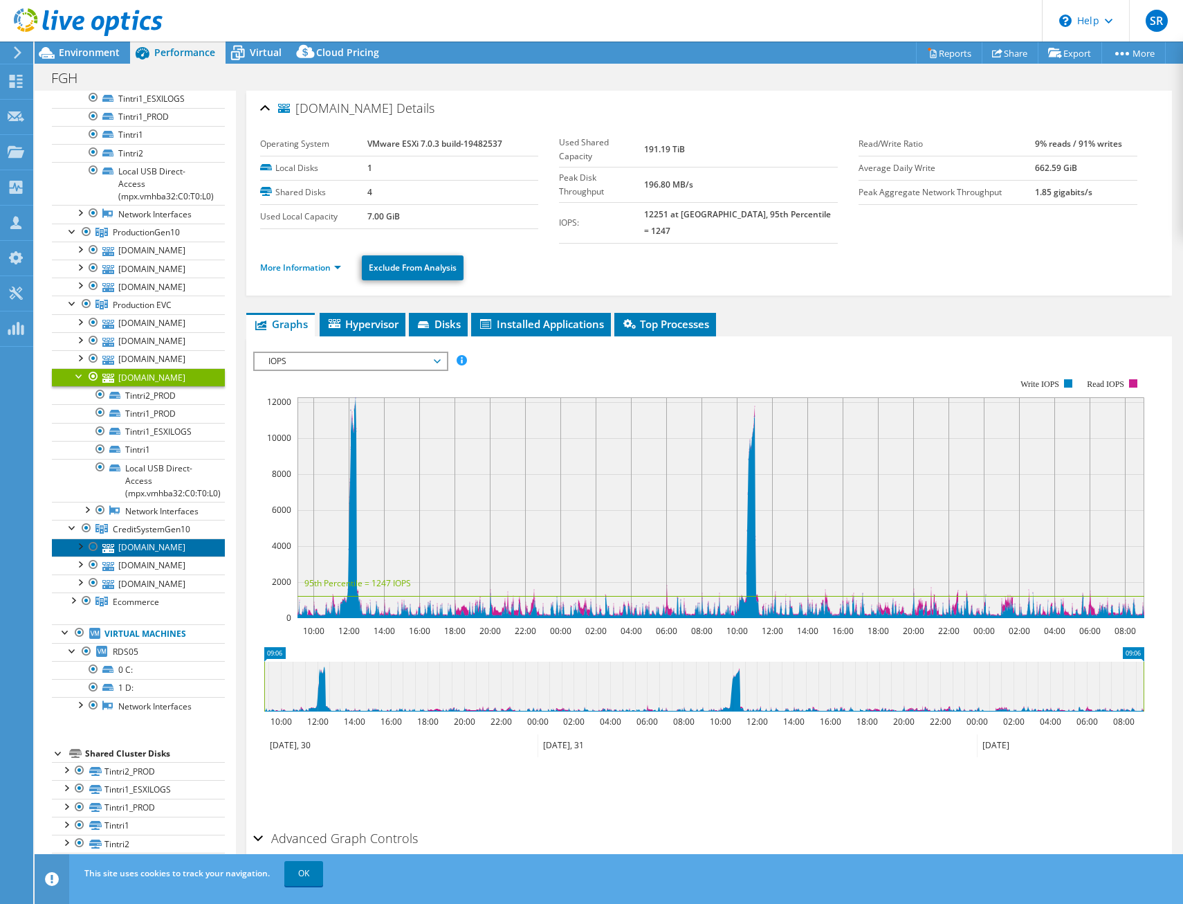
click at [165, 556] on link "[DOMAIN_NAME]" at bounding box center [138, 547] width 173 height 18
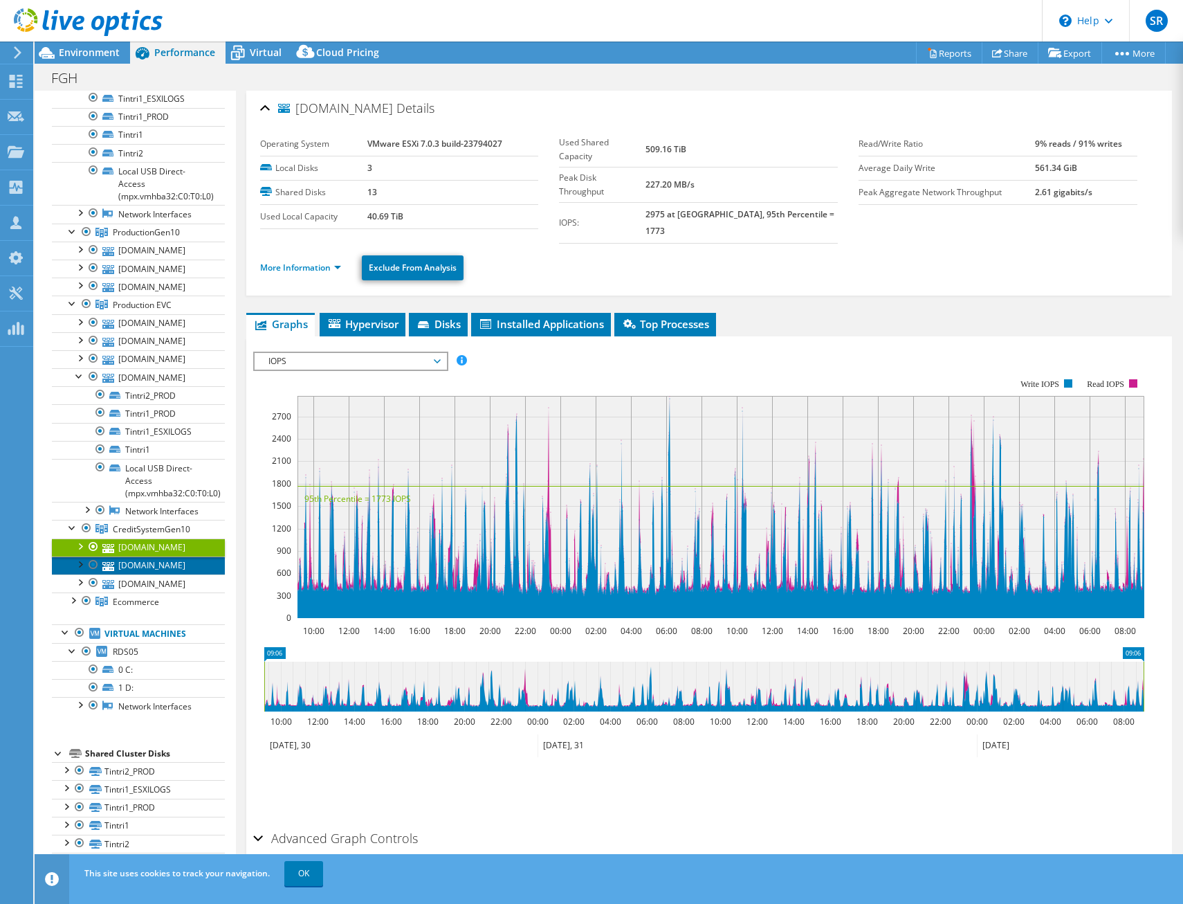
click at [167, 574] on link "[DOMAIN_NAME]" at bounding box center [138, 565] width 173 height 18
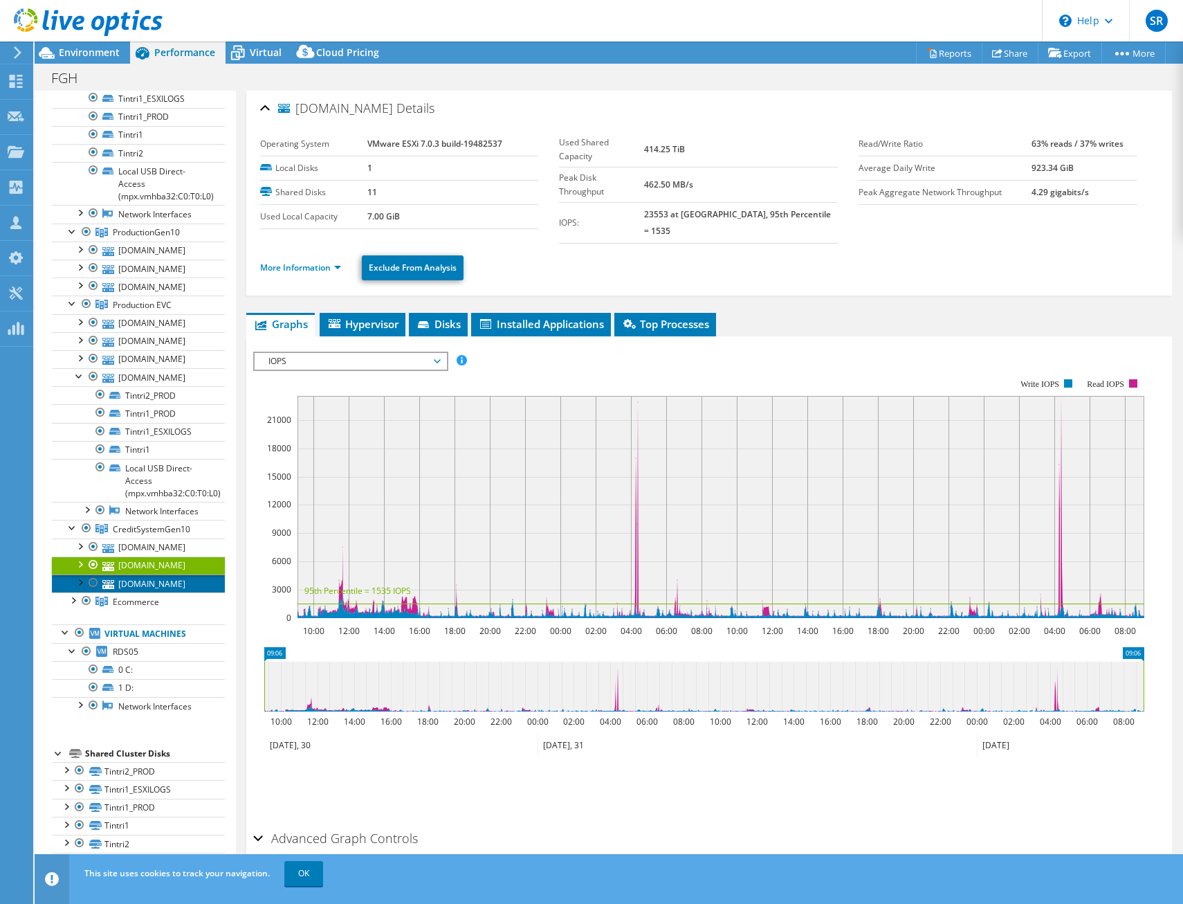
click at [167, 592] on link "[DOMAIN_NAME]" at bounding box center [138, 583] width 173 height 18
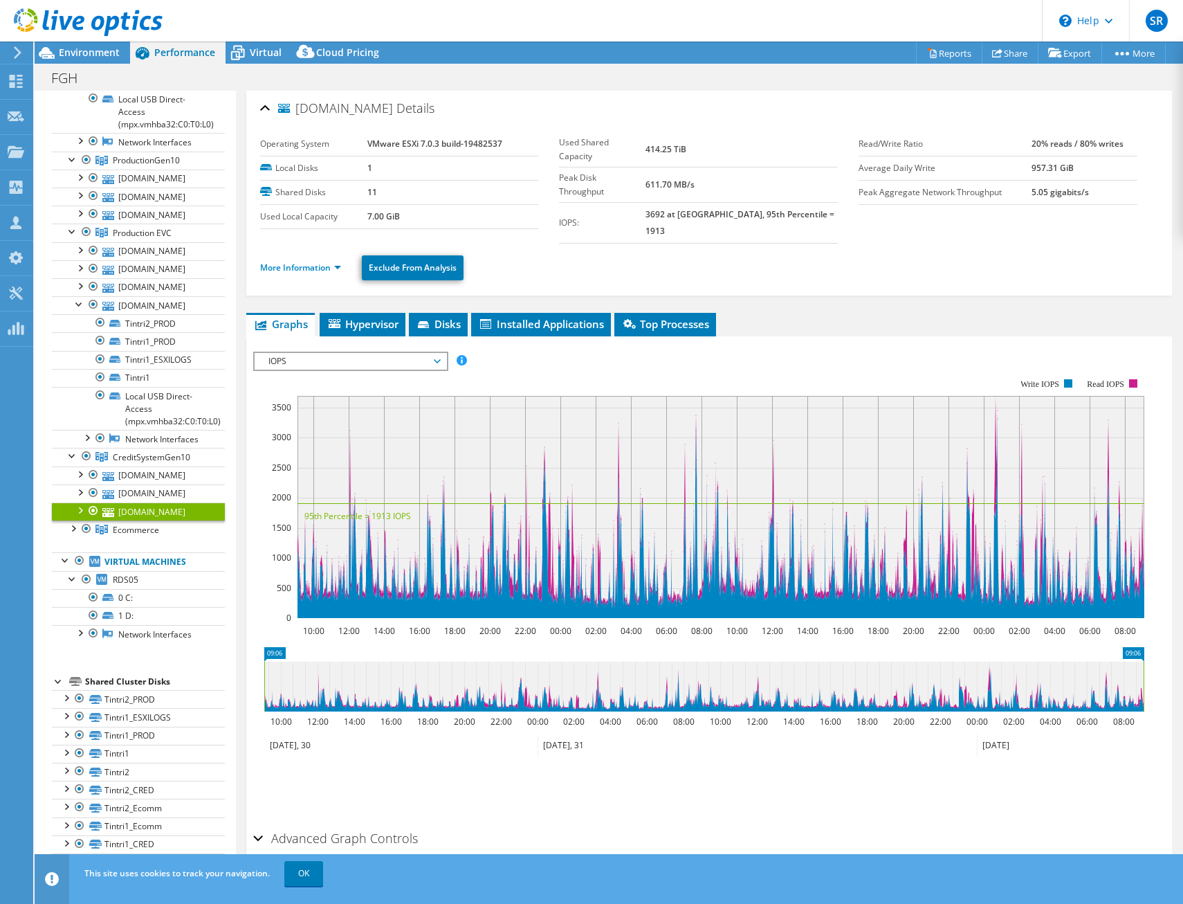
scroll to position [277, 0]
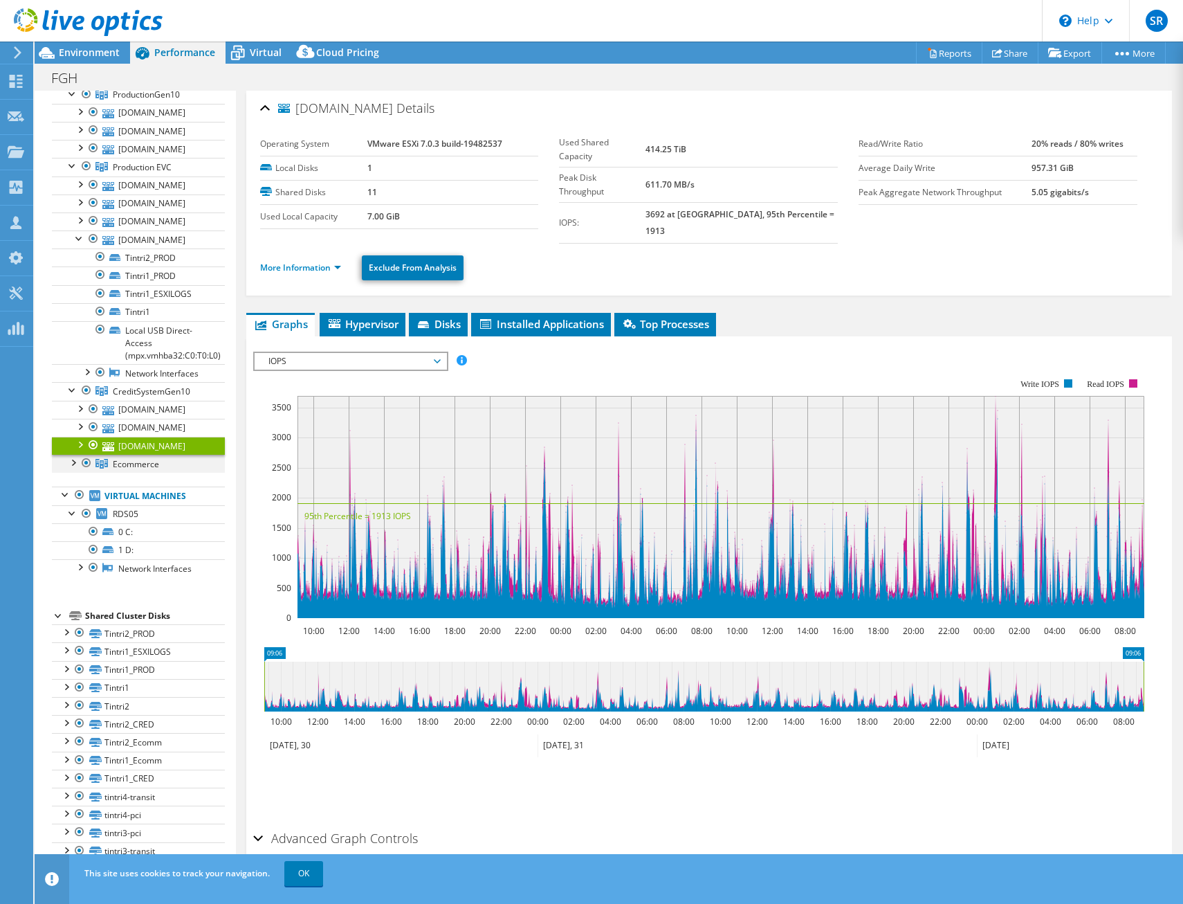
click at [74, 468] on div at bounding box center [73, 462] width 14 height 14
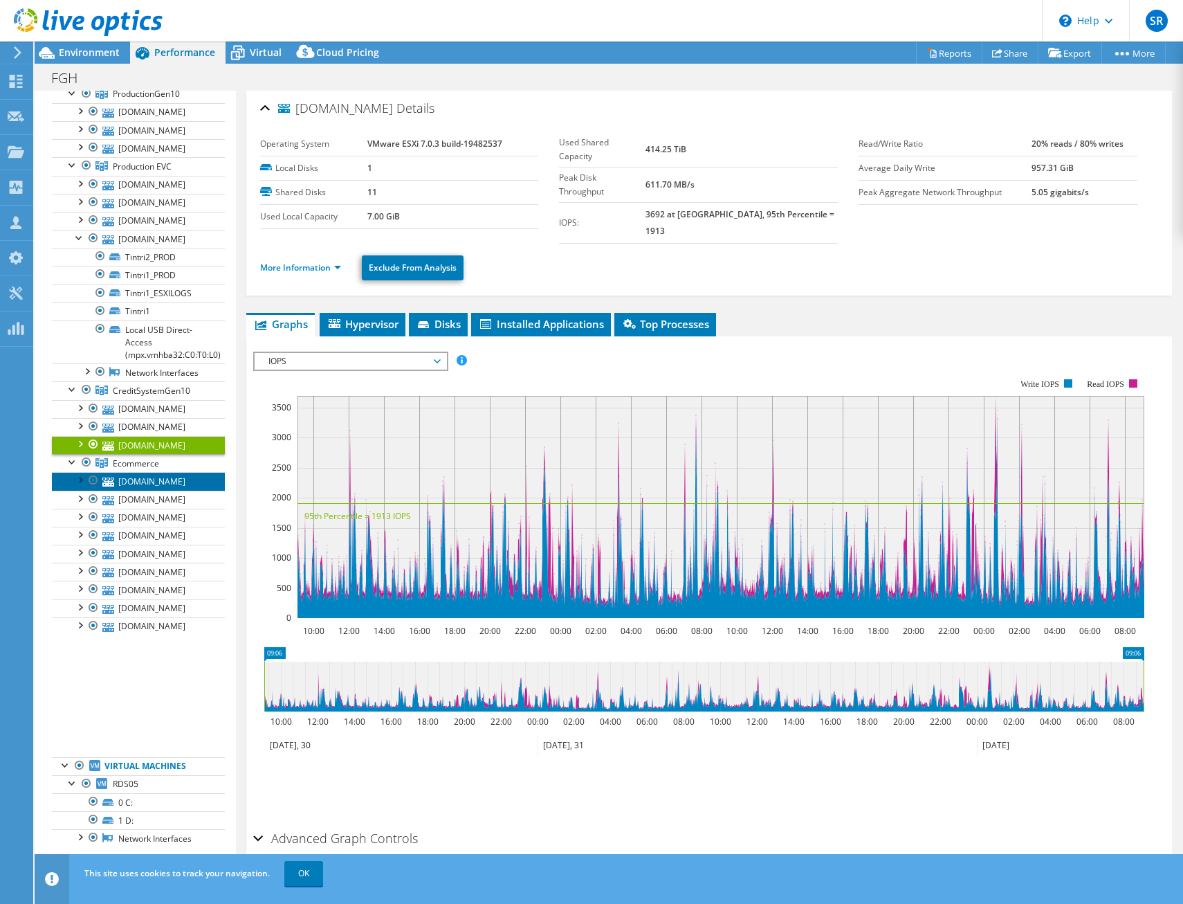
click at [163, 490] on link "[DOMAIN_NAME]" at bounding box center [138, 481] width 173 height 18
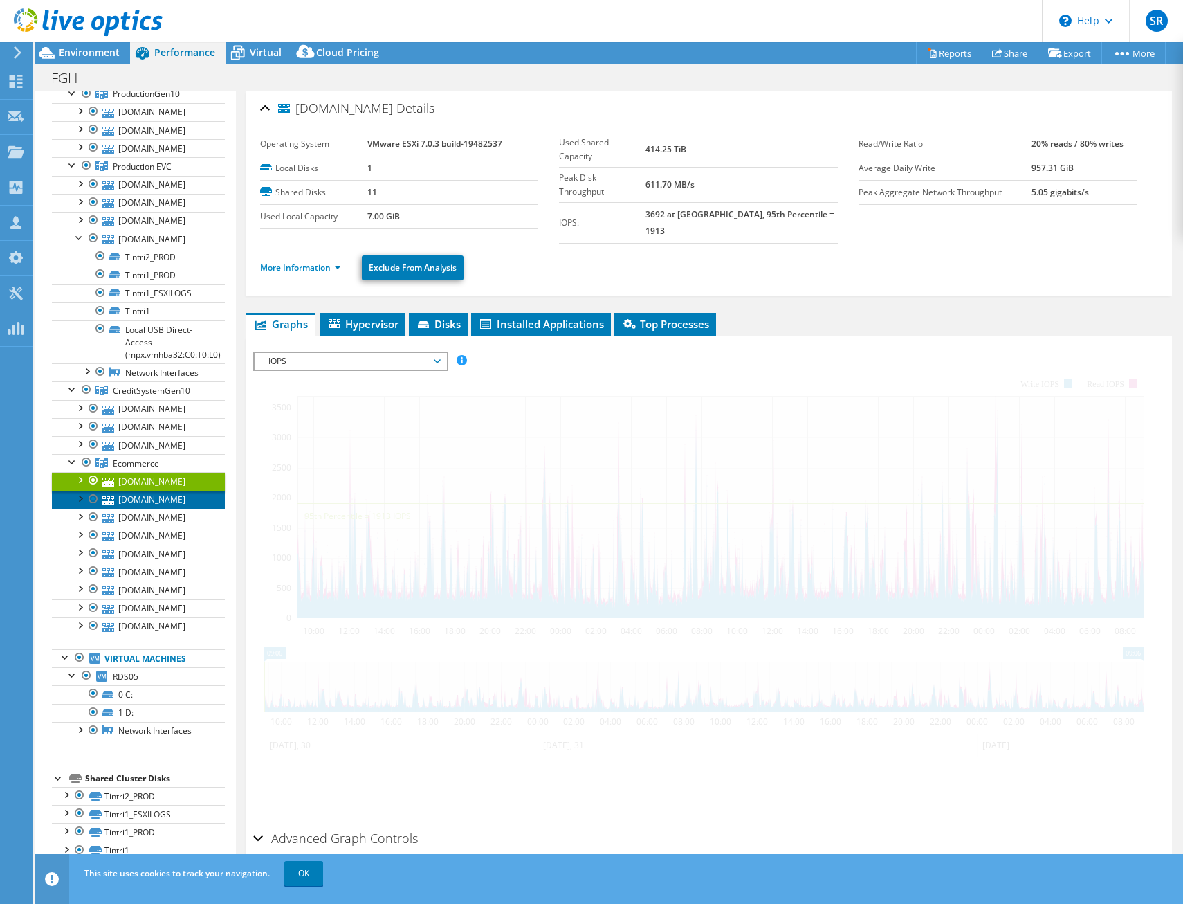
click at [161, 508] on link "[DOMAIN_NAME]" at bounding box center [138, 500] width 173 height 18
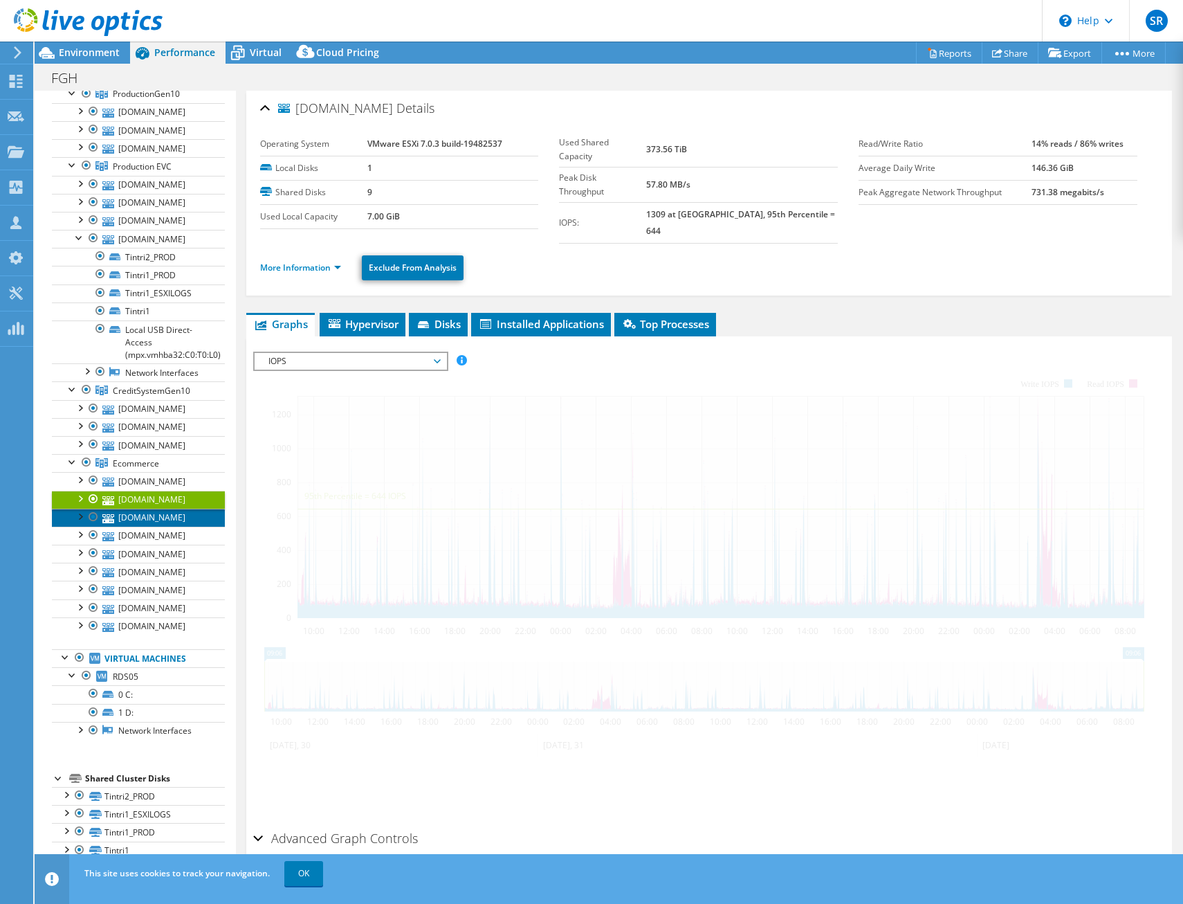
click at [161, 526] on link "[DOMAIN_NAME]" at bounding box center [138, 517] width 173 height 18
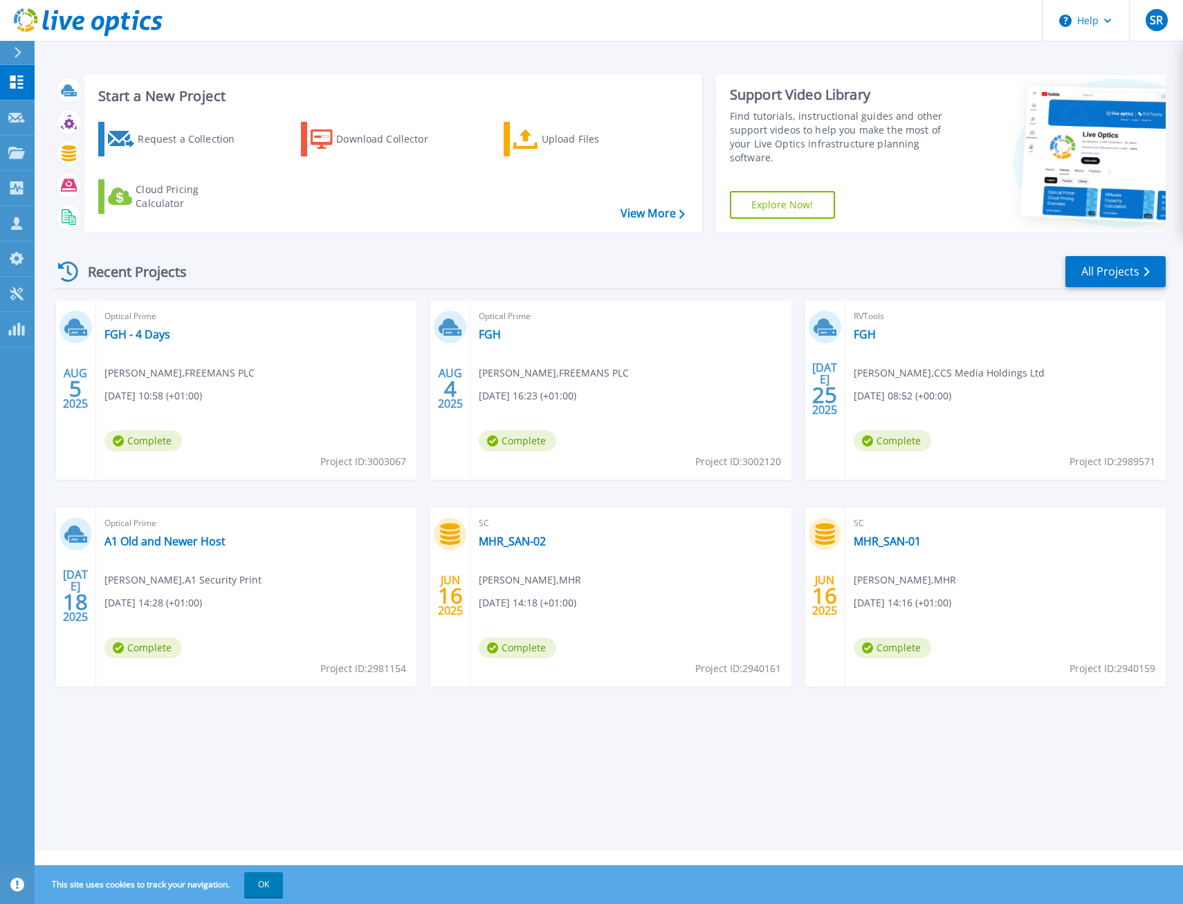
click at [682, 290] on div "Recent Projects All Projects AUG 5 2025 Optical Prime FGH - 4 Days Ian Maxwell …" at bounding box center [609, 485] width 1112 height 482
click at [562, 141] on div "Upload Files" at bounding box center [597, 139] width 111 height 28
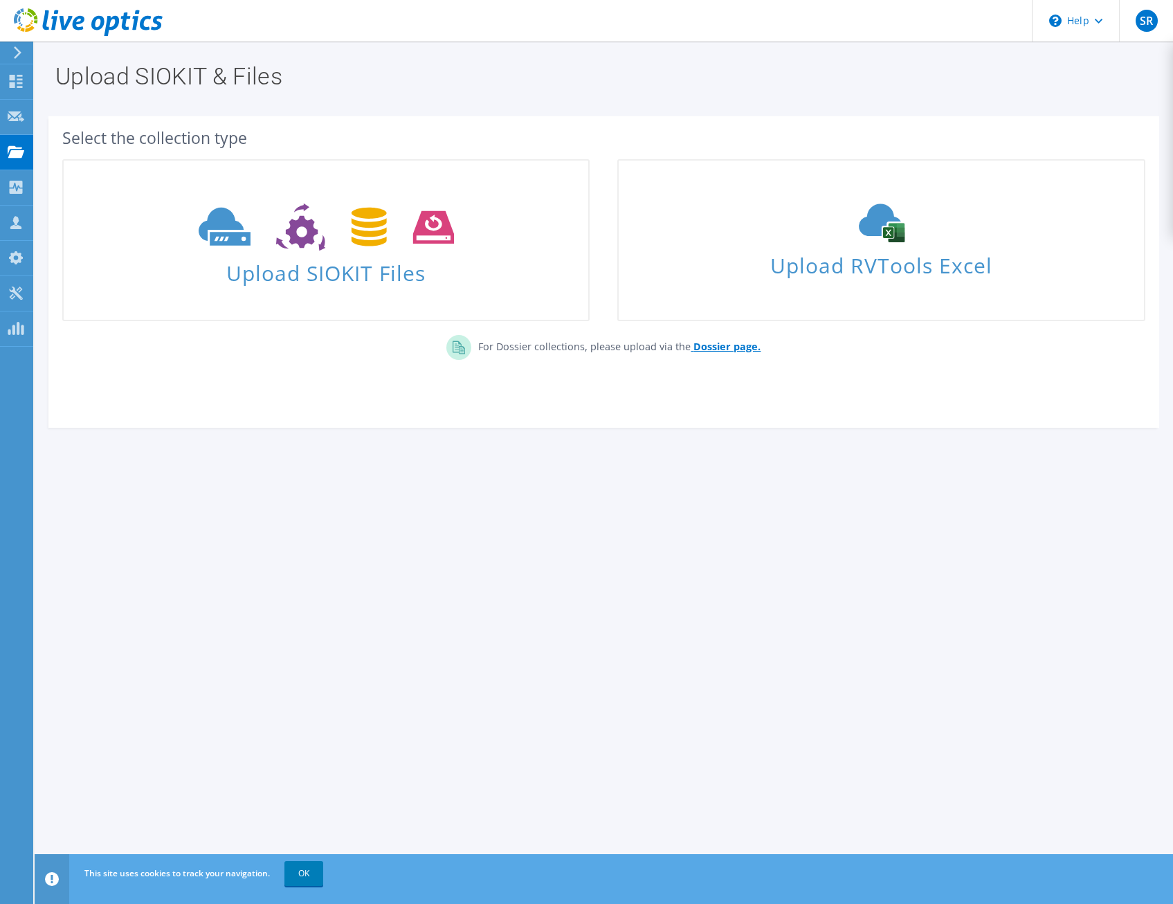
click at [713, 347] on b "Dossier page." at bounding box center [726, 346] width 67 height 13
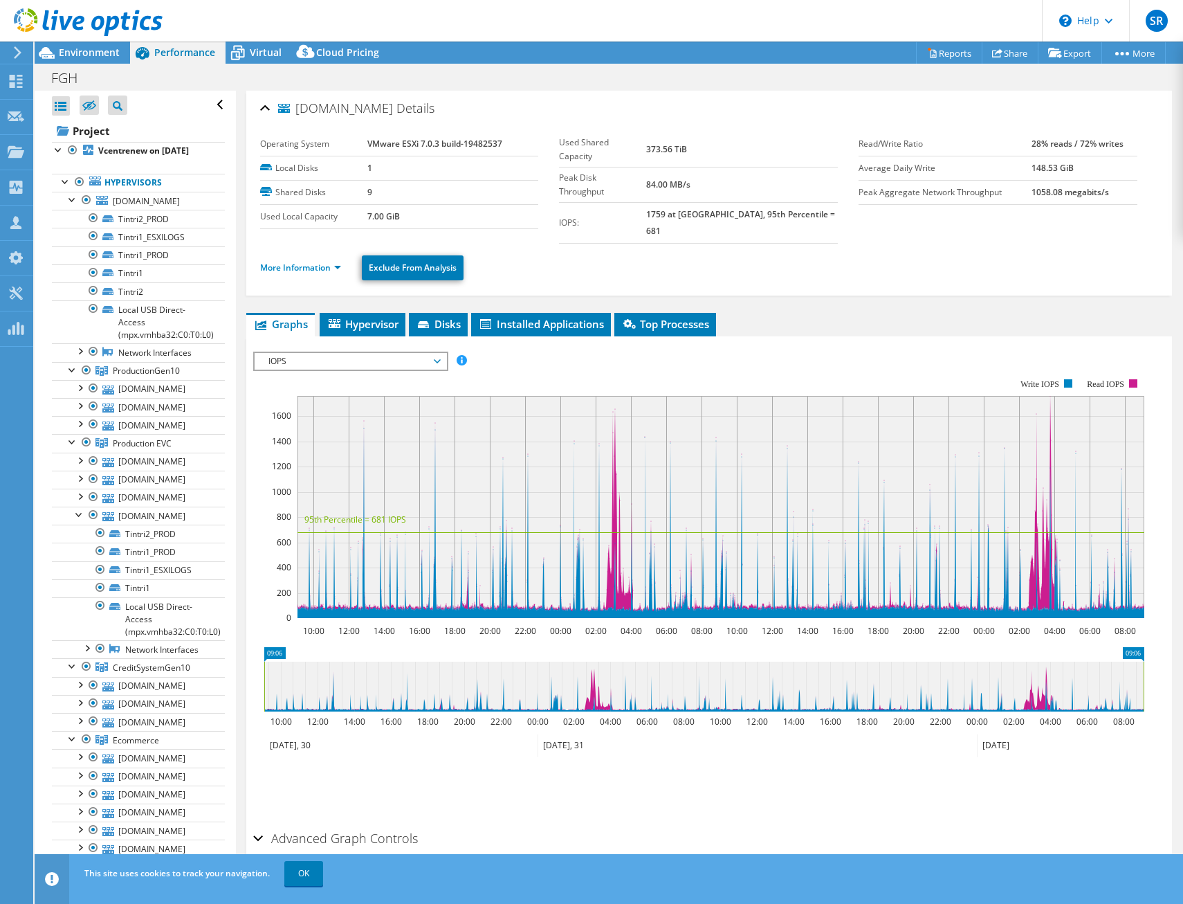
select select "USD"
